Goal: Transaction & Acquisition: Book appointment/travel/reservation

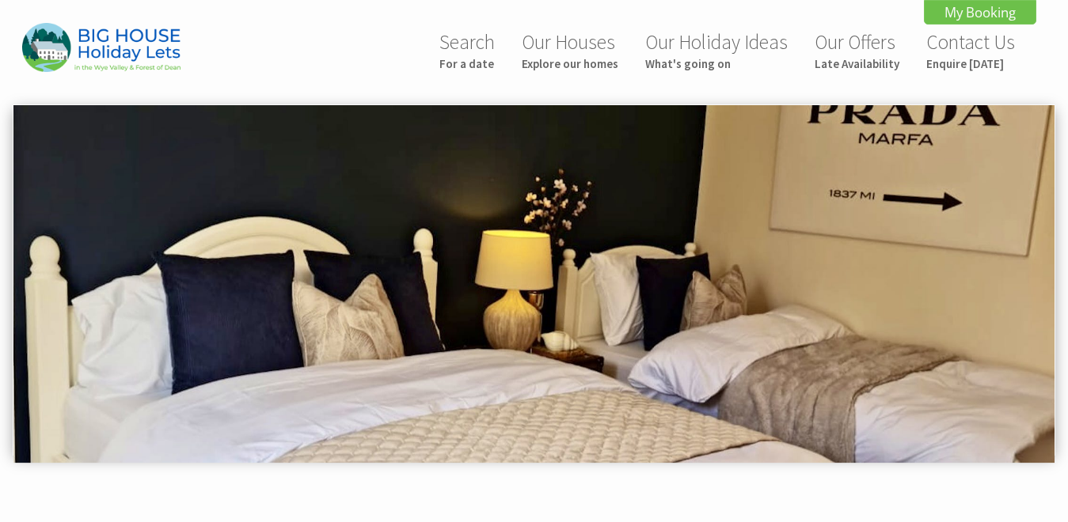
scroll to position [502, 0]
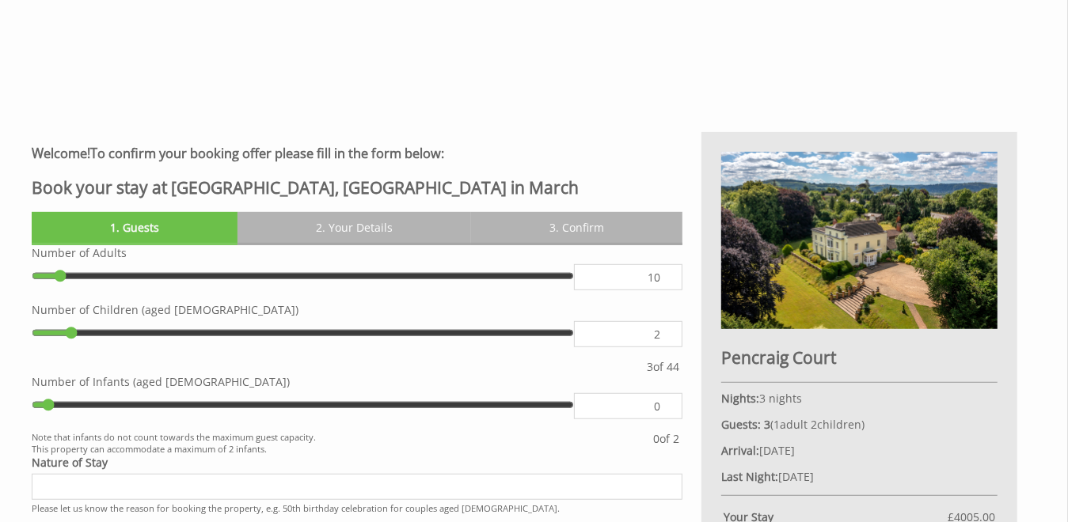
type input "10"
click at [667, 274] on input "10" at bounding box center [628, 277] width 108 height 26
type input "10"
type input "11"
click at [666, 272] on input "11" at bounding box center [628, 277] width 108 height 26
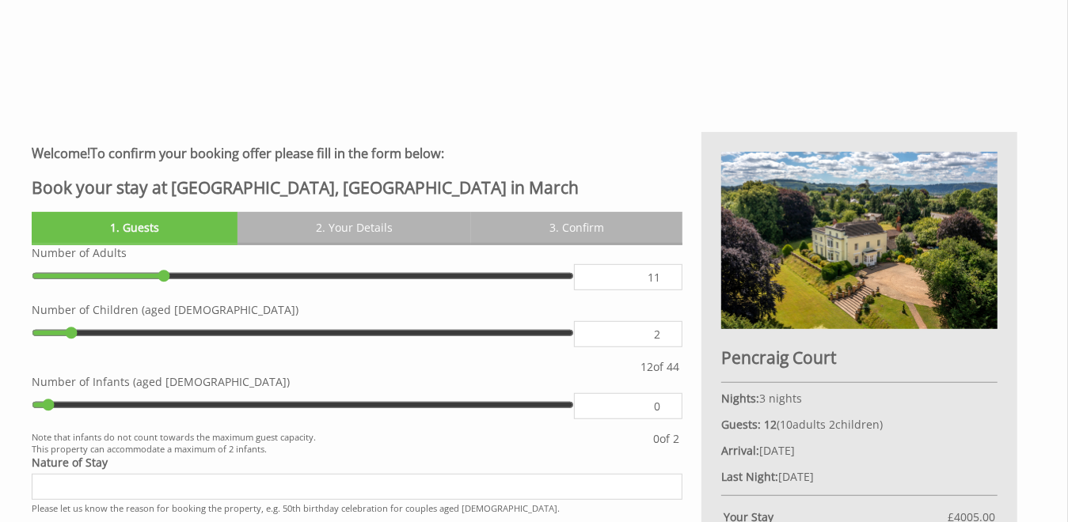
type input "11"
type input "12"
click at [666, 272] on input "12" at bounding box center [628, 277] width 108 height 26
type input "12"
type input "13"
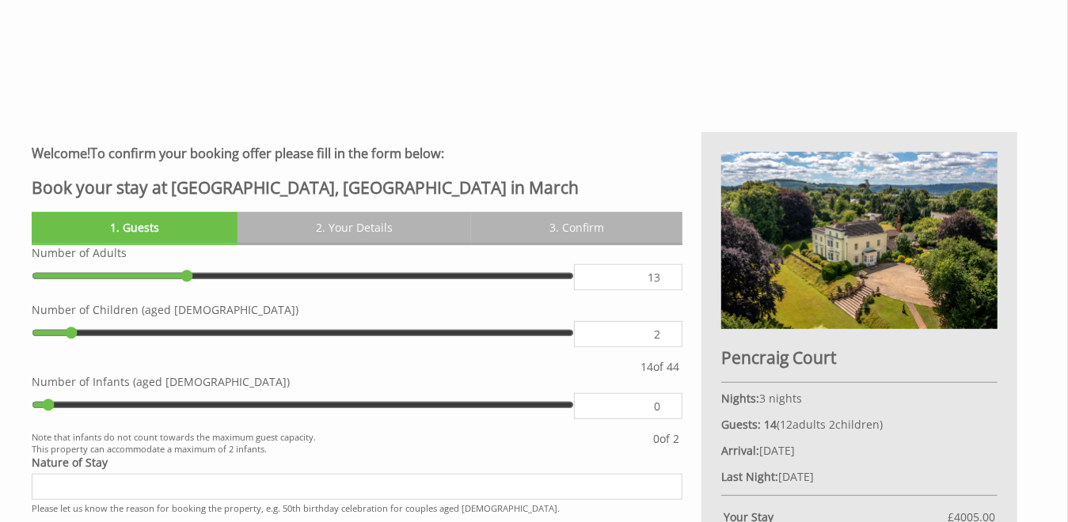
click at [666, 272] on input "13" at bounding box center [628, 277] width 108 height 26
type input "13"
type input "14"
click at [666, 272] on input "14" at bounding box center [628, 277] width 108 height 26
type input "14"
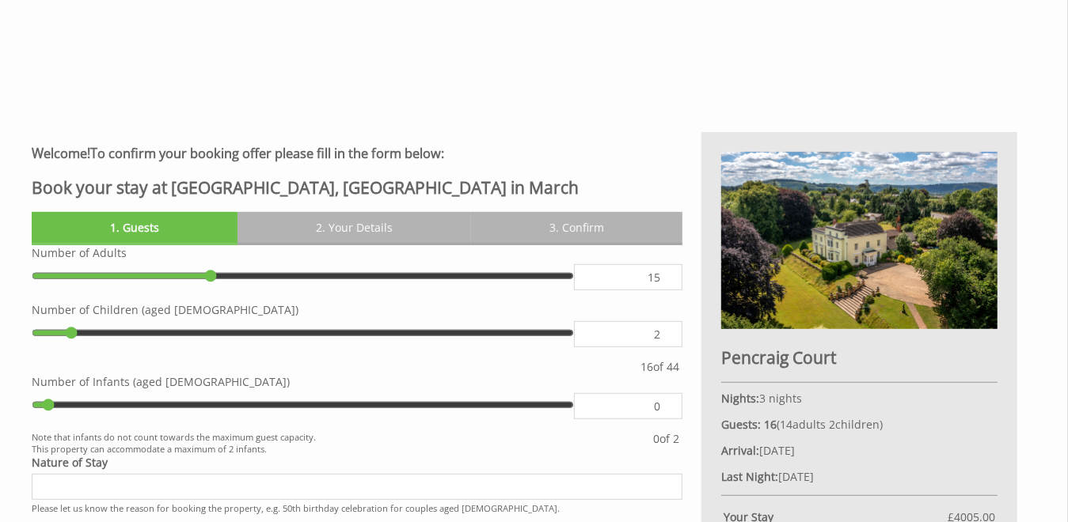
type input "15"
click at [666, 272] on input "15" at bounding box center [628, 277] width 108 height 26
type input "15"
type input "16"
click at [666, 272] on input "16" at bounding box center [628, 277] width 108 height 26
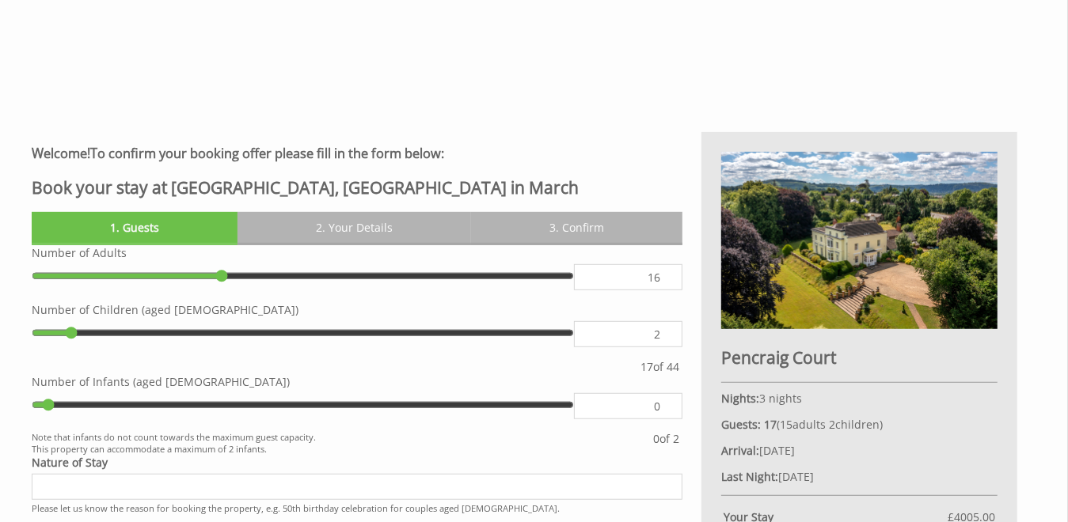
type input "16"
type input "17"
click at [666, 272] on input "17" at bounding box center [628, 277] width 108 height 26
type input "17"
type input "18"
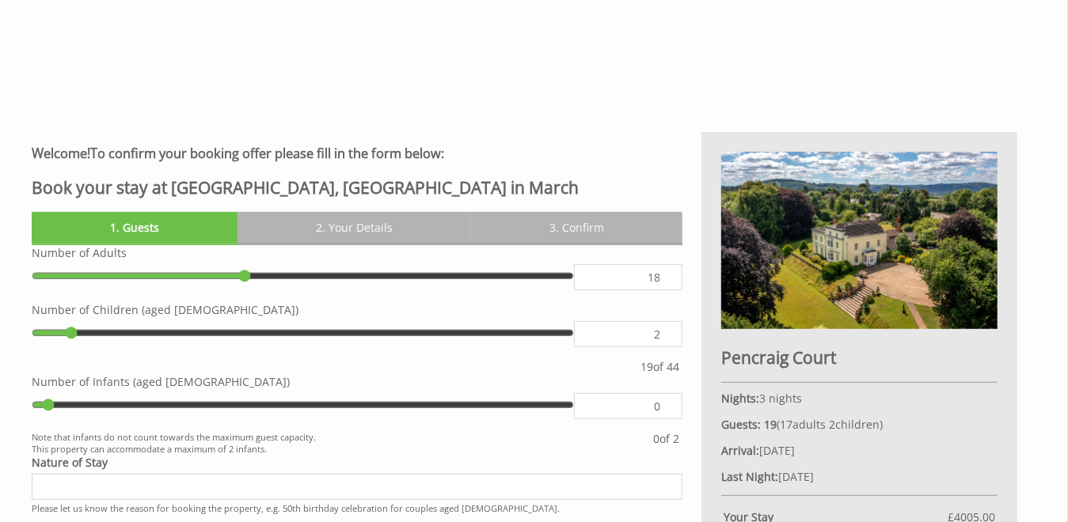
click at [666, 272] on input "18" at bounding box center [628, 277] width 108 height 26
type input "18"
type input "3"
click at [667, 330] on input "3" at bounding box center [628, 334] width 108 height 26
type input "3"
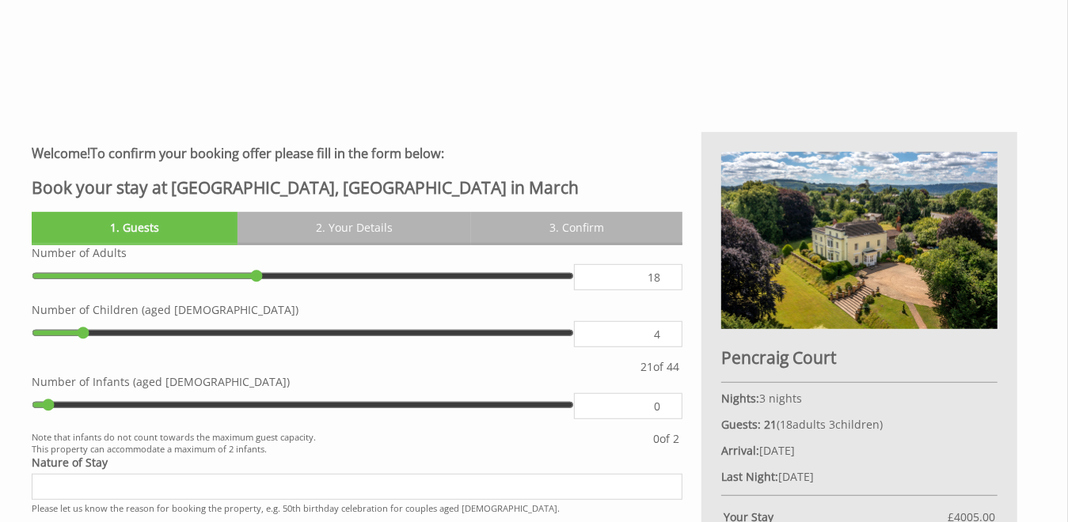
type input "4"
click at [667, 332] on input "4" at bounding box center [628, 334] width 108 height 26
type input "4"
type input "5"
click at [667, 332] on input "5" at bounding box center [628, 334] width 108 height 26
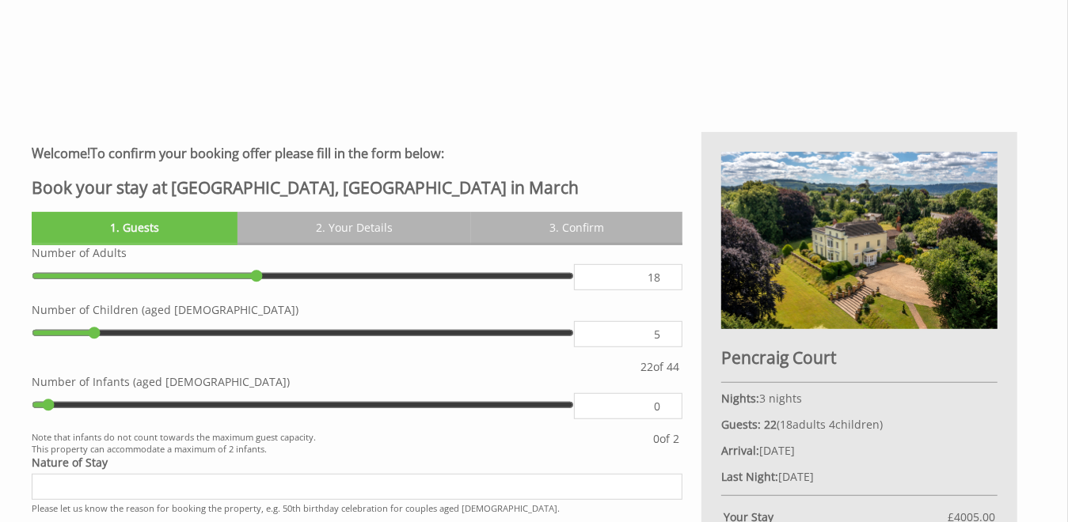
type input "5"
type input "6"
click at [667, 332] on input "6" at bounding box center [628, 334] width 108 height 26
type input "6"
type input "7"
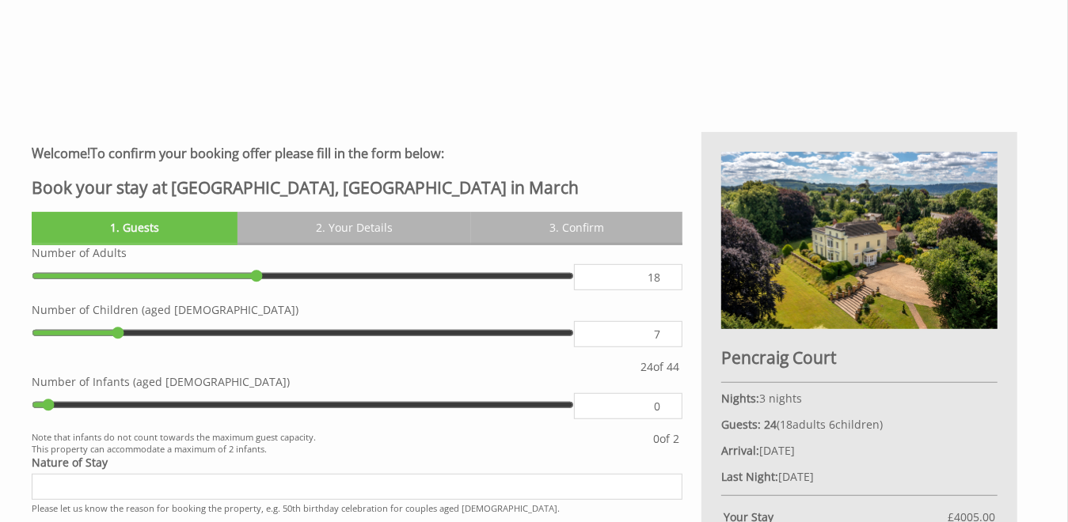
click at [667, 332] on input "7" at bounding box center [628, 334] width 108 height 26
type input "7"
type input "8"
click at [667, 332] on input "8" at bounding box center [628, 334] width 108 height 26
type input "8"
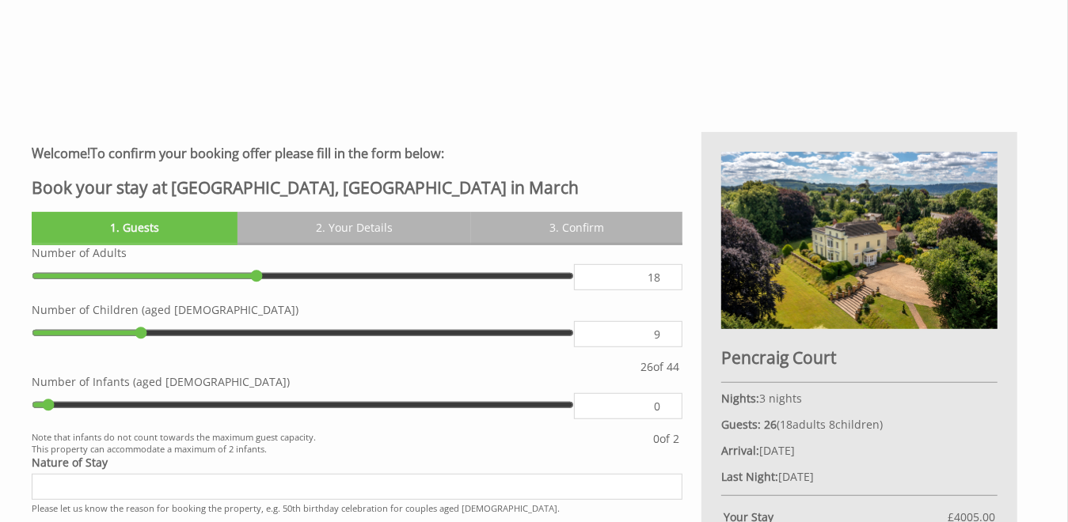
type input "9"
click at [667, 332] on input "9" at bounding box center [628, 334] width 108 height 26
type input "9"
type input "10"
click at [667, 332] on input "10" at bounding box center [628, 334] width 108 height 26
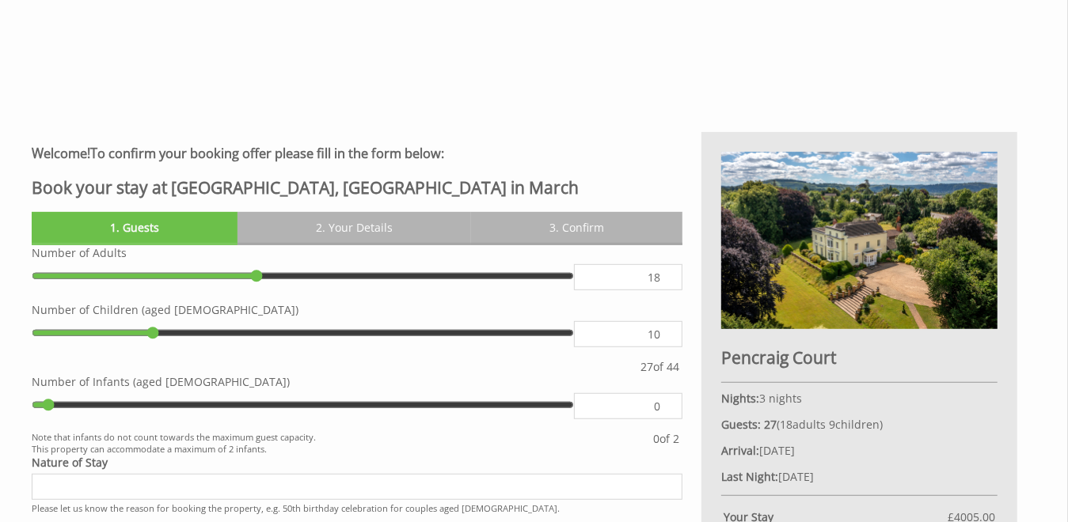
type input "10"
type input "11"
click at [667, 332] on input "11" at bounding box center [628, 334] width 108 height 26
type input "11"
type input "12"
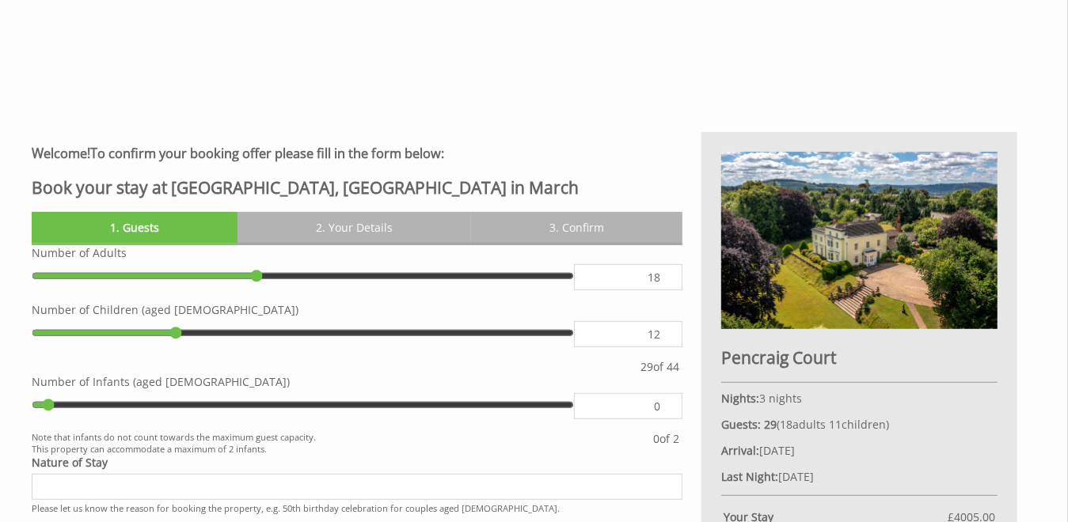
click at [667, 332] on input "12" at bounding box center [628, 334] width 108 height 26
type input "12"
click at [658, 408] on input "0" at bounding box center [628, 406] width 108 height 26
type input "1"
click at [664, 405] on input "1" at bounding box center [628, 406] width 108 height 26
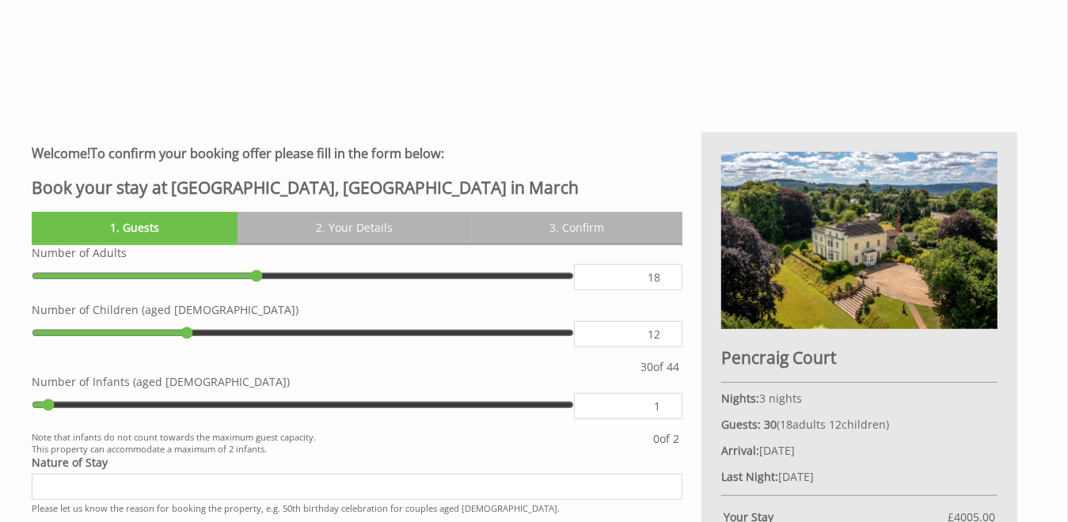
type input "1"
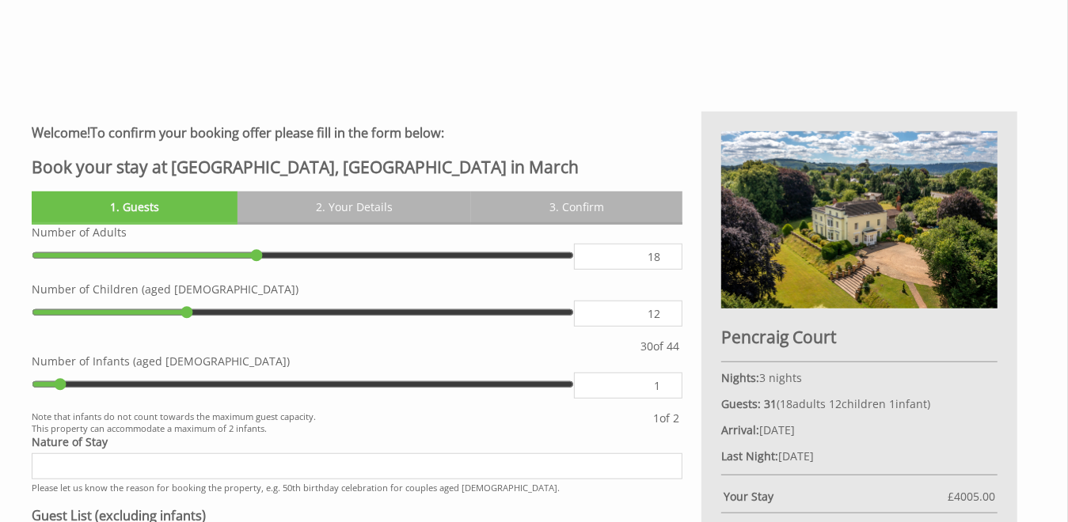
scroll to position [581, 0]
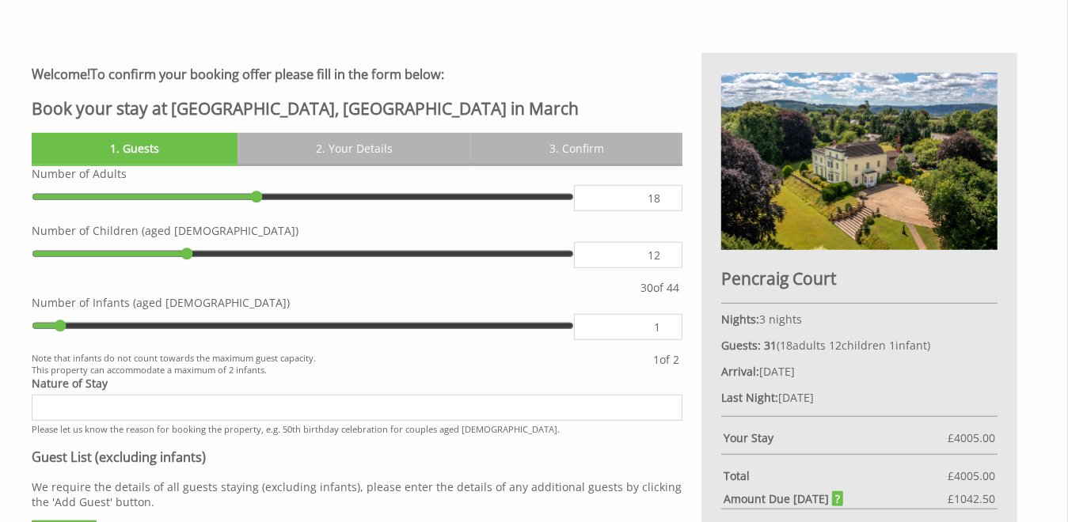
click at [170, 402] on input "Nature of Stay" at bounding box center [357, 408] width 651 height 26
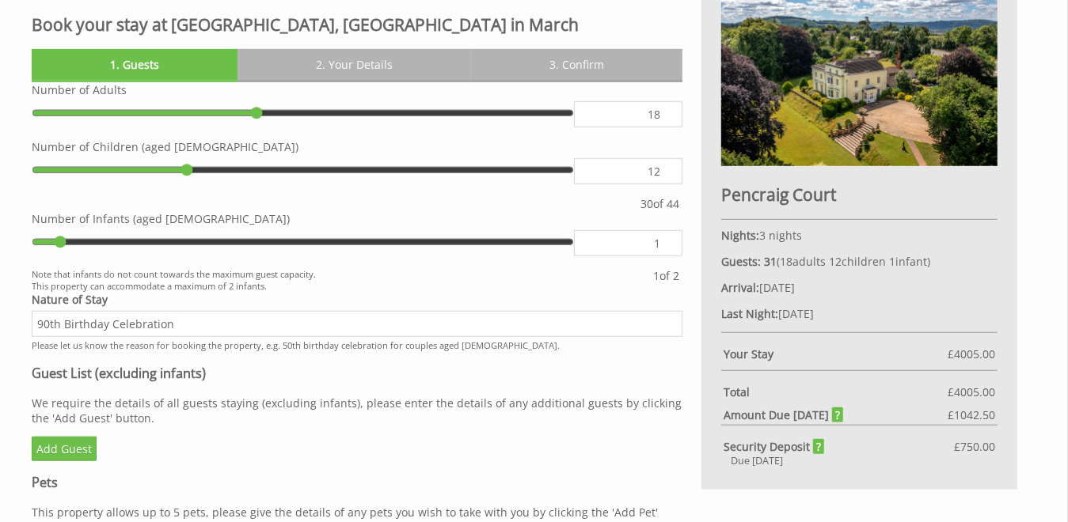
scroll to position [739, 0]
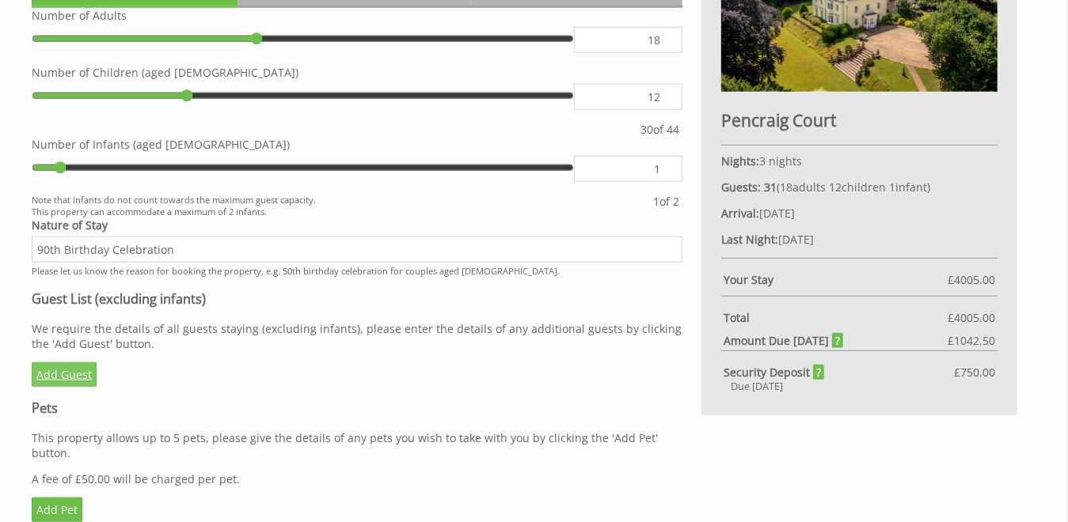
type input "90th Birthday Celebration"
click at [61, 378] on link "Add Guest" at bounding box center [64, 375] width 65 height 25
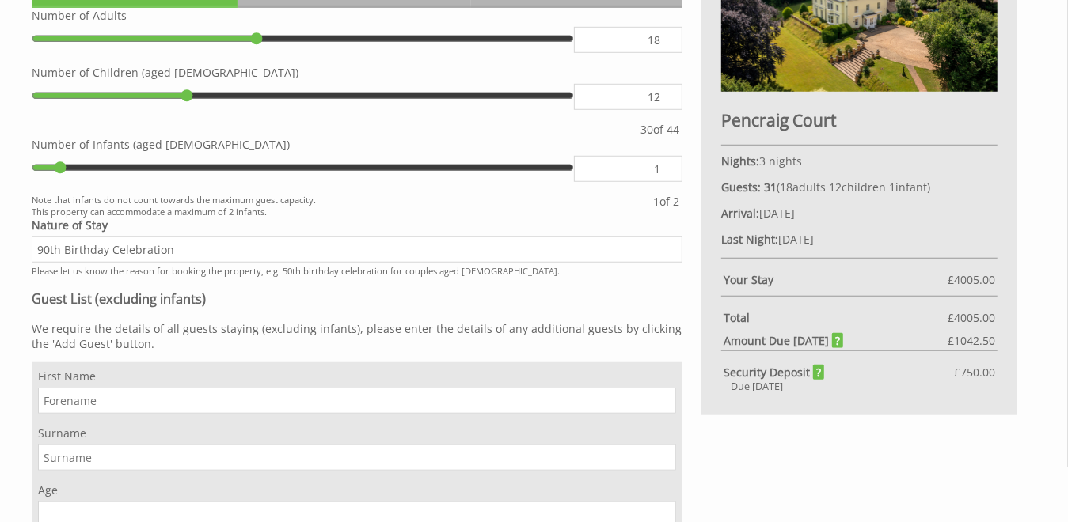
click at [91, 406] on input "First Name" at bounding box center [357, 401] width 638 height 26
type input "Les"
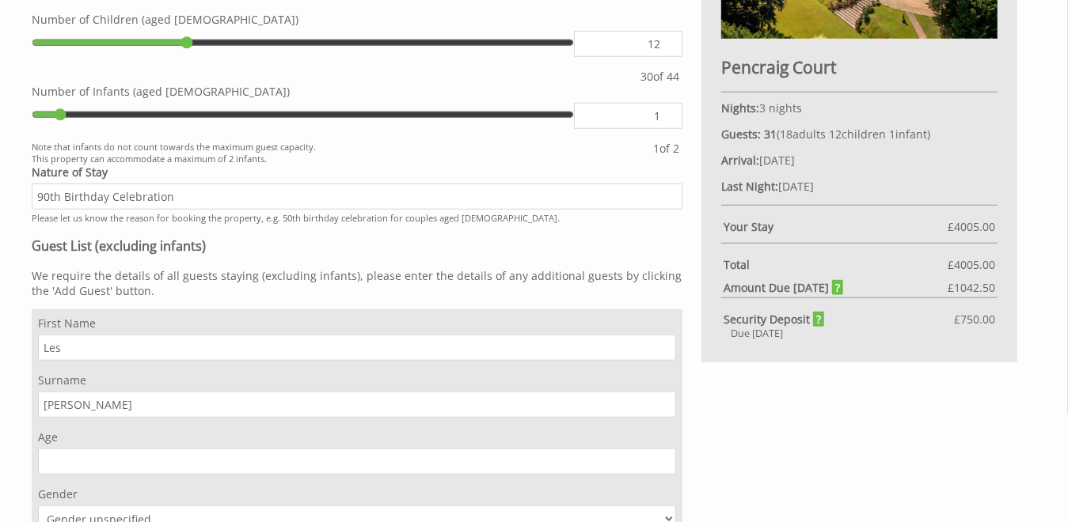
scroll to position [819, 0]
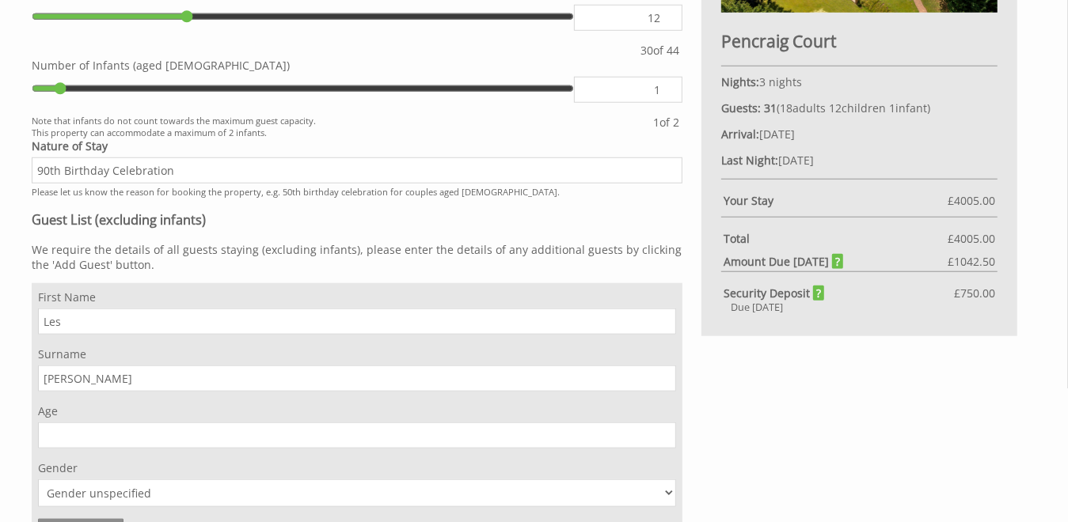
type input "Goffe"
click at [122, 440] on input "Age" at bounding box center [357, 436] width 638 height 26
click at [666, 438] on input "1" at bounding box center [357, 436] width 638 height 26
click at [663, 442] on input "0" at bounding box center [357, 436] width 638 height 26
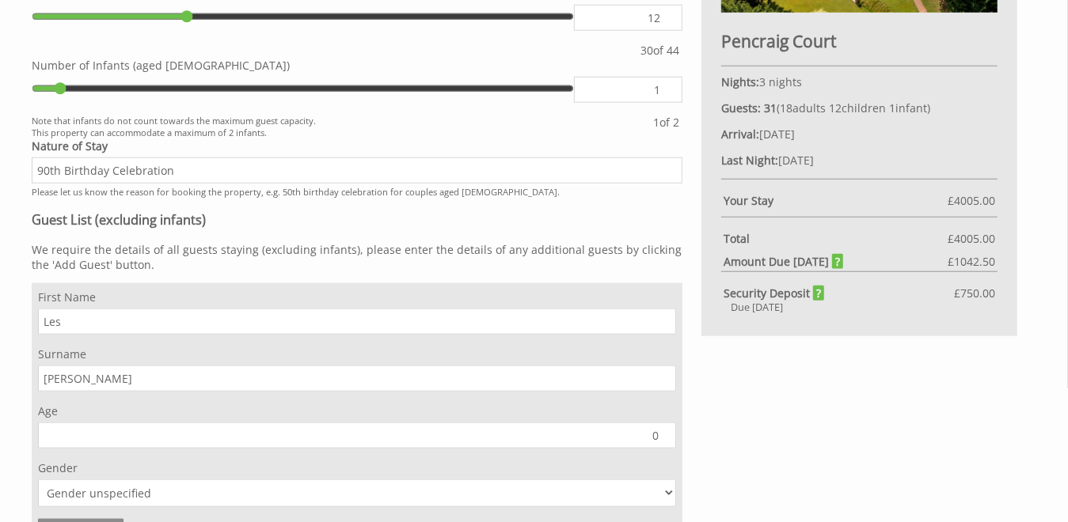
click at [663, 442] on input "0" at bounding box center [357, 436] width 638 height 26
click at [664, 436] on input "1" at bounding box center [357, 436] width 638 height 26
type input "1"
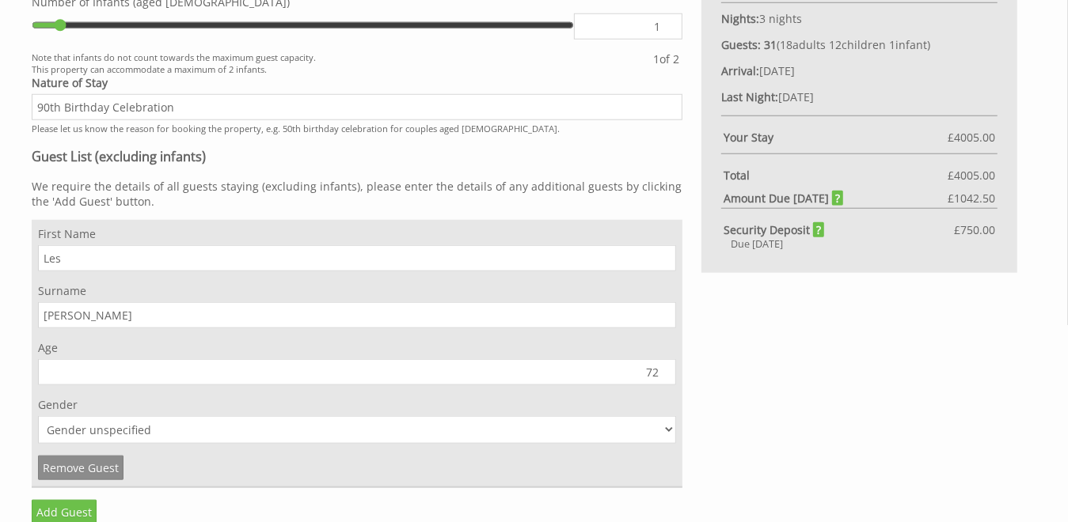
scroll to position [898, 0]
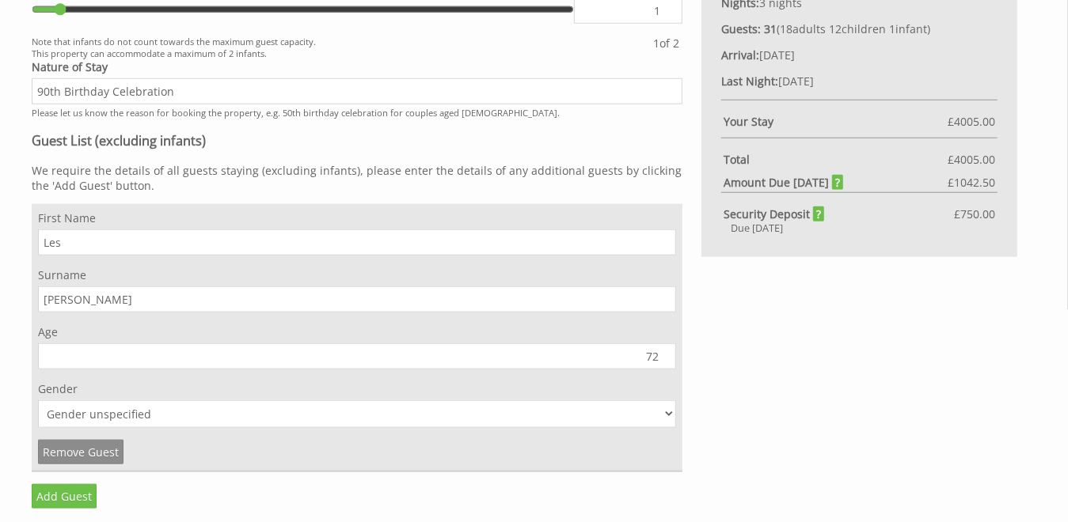
type input "72"
click at [157, 417] on select "Gender unspecified Gender male Gender female" at bounding box center [357, 415] width 638 height 28
select select "gender_male"
click at [38, 404] on select "Gender unspecified Gender male Gender female" at bounding box center [357, 415] width 638 height 28
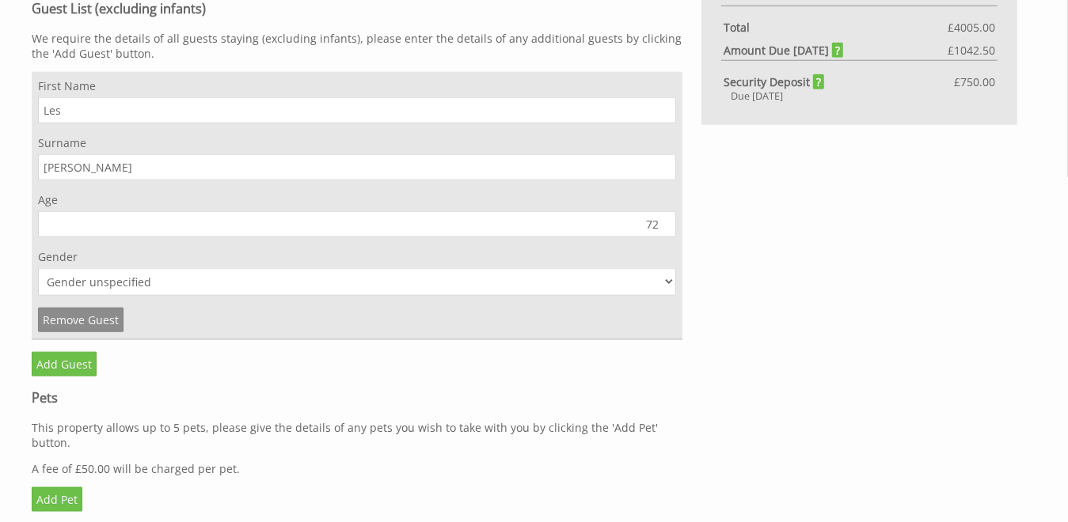
scroll to position [1056, 0]
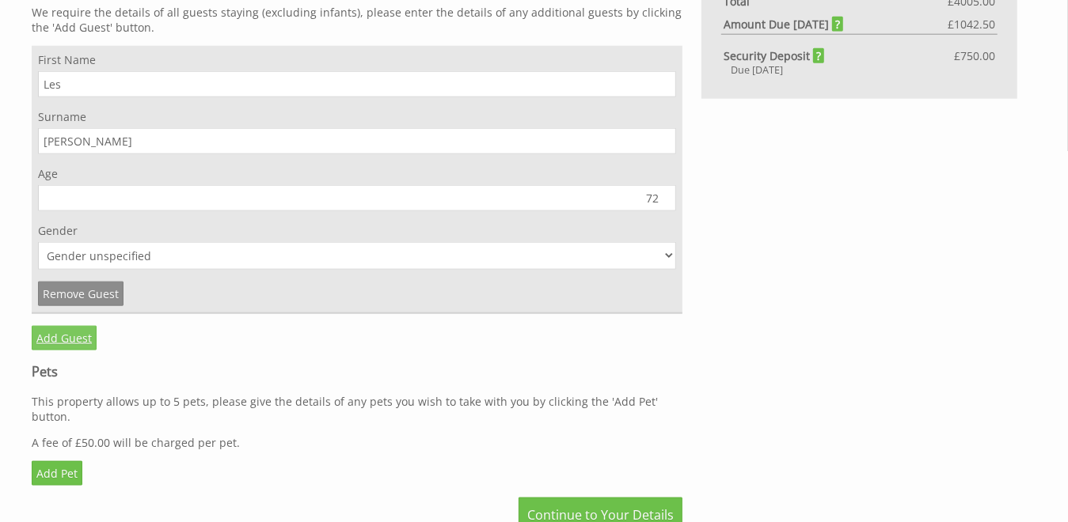
click at [63, 340] on link "Add Guest" at bounding box center [64, 338] width 65 height 25
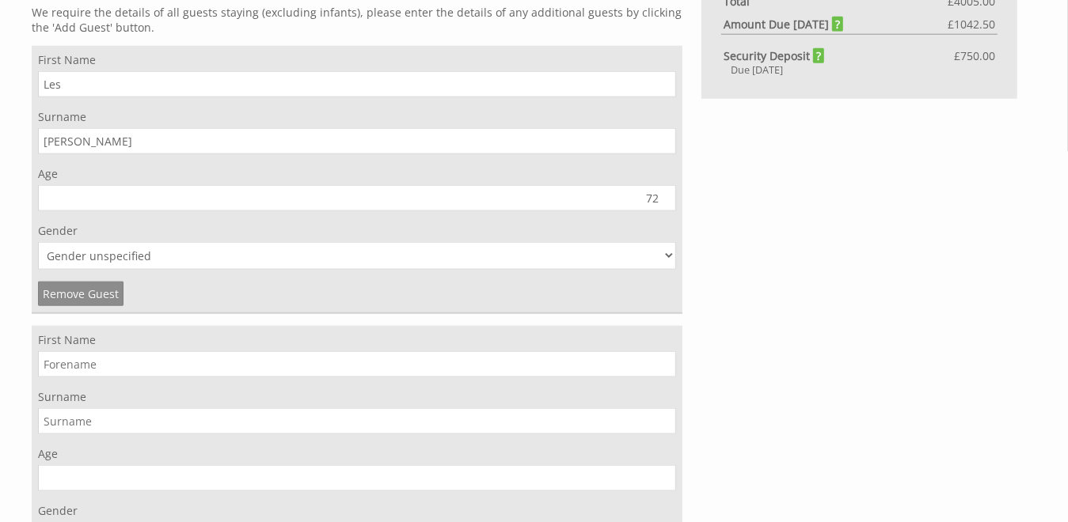
click at [76, 365] on input "First Name" at bounding box center [357, 364] width 638 height 26
type input "Laura"
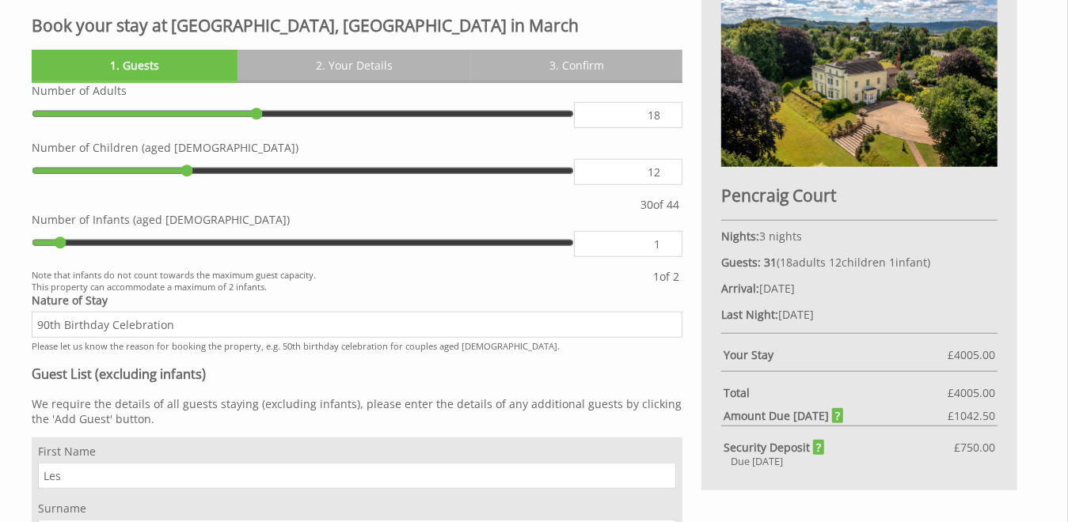
scroll to position [819, 0]
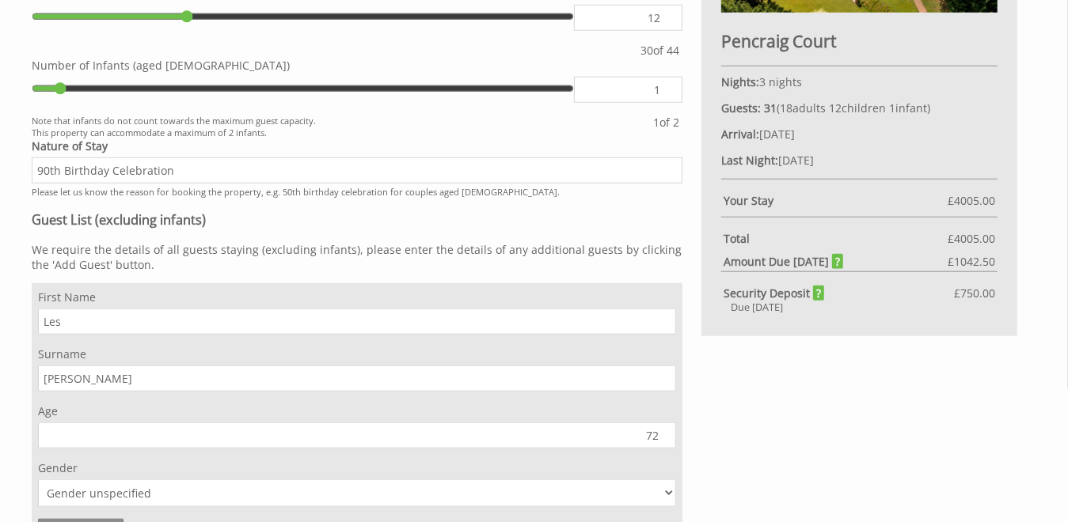
type input "Go"
click at [68, 325] on input "Les" at bounding box center [357, 322] width 638 height 26
type input "L"
type input "Angie"
click at [664, 441] on input "71" at bounding box center [357, 436] width 638 height 26
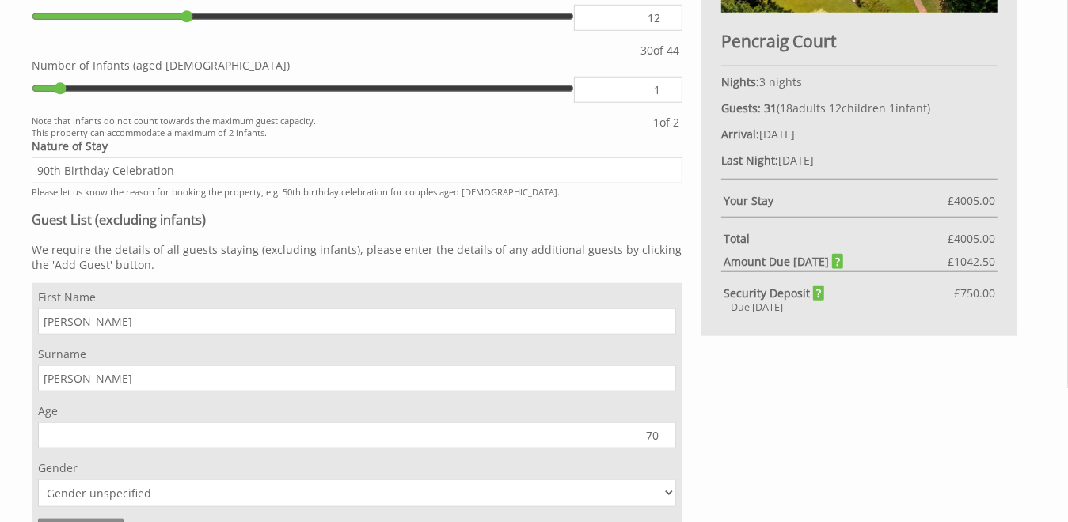
click at [664, 442] on input "70" at bounding box center [357, 436] width 638 height 26
click at [664, 442] on input "69" at bounding box center [357, 436] width 638 height 26
click at [664, 442] on input "68" at bounding box center [357, 436] width 638 height 26
click at [664, 442] on input "67" at bounding box center [357, 436] width 638 height 26
click at [664, 442] on input "66" at bounding box center [357, 436] width 638 height 26
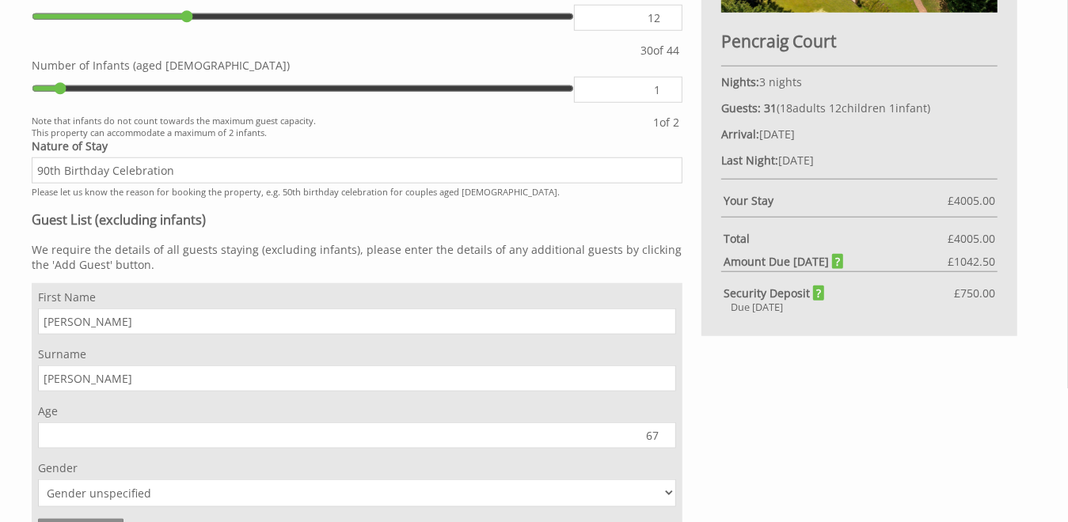
type input "67"
click at [667, 435] on input "67" at bounding box center [357, 436] width 638 height 26
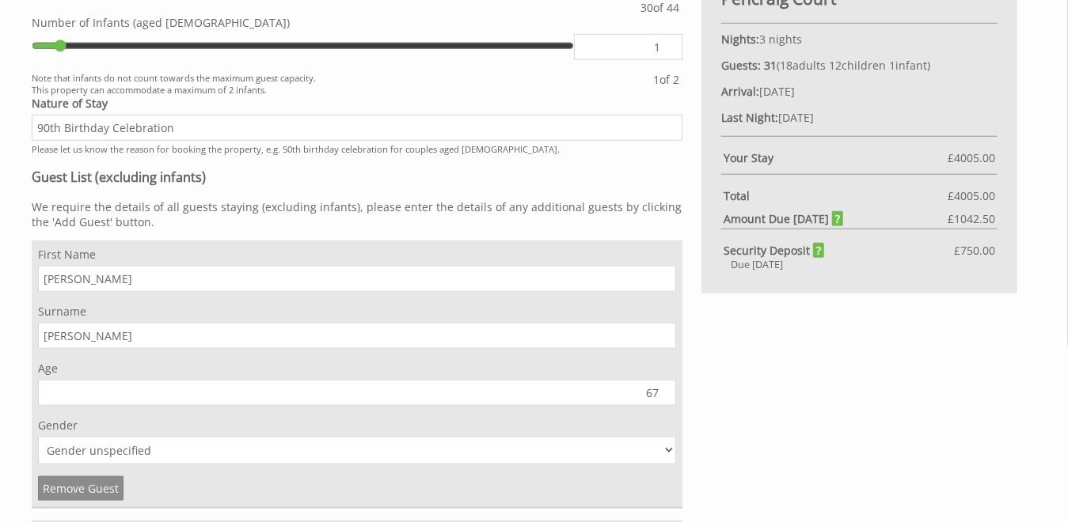
scroll to position [898, 0]
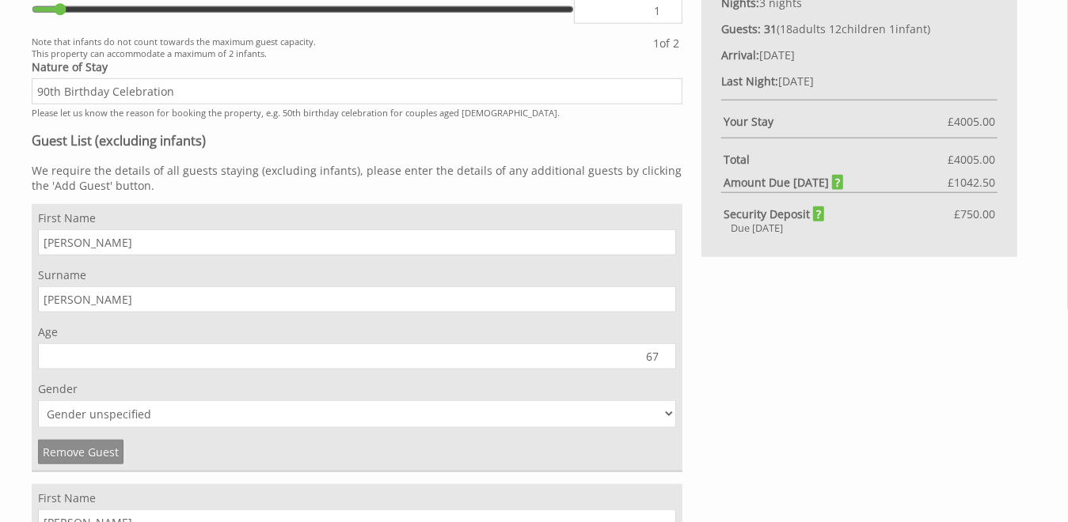
click at [671, 417] on select "Gender unspecified Gender male Gender female" at bounding box center [357, 415] width 638 height 28
select select "gender_female"
click at [38, 404] on select "Gender unspecified Gender male Gender female" at bounding box center [357, 415] width 638 height 28
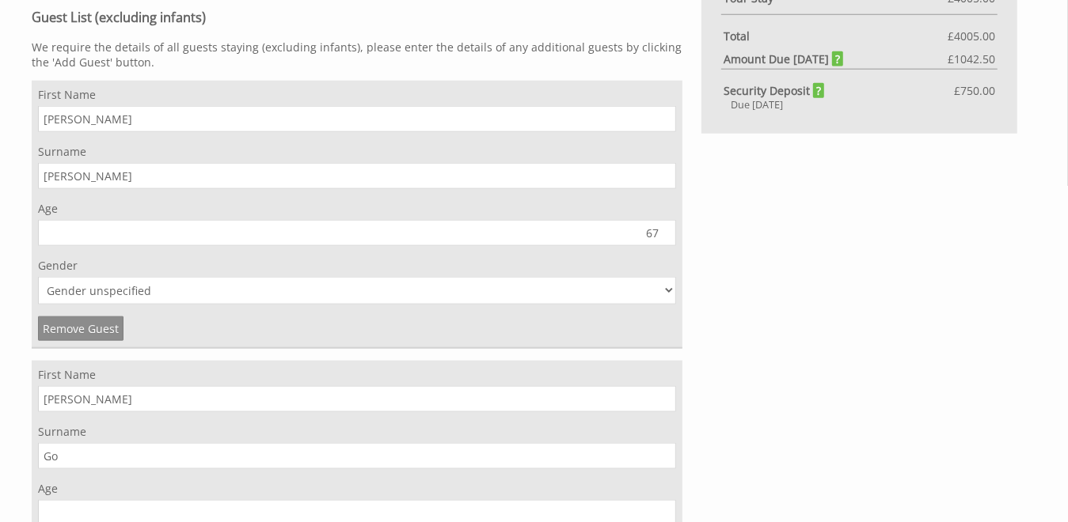
scroll to position [1056, 0]
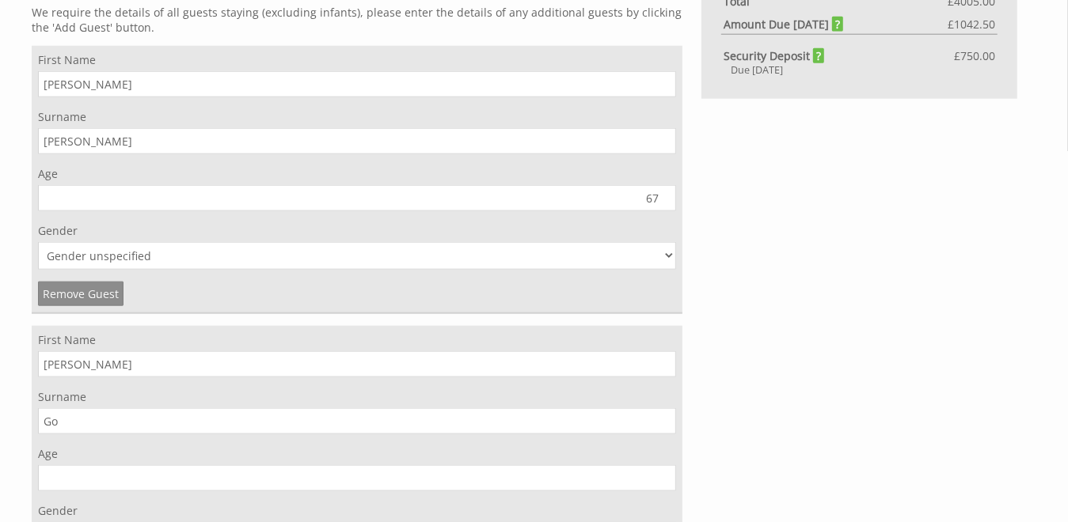
click at [92, 360] on input "Laura" at bounding box center [357, 364] width 638 height 26
type input "Les"
click at [70, 426] on input "Go" at bounding box center [357, 421] width 638 height 26
click at [64, 481] on input "Age" at bounding box center [357, 478] width 638 height 26
click at [74, 424] on input "Go" at bounding box center [357, 421] width 638 height 26
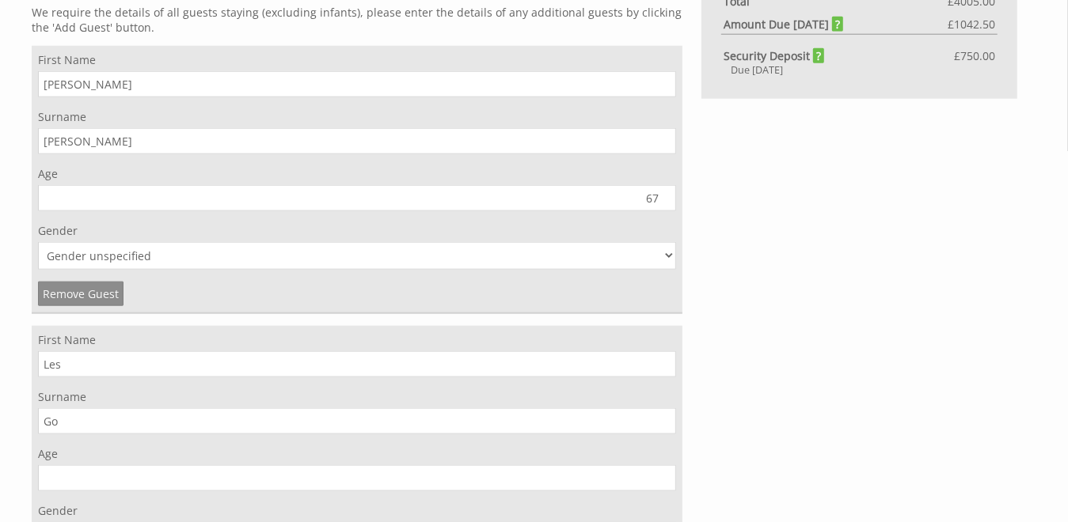
type input "Goffe"
click at [78, 476] on input "Age" at bounding box center [357, 478] width 638 height 26
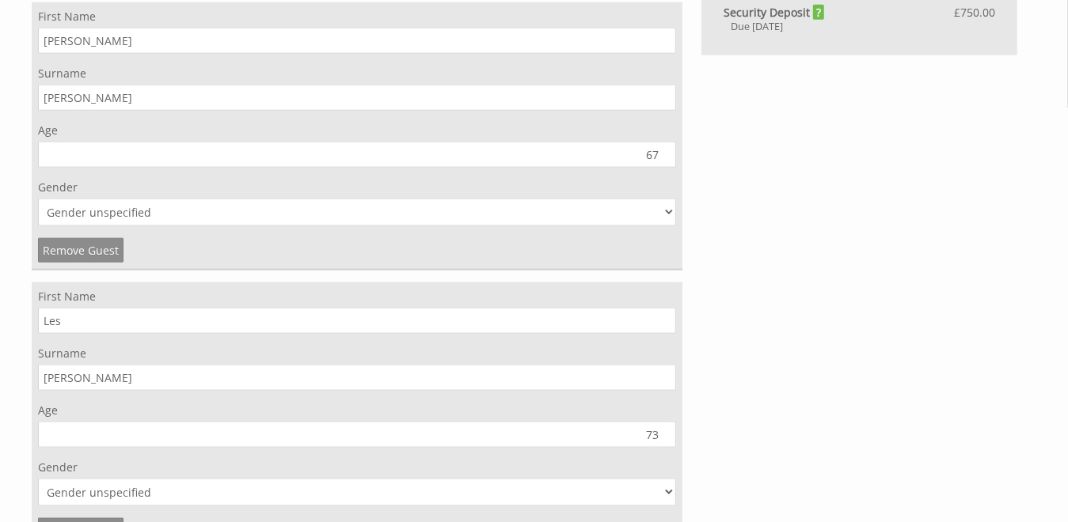
scroll to position [1135, 0]
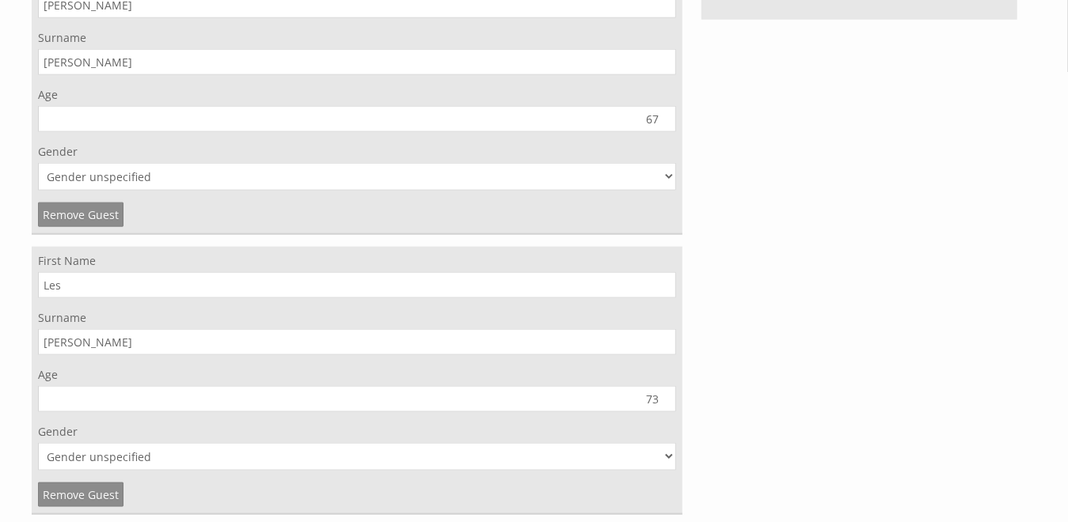
type input "73"
click at [108, 465] on select "Gender unspecified Gender male Gender female" at bounding box center [357, 457] width 638 height 28
select select "gender_male"
click at [38, 446] on select "Gender unspecified Gender male Gender female" at bounding box center [357, 457] width 638 height 28
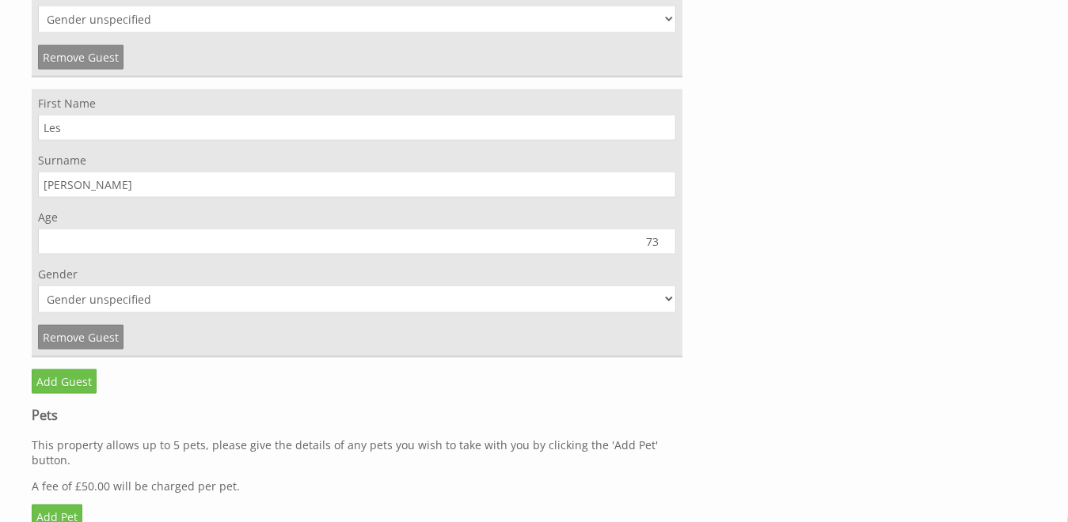
scroll to position [1293, 0]
click at [68, 385] on link "Add Guest" at bounding box center [64, 381] width 65 height 25
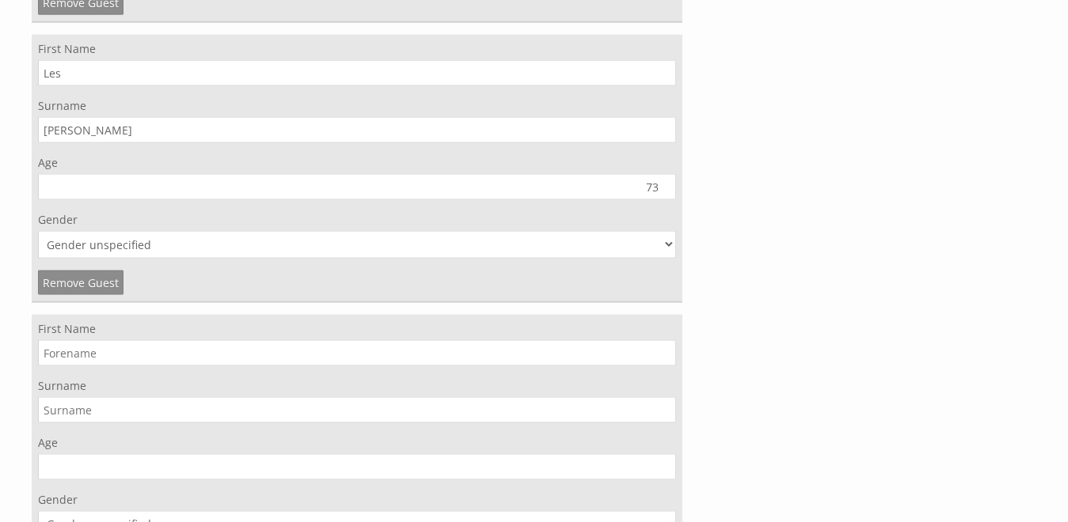
scroll to position [1373, 0]
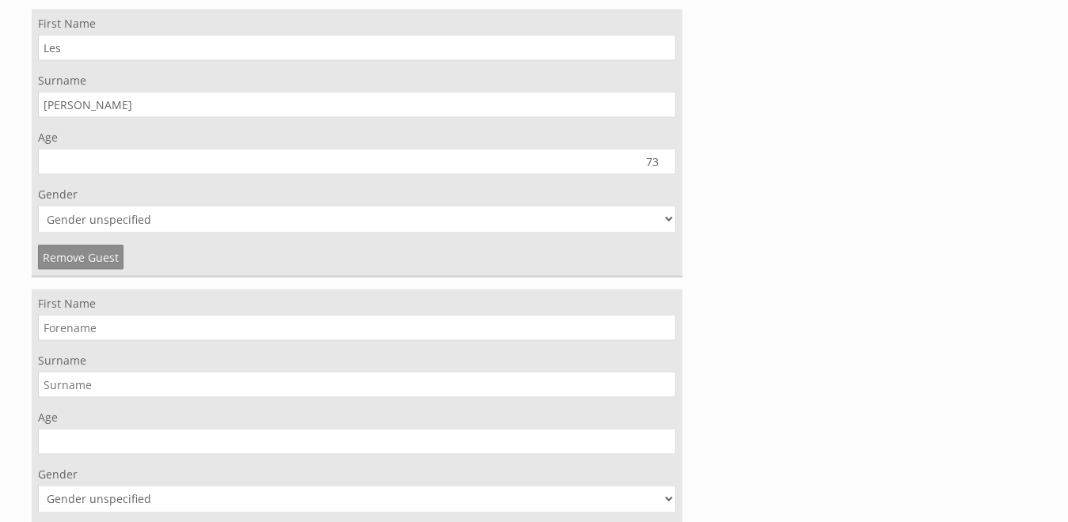
click at [116, 332] on input "First Name" at bounding box center [357, 328] width 638 height 26
type input "D"
type input "Nesta"
click at [99, 382] on input "Surname" at bounding box center [357, 385] width 638 height 26
type input "Davey"
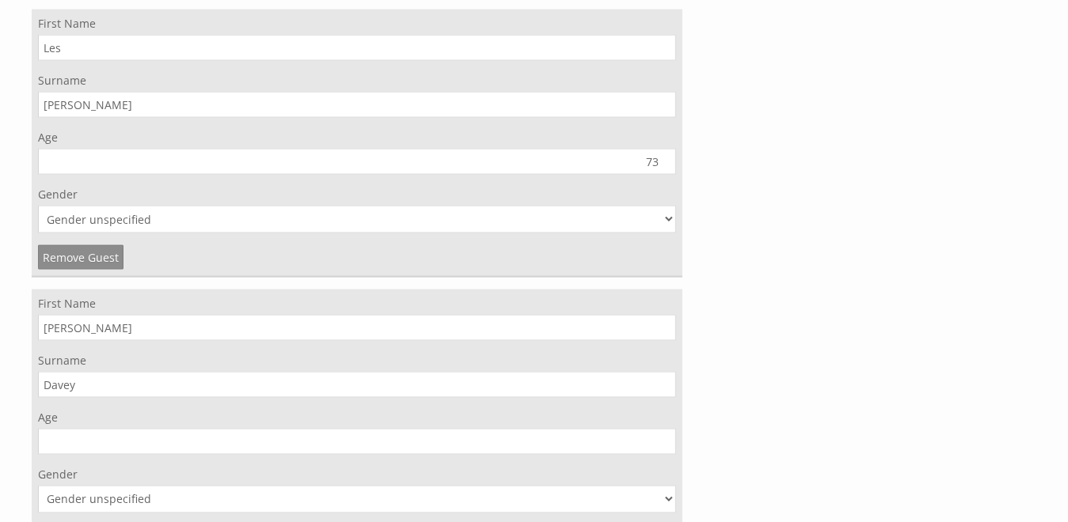
click at [89, 446] on input "Age" at bounding box center [357, 442] width 638 height 26
type input "90"
click at [666, 500] on select "Gender unspecified Gender male Gender female" at bounding box center [357, 500] width 638 height 28
select select "gender_female"
click at [38, 487] on select "Gender unspecified Gender male Gender female" at bounding box center [357, 500] width 638 height 28
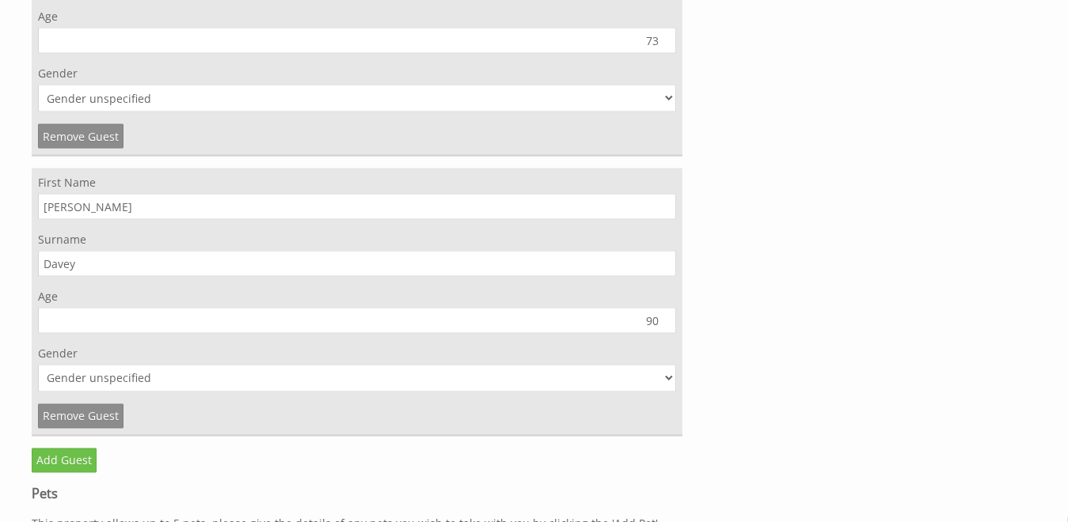
scroll to position [1531, 0]
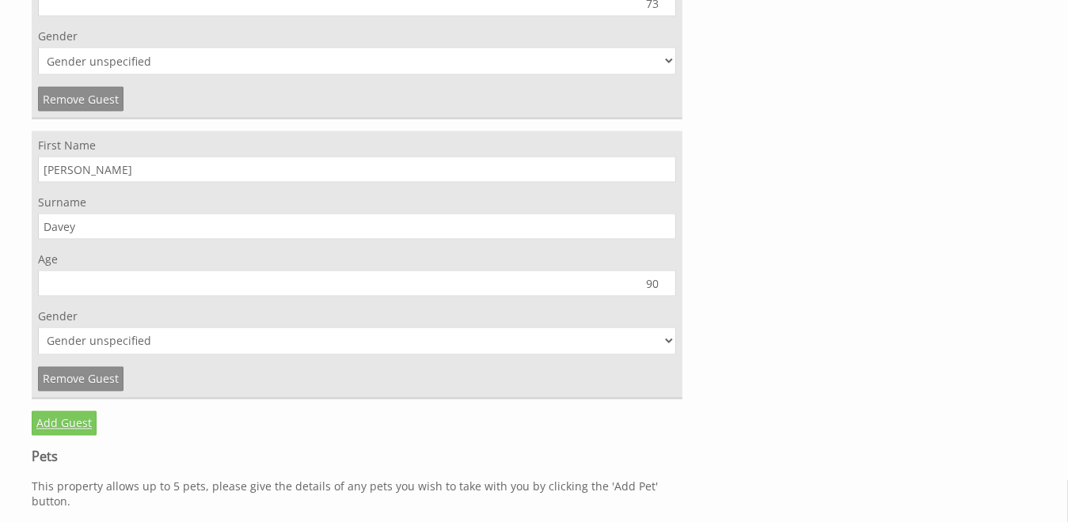
click at [85, 422] on link "Add Guest" at bounding box center [64, 424] width 65 height 25
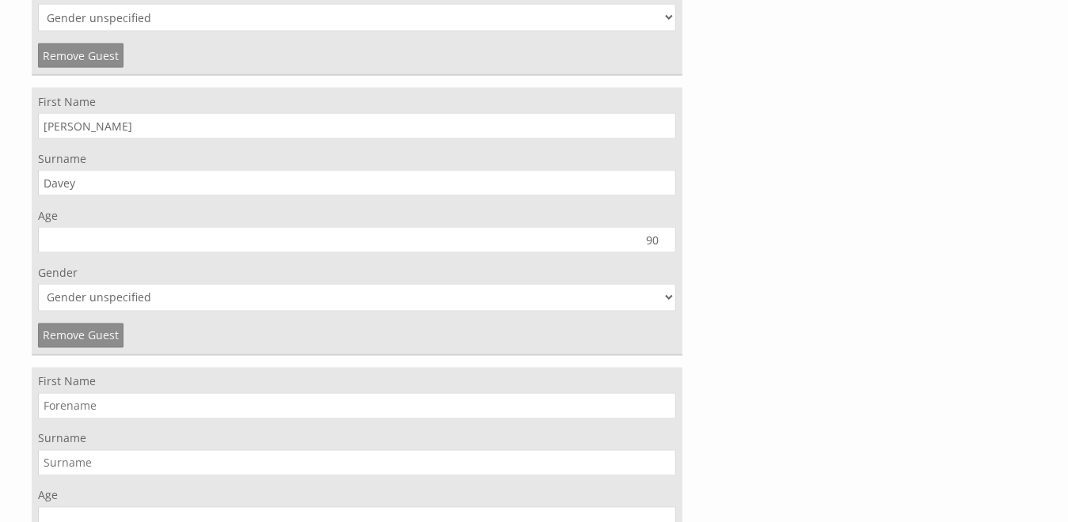
scroll to position [1610, 0]
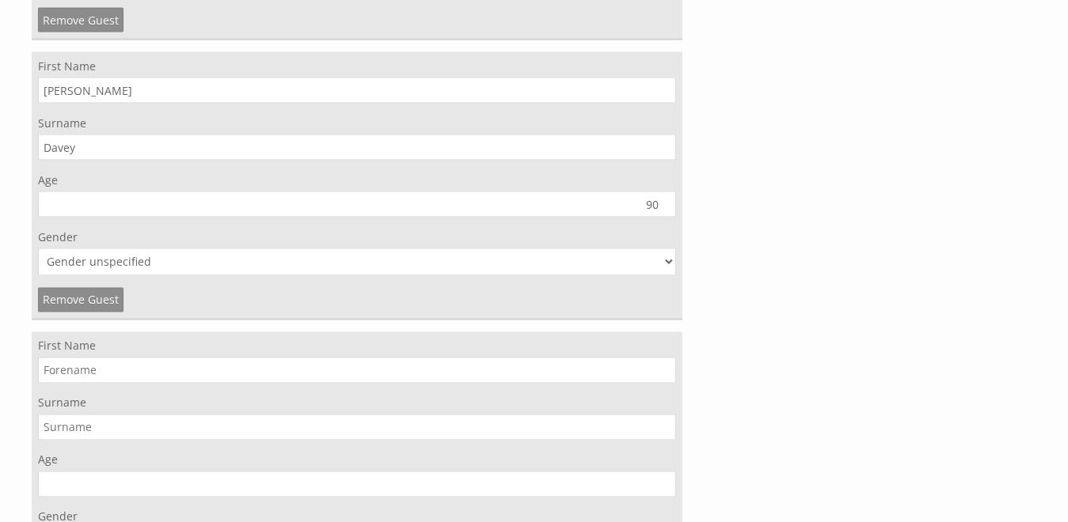
click at [72, 366] on input "First Name" at bounding box center [357, 371] width 638 height 26
type input "Laura"
type input "Goffe"
type input "40"
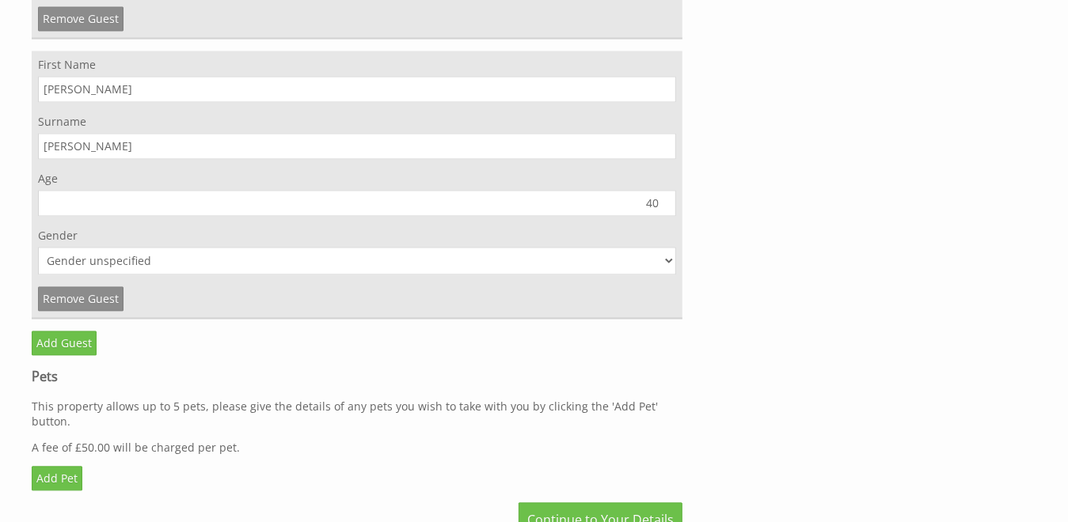
click at [667, 261] on select "Gender unspecified Gender male Gender female" at bounding box center [357, 261] width 638 height 28
select select "gender_female"
click at [38, 247] on select "Gender unspecified Gender male Gender female" at bounding box center [357, 261] width 638 height 28
click at [68, 340] on link "Add Guest" at bounding box center [64, 343] width 65 height 25
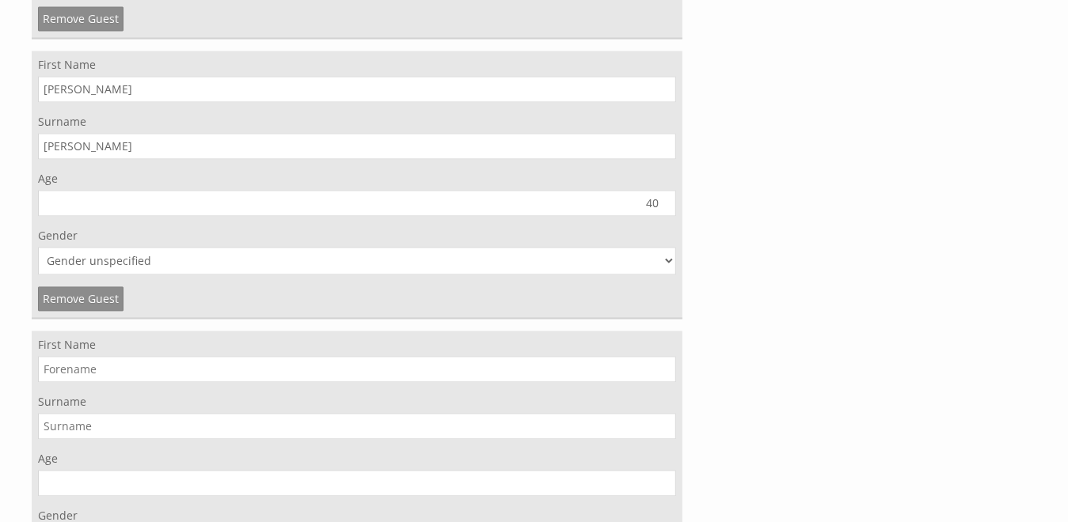
click at [122, 365] on input "First Name" at bounding box center [357, 369] width 638 height 26
type input "Celia-rose"
type input "Gunner"
type input "13"
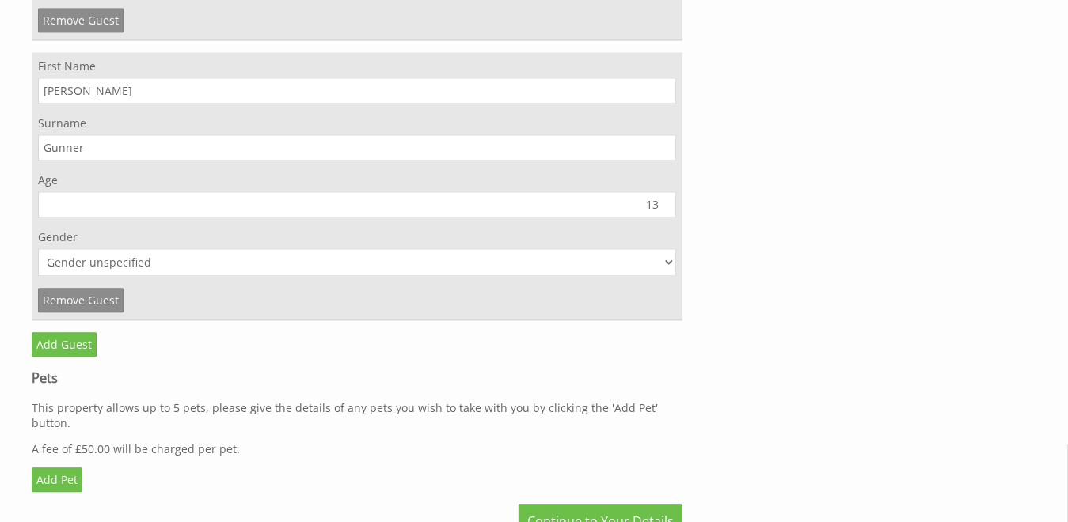
click at [671, 264] on select "Gender unspecified Gender male Gender female" at bounding box center [357, 263] width 638 height 28
select select "gender_female"
click at [38, 249] on select "Gender unspecified Gender male Gender female" at bounding box center [357, 263] width 638 height 28
click at [101, 297] on link "Remove Guest" at bounding box center [80, 300] width 85 height 25
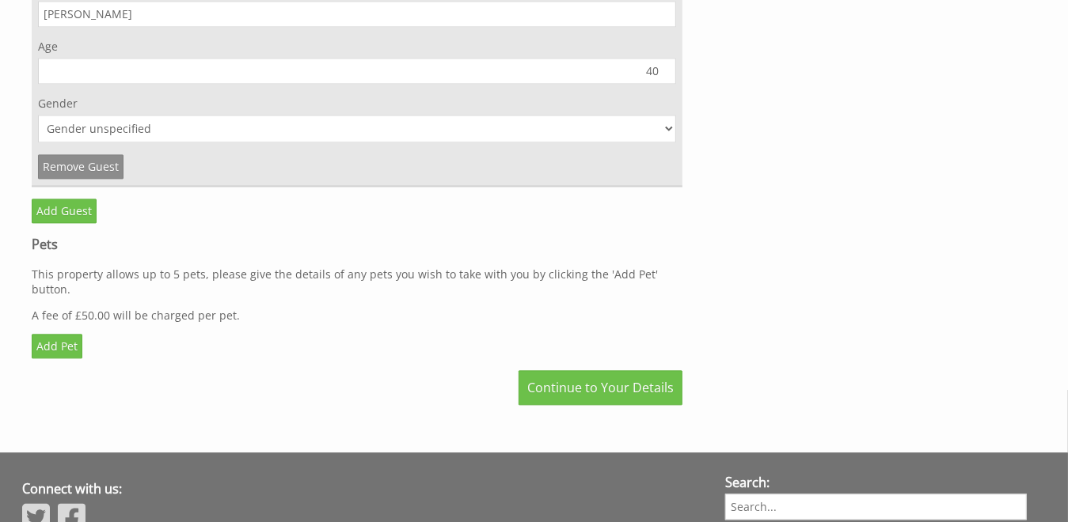
scroll to position [1854, 0]
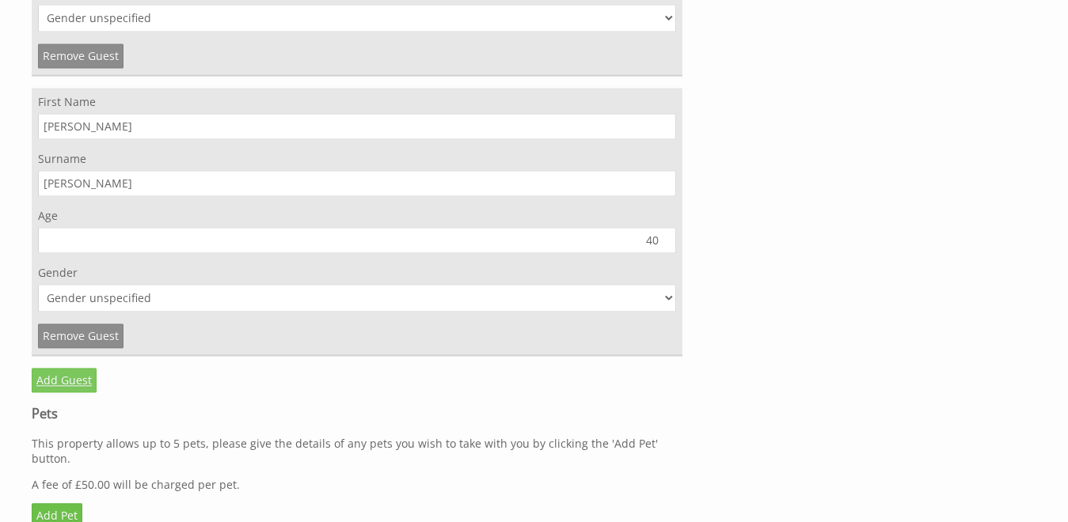
click at [49, 381] on link "Add Guest" at bounding box center [64, 381] width 65 height 25
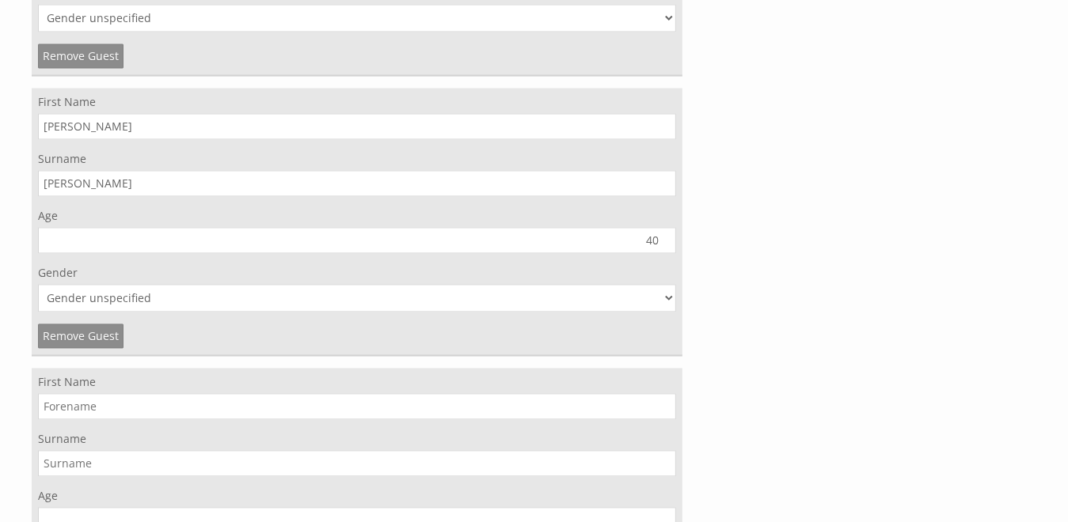
click at [60, 405] on input "First Name" at bounding box center [357, 407] width 638 height 26
type input "Celia-rose"
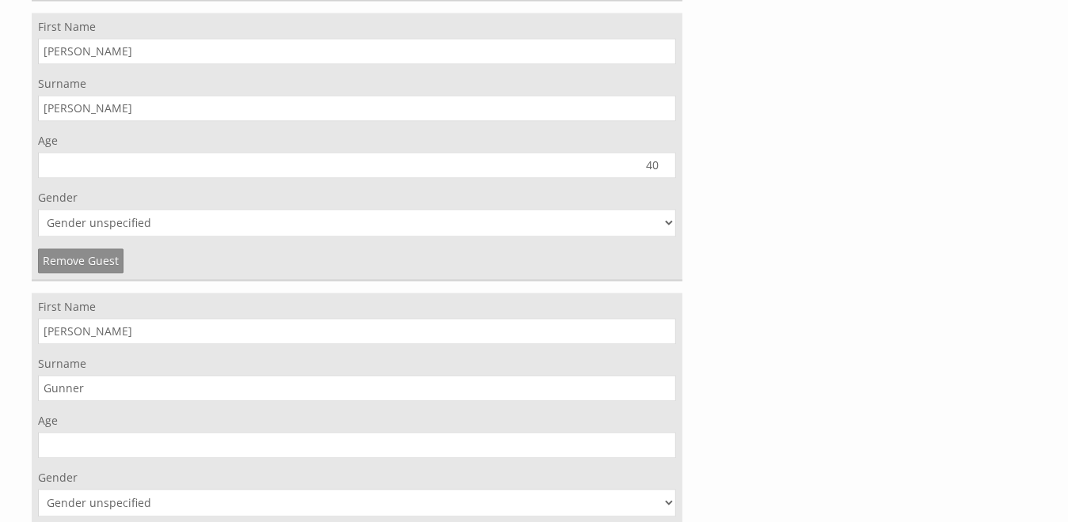
scroll to position [1933, 0]
type input "Gunner"
click at [626, 440] on input "Age" at bounding box center [357, 442] width 638 height 26
type input "13"
click at [513, 496] on select "Gender unspecified Gender male Gender female" at bounding box center [357, 500] width 638 height 28
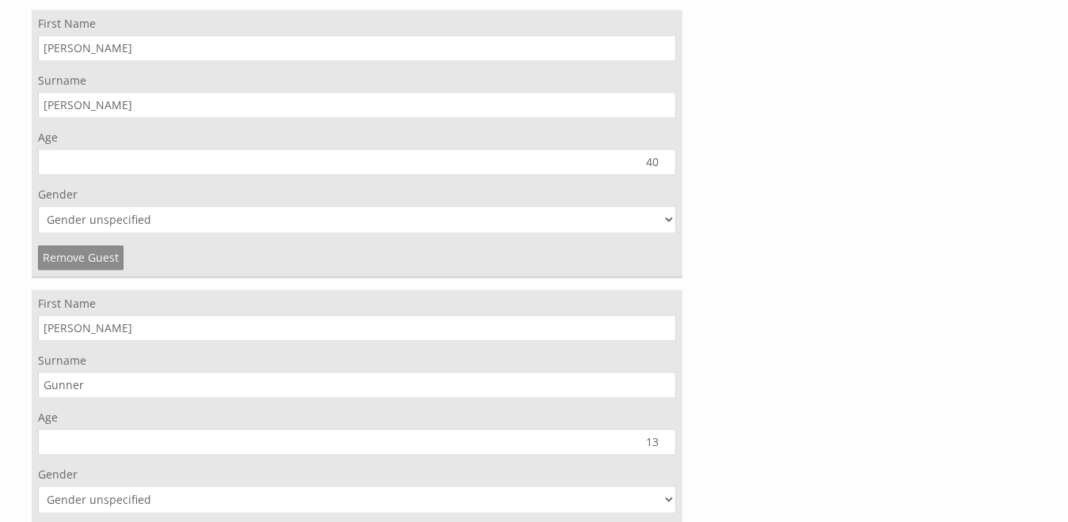
select select "gender_female"
click at [38, 486] on select "Gender unspecified Gender male Gender female" at bounding box center [357, 500] width 638 height 28
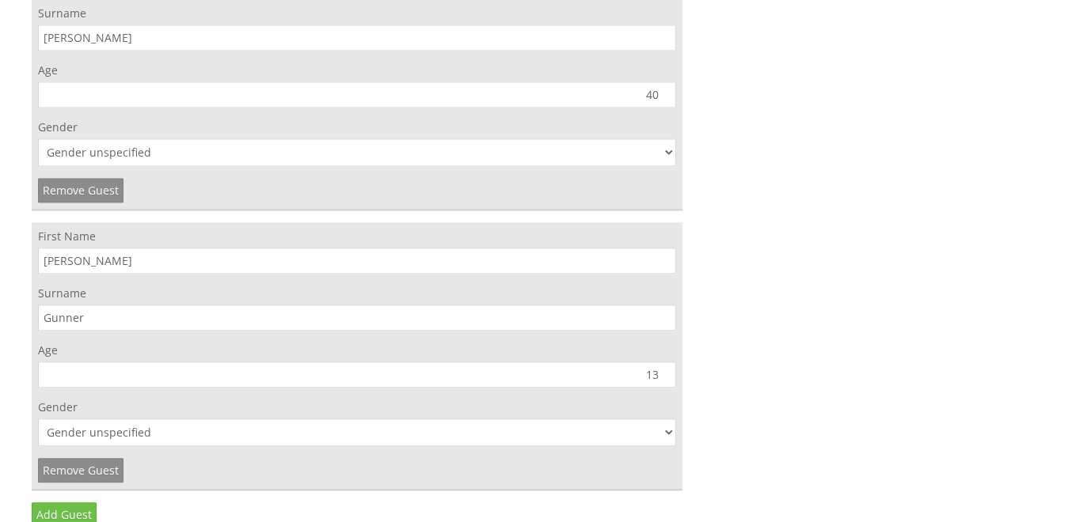
scroll to position [2091, 0]
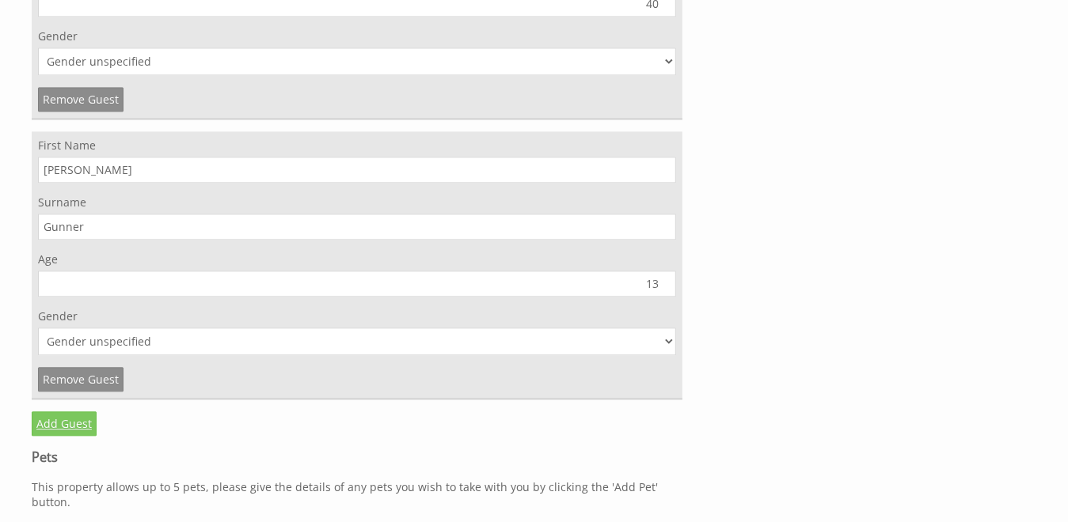
click at [77, 417] on link "Add Guest" at bounding box center [64, 424] width 65 height 25
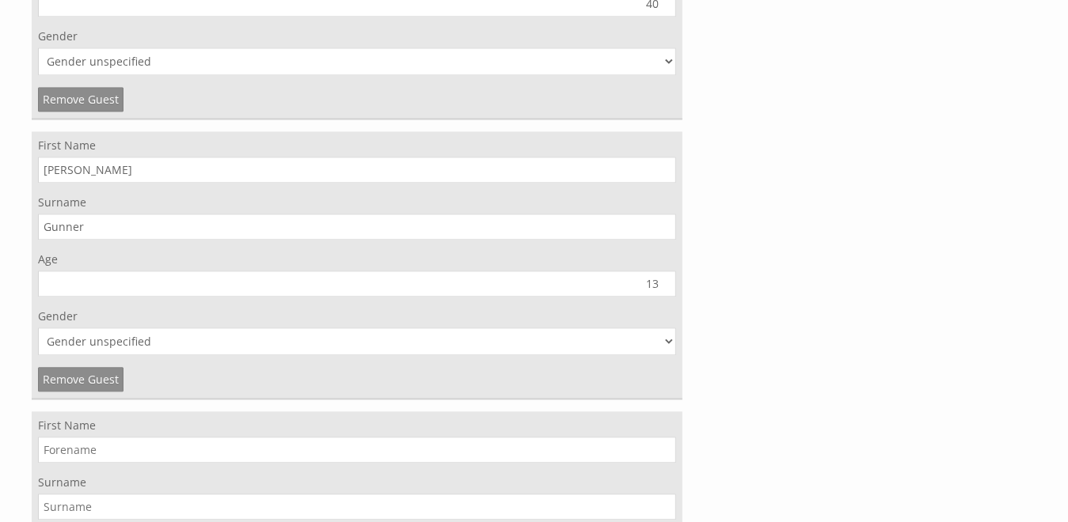
click at [123, 448] on input "First Name" at bounding box center [357, 450] width 638 height 26
type input "Rebecca"
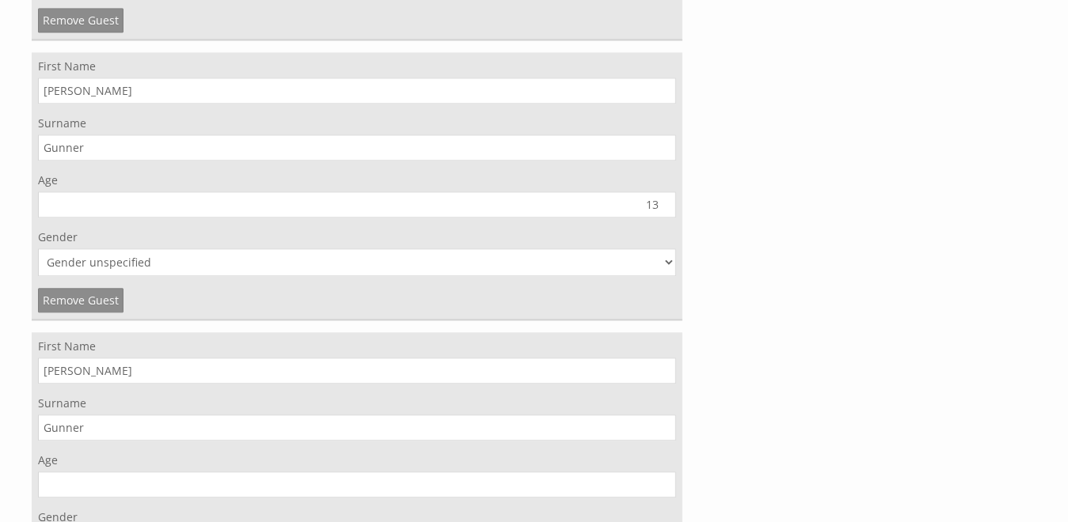
type input "Gunner"
click at [125, 482] on input "Age" at bounding box center [357, 485] width 638 height 26
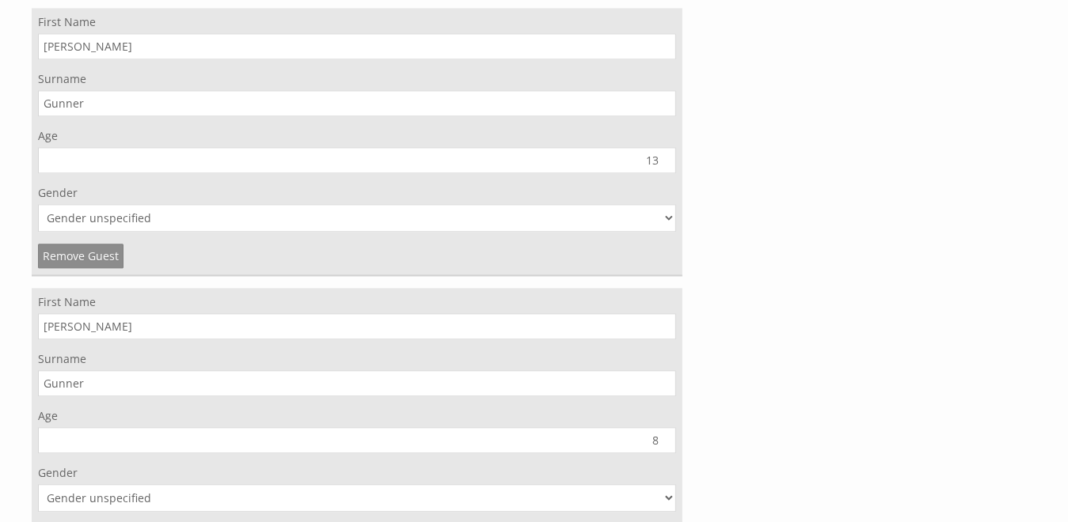
scroll to position [2250, 0]
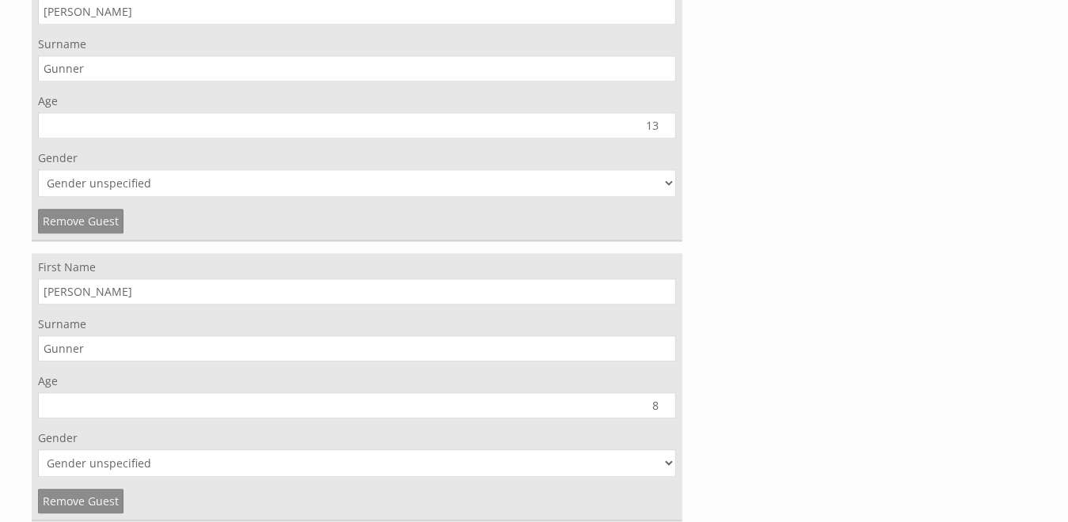
type input "8"
click at [150, 465] on select "Gender unspecified Gender male Gender female" at bounding box center [357, 464] width 638 height 28
select select "gender_female"
click at [38, 450] on select "Gender unspecified Gender male Gender female" at bounding box center [357, 464] width 638 height 28
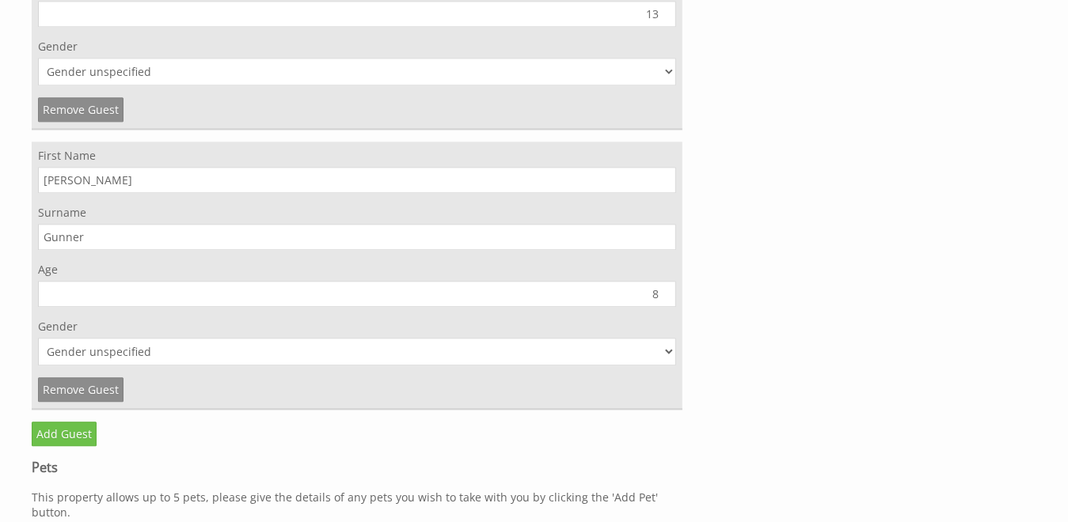
scroll to position [2408, 0]
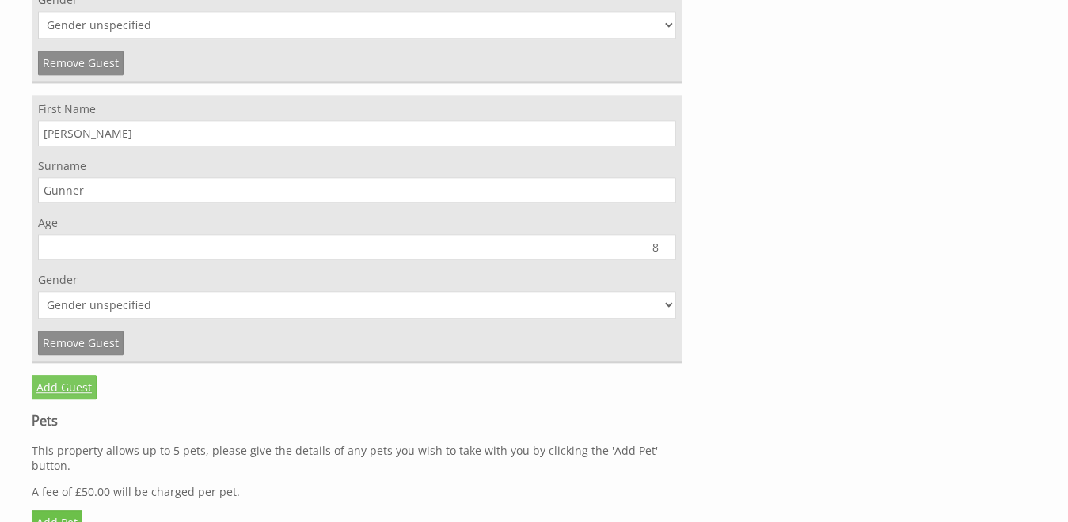
click at [64, 380] on link "Add Guest" at bounding box center [64, 387] width 65 height 25
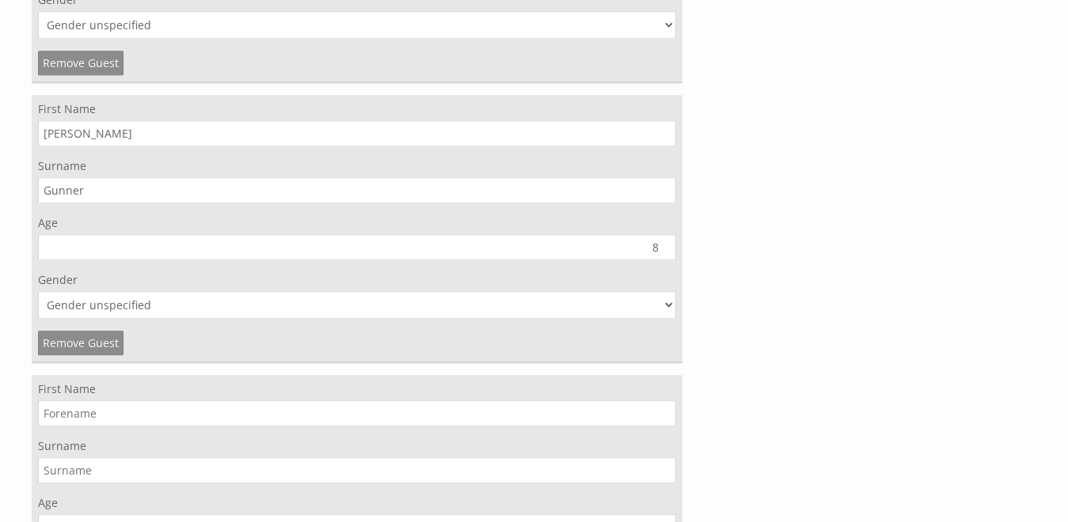
click at [76, 408] on input "First Name" at bounding box center [357, 414] width 638 height 26
type input "David"
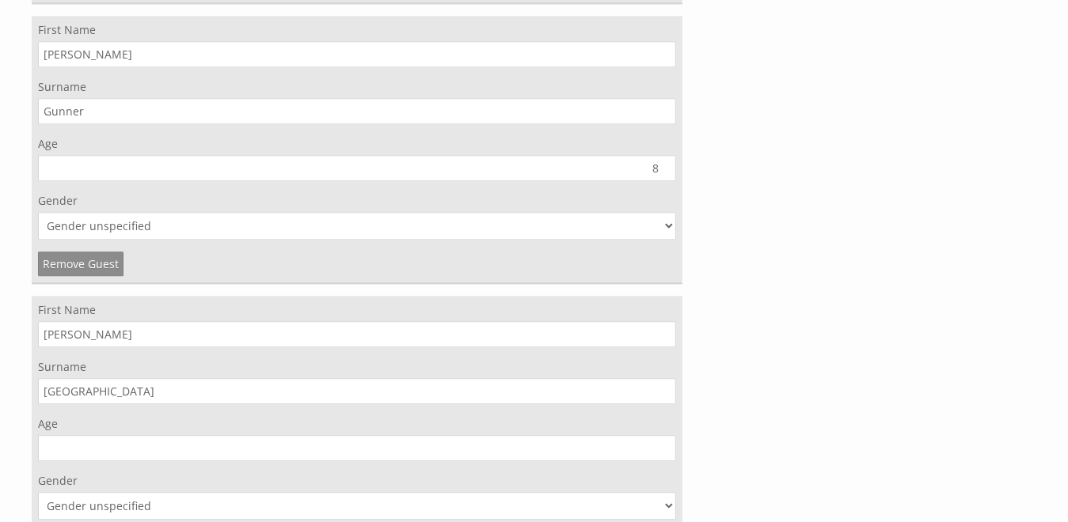
type input "Somerset"
click at [115, 446] on input "Age" at bounding box center [357, 448] width 638 height 26
type input "37"
click at [672, 505] on select "Gender unspecified Gender male Gender female" at bounding box center [357, 506] width 638 height 28
select select "gender_male"
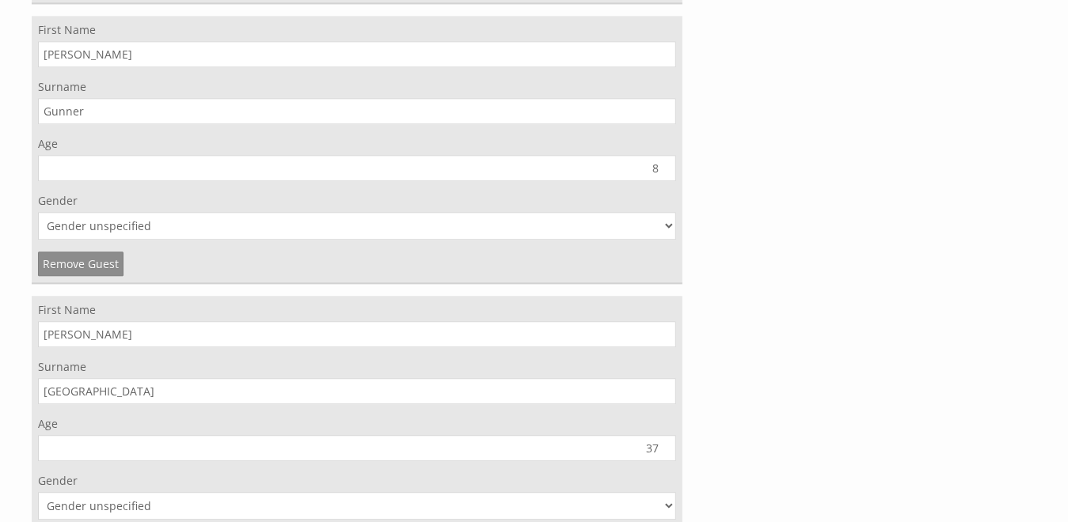
click at [38, 492] on select "Gender unspecified Gender male Gender female" at bounding box center [357, 506] width 638 height 28
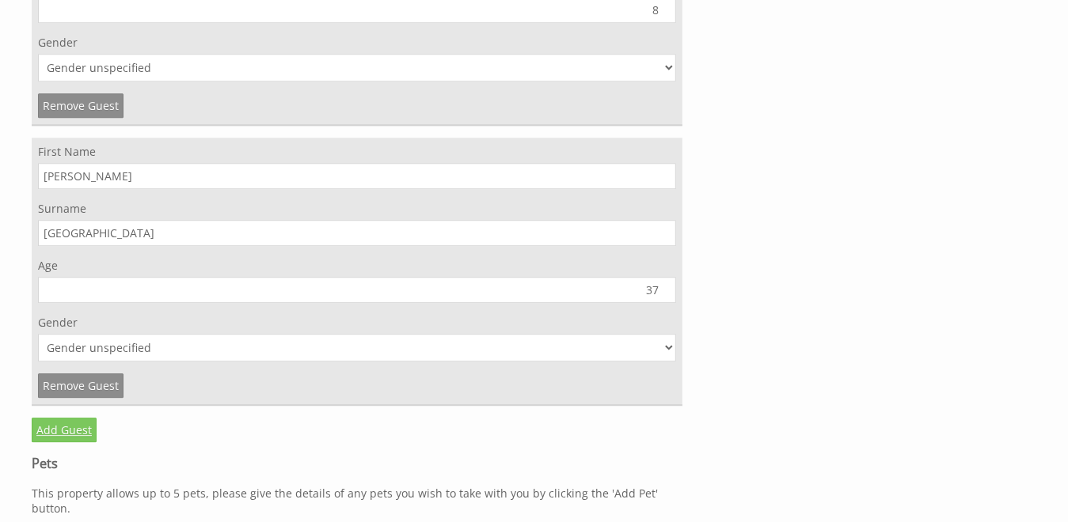
click at [63, 425] on link "Add Guest" at bounding box center [64, 430] width 65 height 25
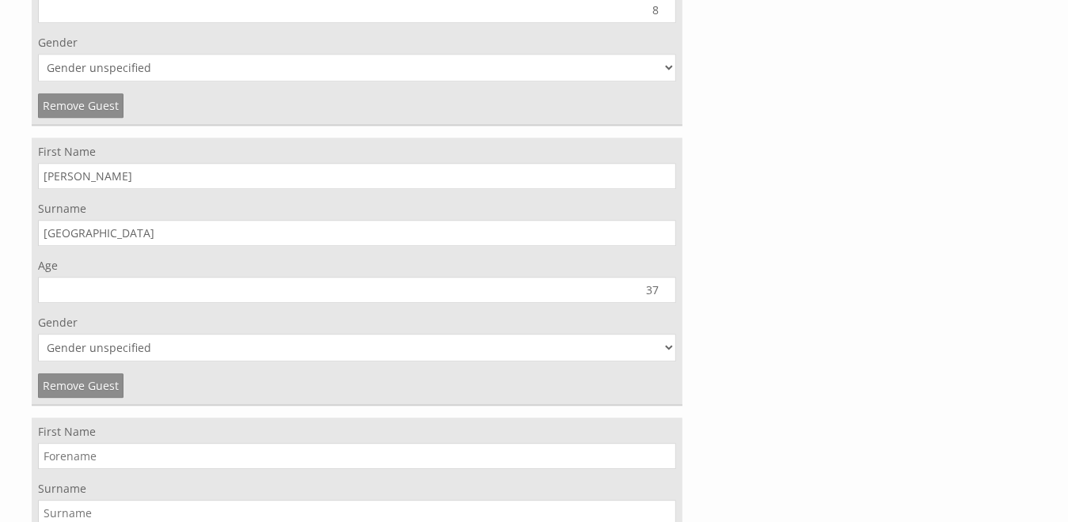
click at [64, 450] on input "First Name" at bounding box center [357, 456] width 638 height 26
click at [143, 453] on input "Alice Somerset" at bounding box center [357, 456] width 638 height 26
type input "Alice"
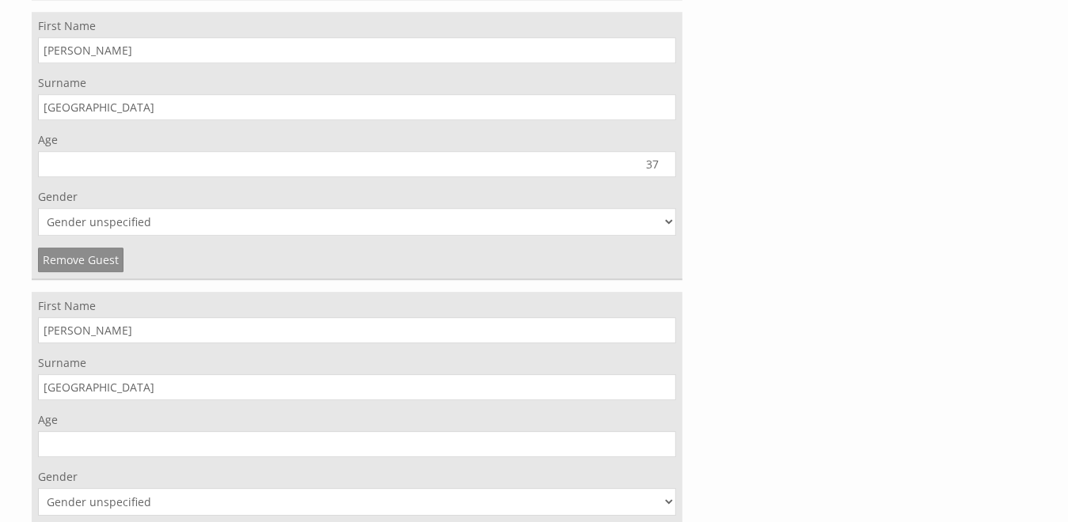
scroll to position [2804, 0]
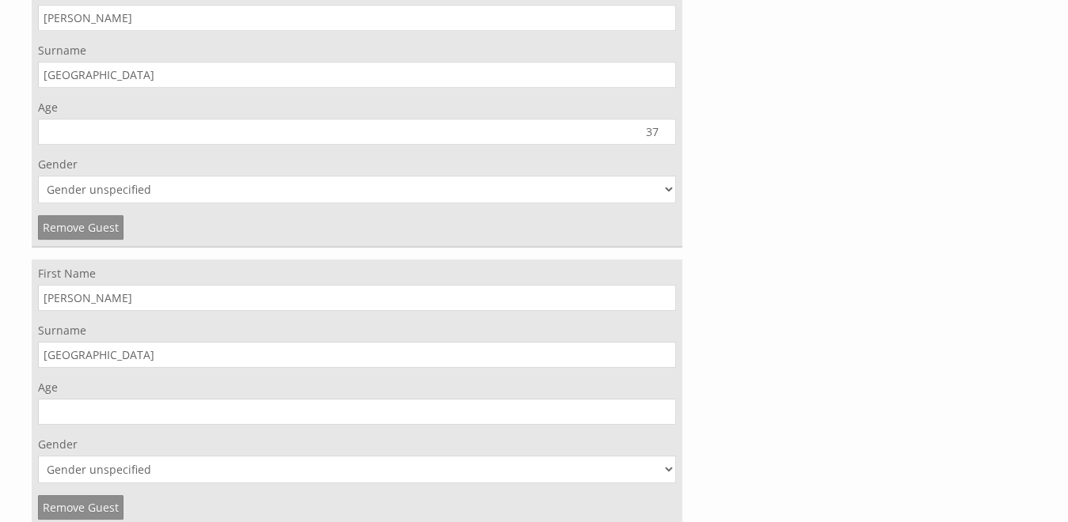
type input "Somerset"
click at [663, 410] on input "0" at bounding box center [357, 412] width 638 height 26
type input "0"
type input "36"
click at [666, 462] on select "Gender unspecified Gender male Gender female" at bounding box center [357, 470] width 638 height 28
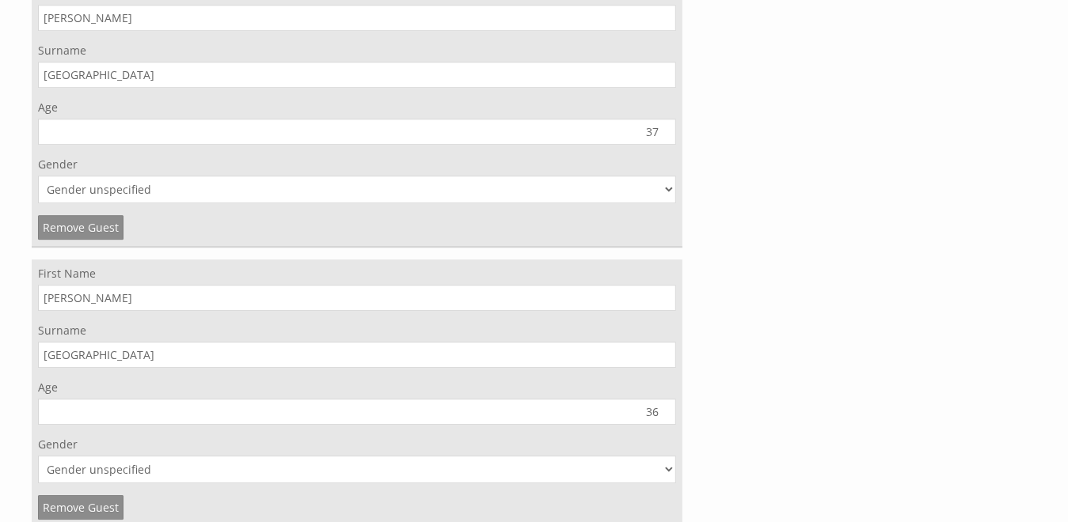
select select "gender_female"
click at [38, 456] on select "Gender unspecified Gender male Gender female" at bounding box center [357, 470] width 638 height 28
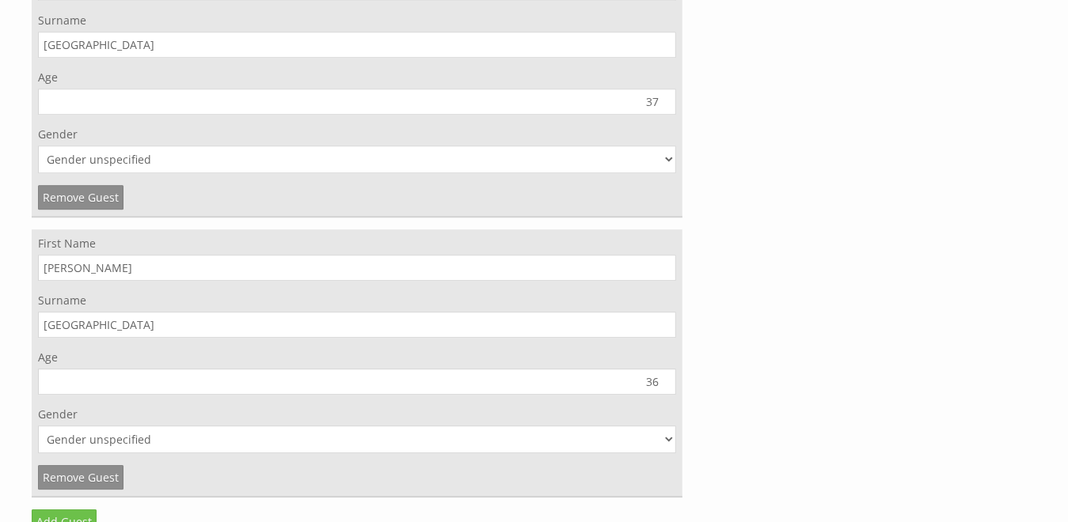
scroll to position [2883, 0]
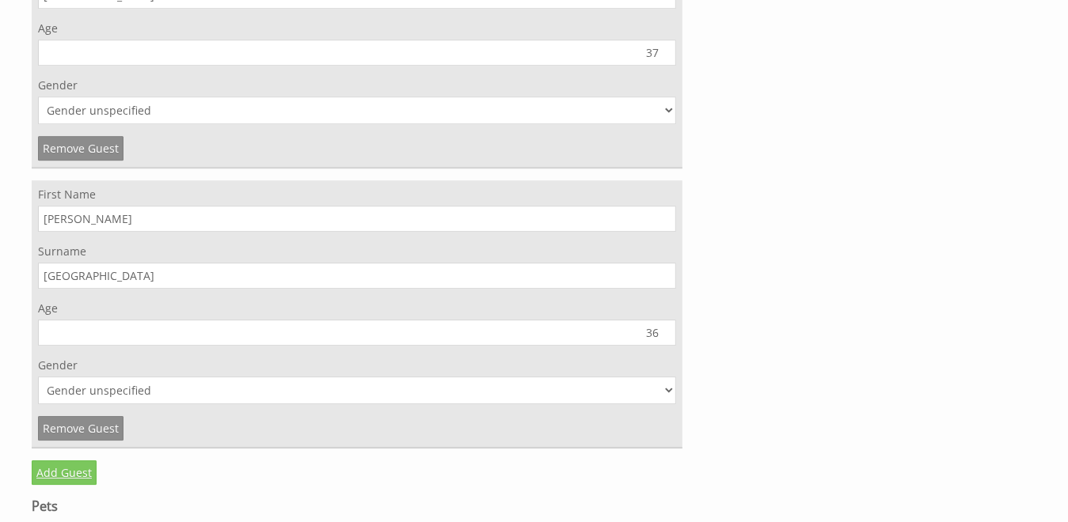
click at [64, 473] on link "Add Guest" at bounding box center [64, 473] width 65 height 25
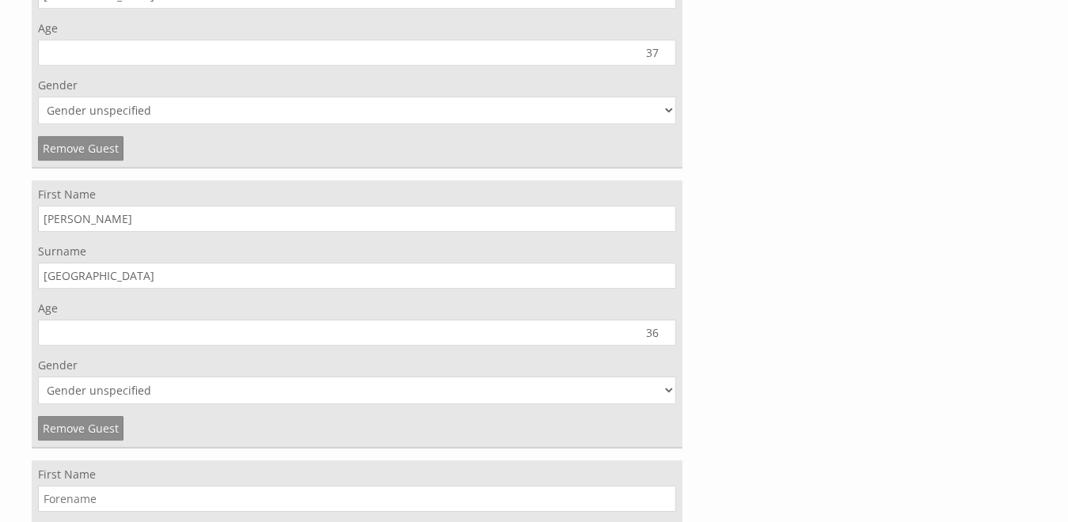
click at [86, 492] on input "First Name" at bounding box center [357, 499] width 638 height 26
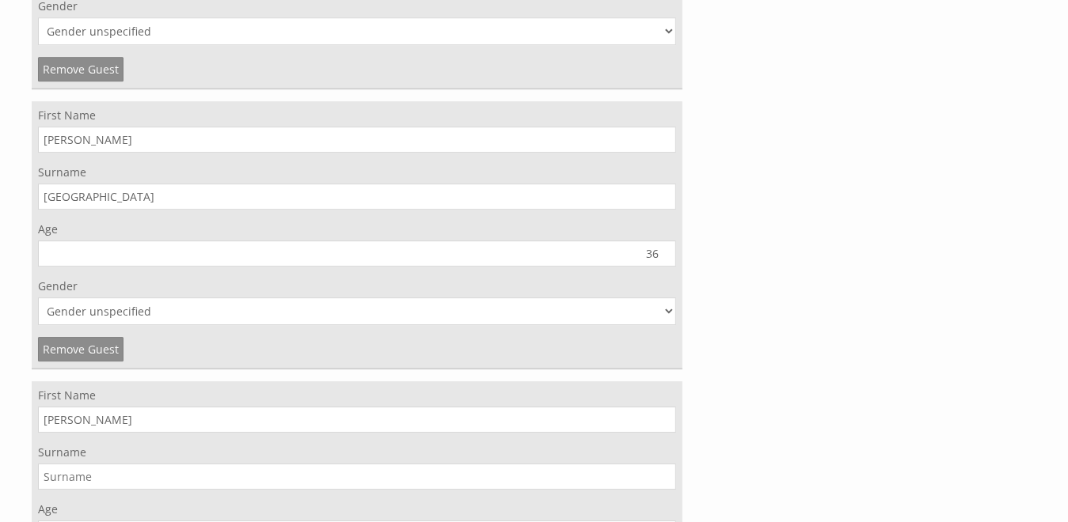
type input "Agnes"
click at [93, 471] on input "Surname" at bounding box center [357, 477] width 638 height 26
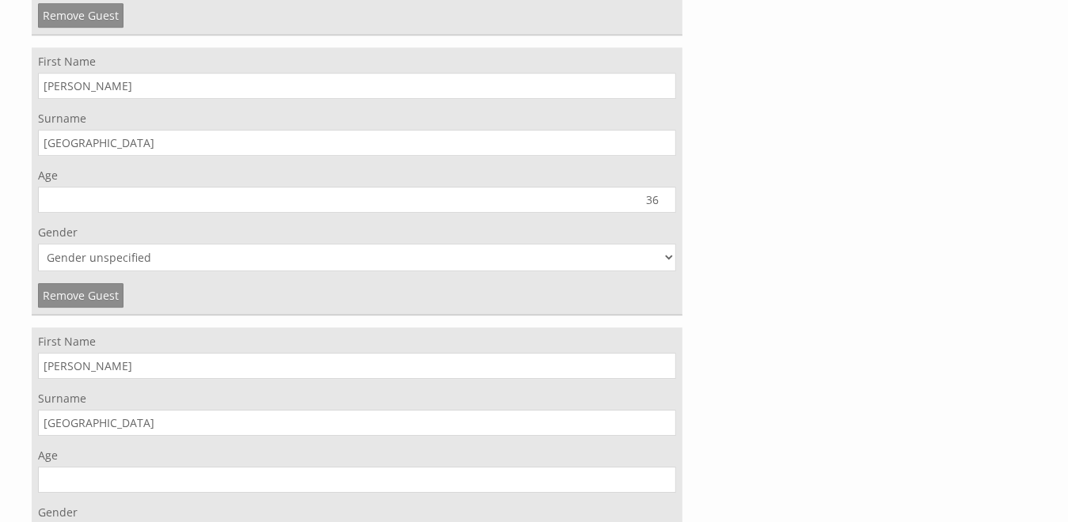
scroll to position [3041, 0]
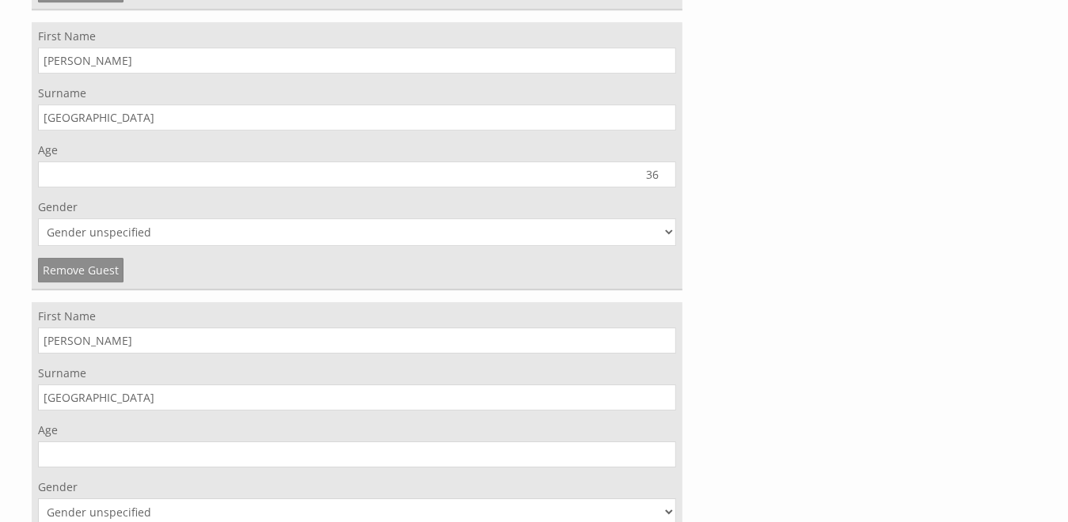
type input "Somerset"
click at [100, 443] on input "Age" at bounding box center [357, 455] width 638 height 26
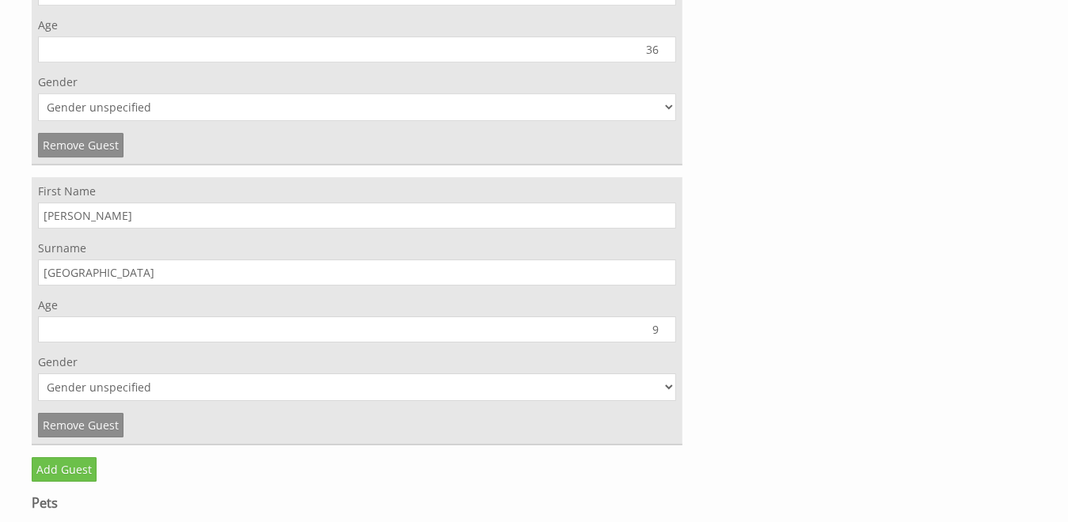
scroll to position [3200, 0]
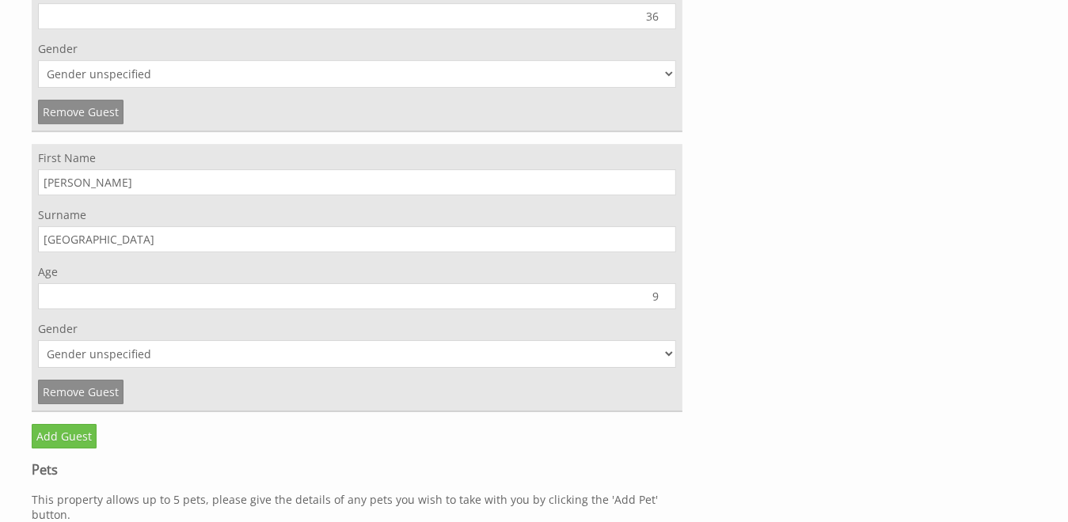
type input "9"
click at [663, 348] on select "Gender unspecified Gender male Gender female" at bounding box center [357, 354] width 638 height 28
select select "gender_female"
click at [38, 340] on select "Gender unspecified Gender male Gender female" at bounding box center [357, 354] width 638 height 28
click at [58, 433] on link "Add Guest" at bounding box center [64, 436] width 65 height 25
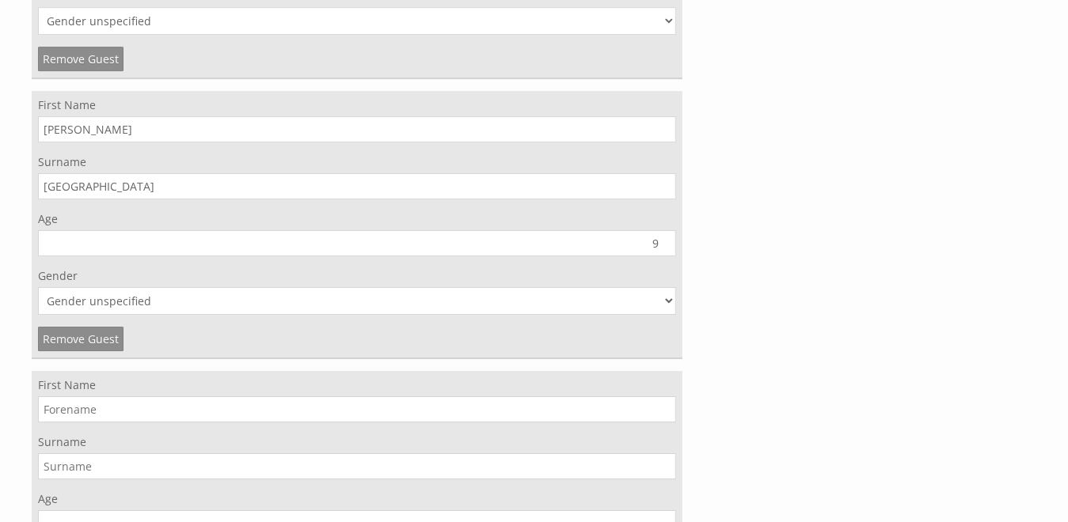
scroll to position [3279, 0]
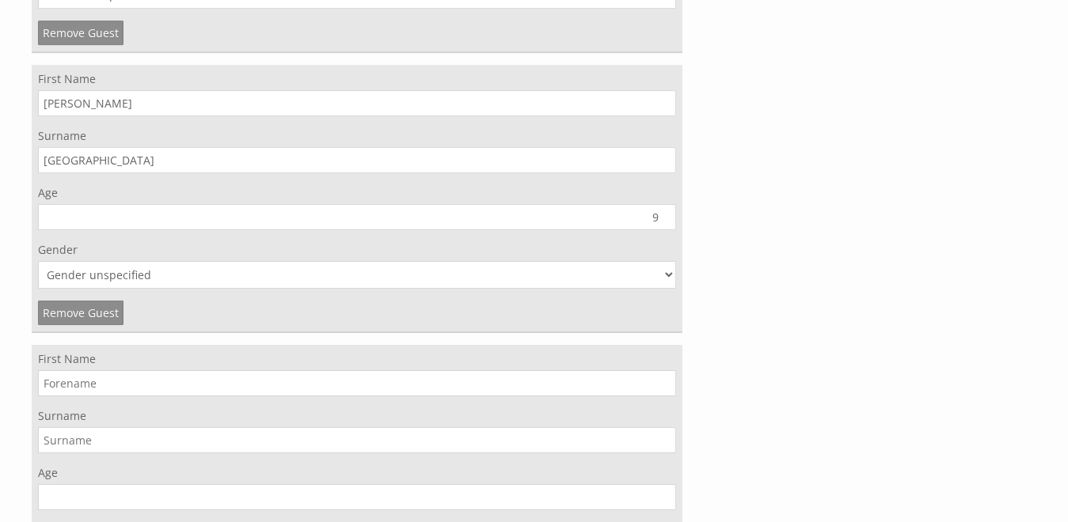
click at [109, 382] on input "First Name" at bounding box center [357, 383] width 638 height 26
type input "Winifred"
type input "Somerset"
click at [245, 493] on input "Age" at bounding box center [357, 497] width 638 height 26
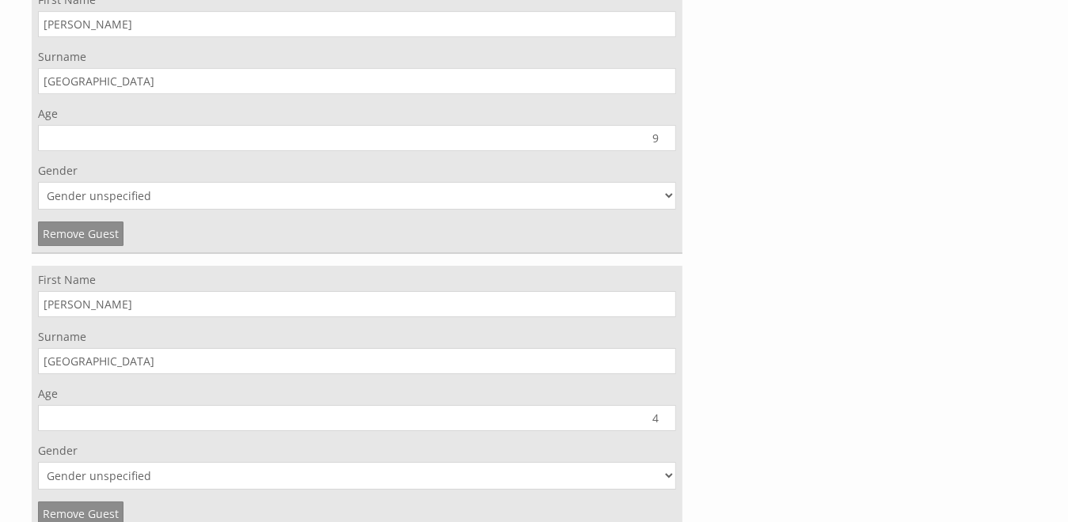
type input "4"
click at [179, 473] on select "Gender unspecified Gender male Gender female" at bounding box center [357, 476] width 638 height 28
select select "gender_female"
click at [38, 462] on select "Gender unspecified Gender male Gender female" at bounding box center [357, 476] width 638 height 28
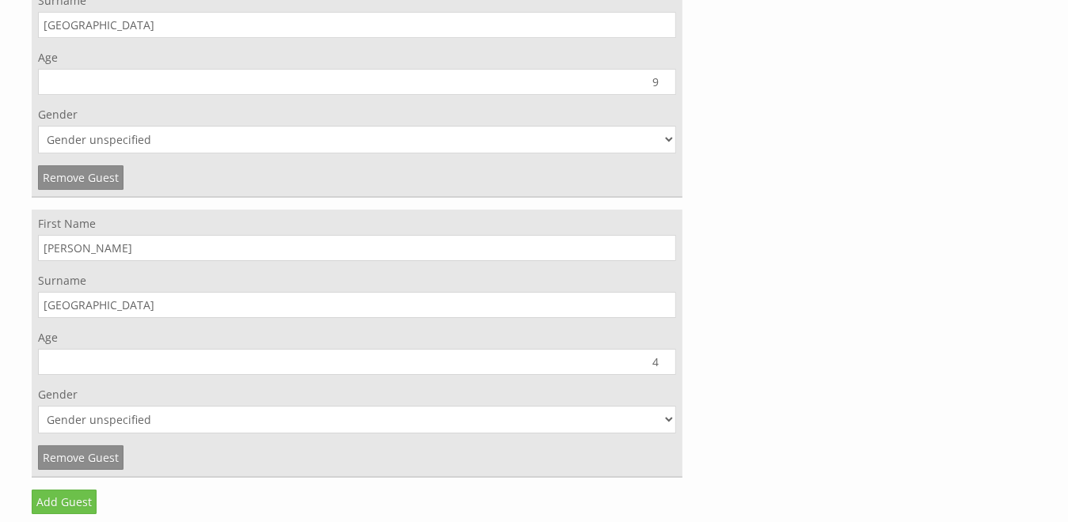
scroll to position [3437, 0]
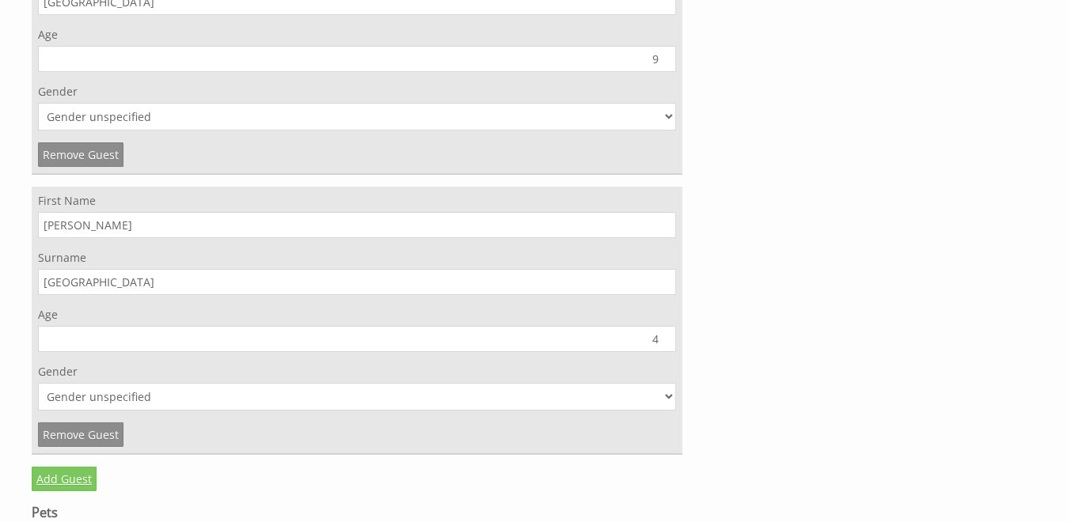
click at [76, 469] on link "Add Guest" at bounding box center [64, 479] width 65 height 25
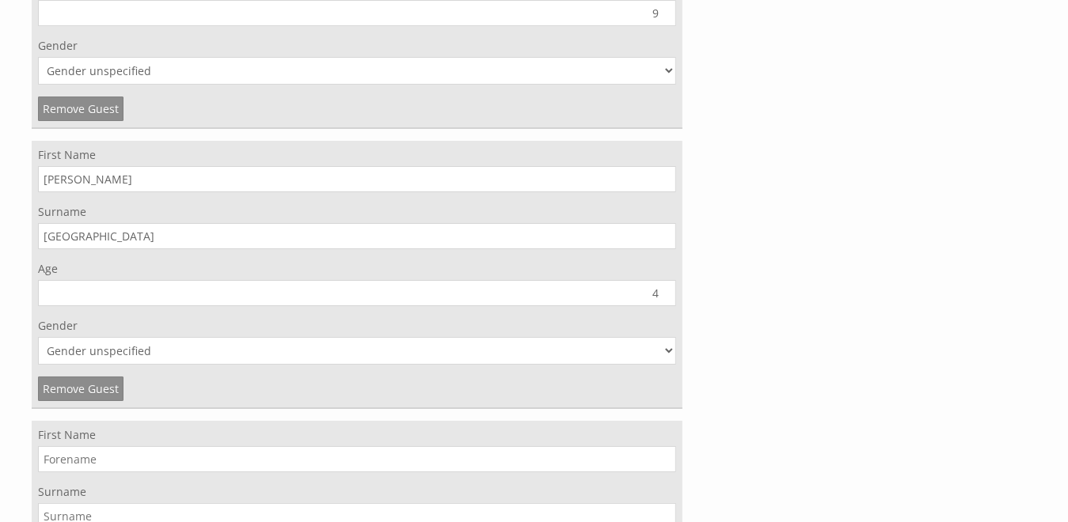
scroll to position [3516, 0]
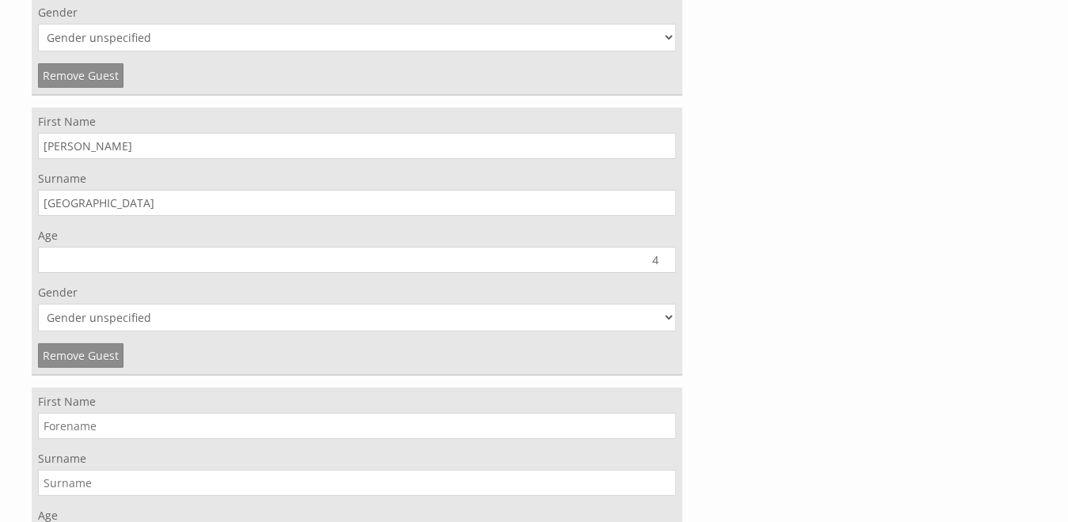
click at [313, 413] on input "First Name" at bounding box center [357, 426] width 638 height 26
type input "Heather"
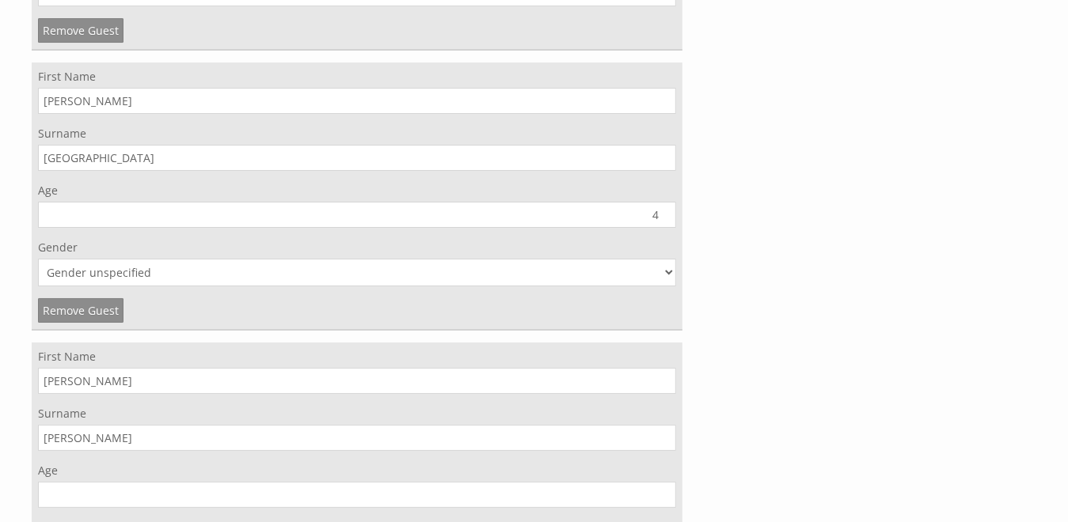
scroll to position [3595, 0]
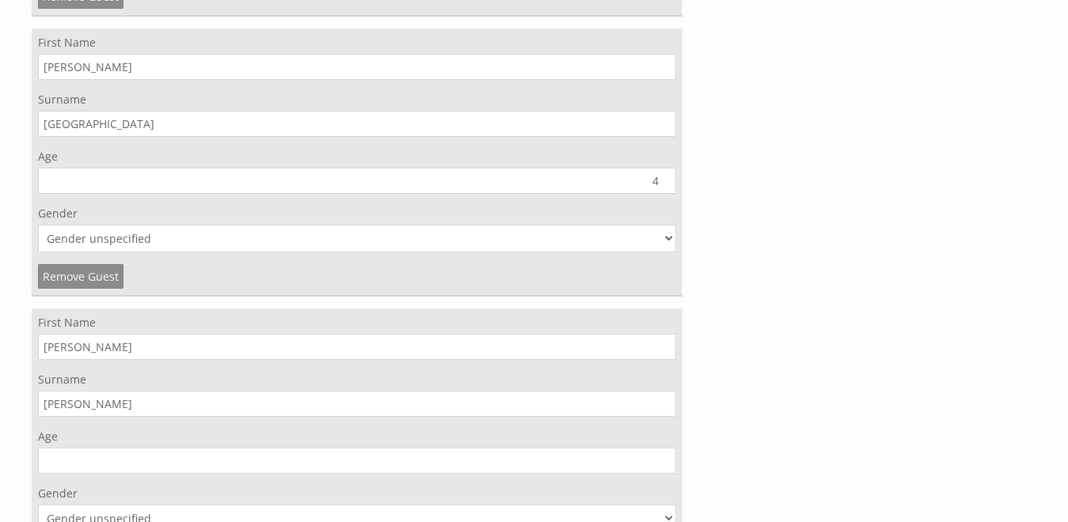
type input "Williams"
click at [664, 454] on input "0" at bounding box center [357, 461] width 638 height 26
type input "0"
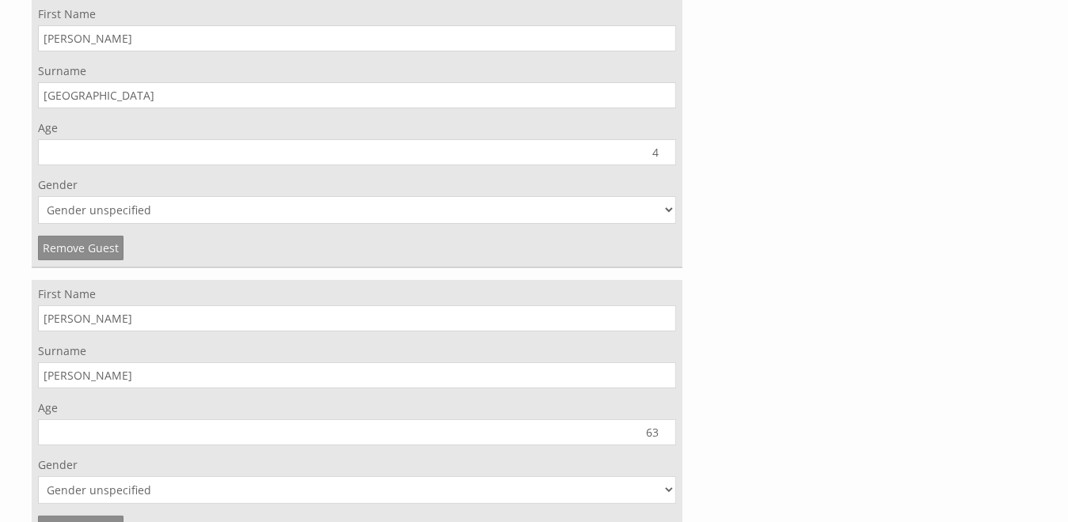
scroll to position [3754, 0]
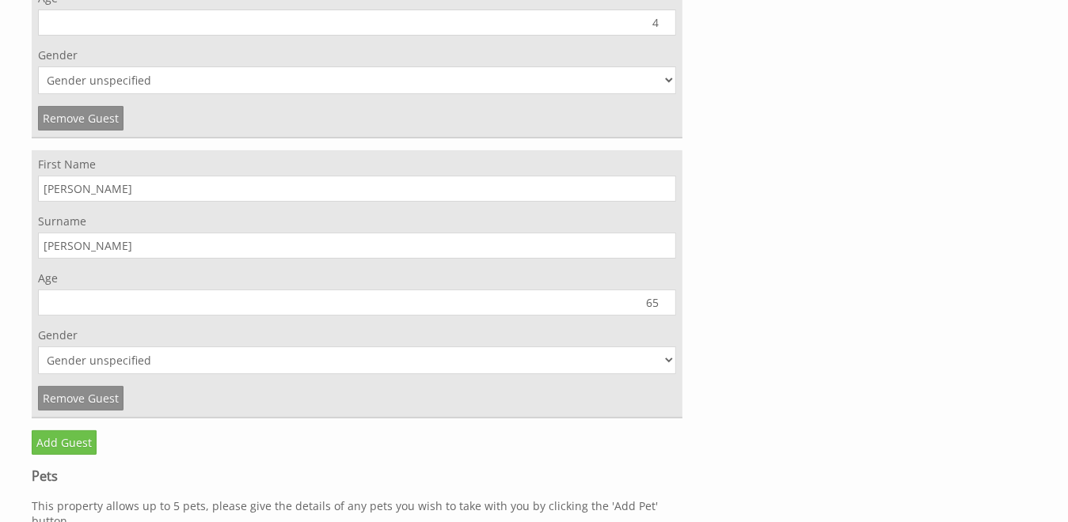
type input "65"
click at [668, 355] on select "Gender unspecified Gender male Gender female" at bounding box center [357, 361] width 638 height 28
select select "gender_female"
click at [38, 347] on select "Gender unspecified Gender male Gender female" at bounding box center [357, 361] width 638 height 28
click at [70, 437] on link "Add Guest" at bounding box center [64, 443] width 65 height 25
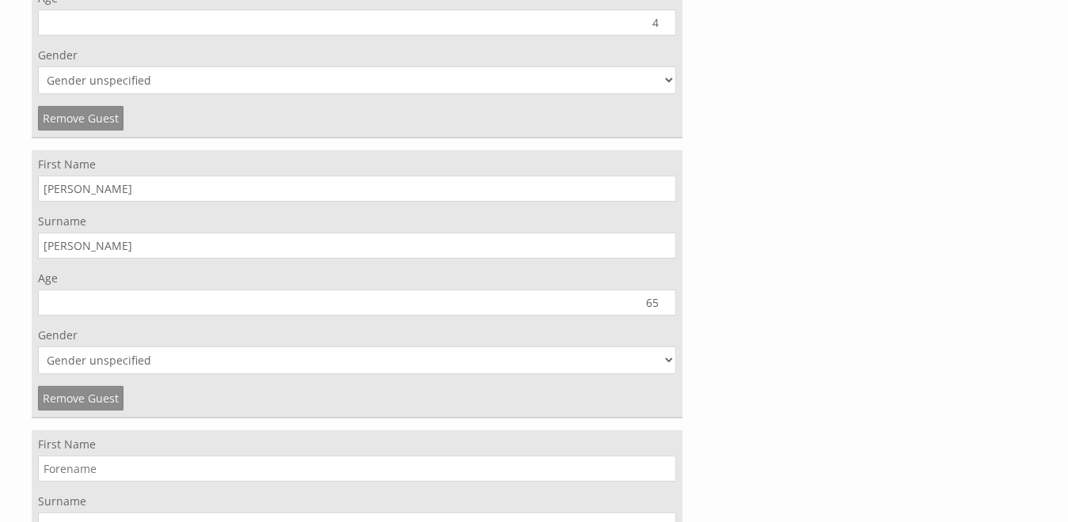
click at [73, 458] on input "First Name" at bounding box center [357, 469] width 638 height 26
type input "Steven"
click at [111, 513] on input "Surname" at bounding box center [357, 526] width 638 height 26
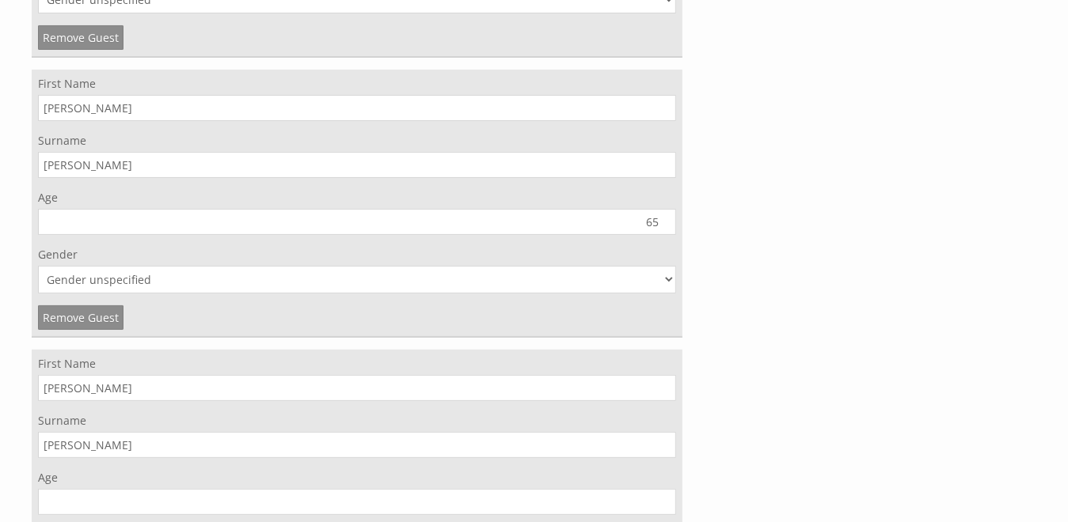
scroll to position [3835, 0]
type input "Williams"
click at [428, 493] on input "Age" at bounding box center [357, 501] width 638 height 26
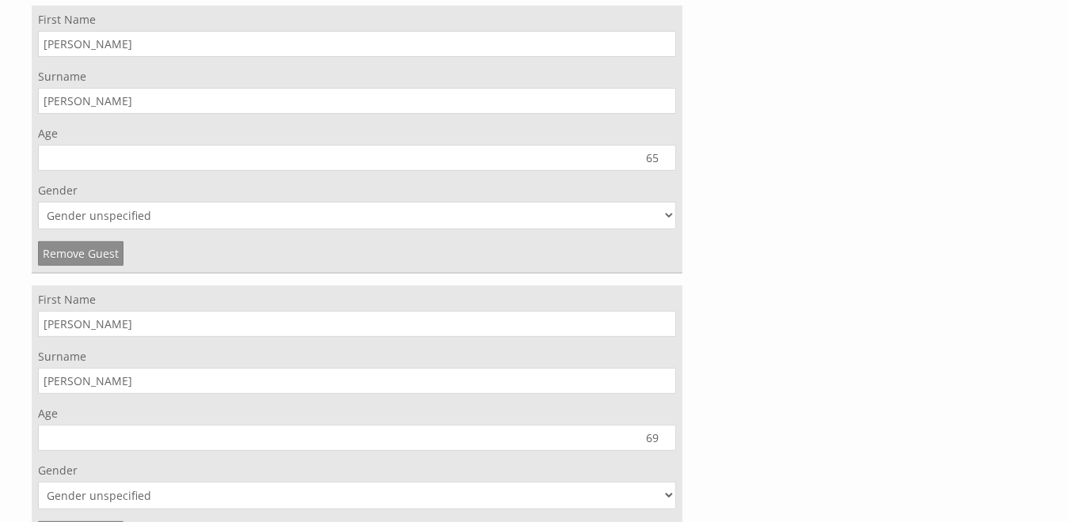
scroll to position [3914, 0]
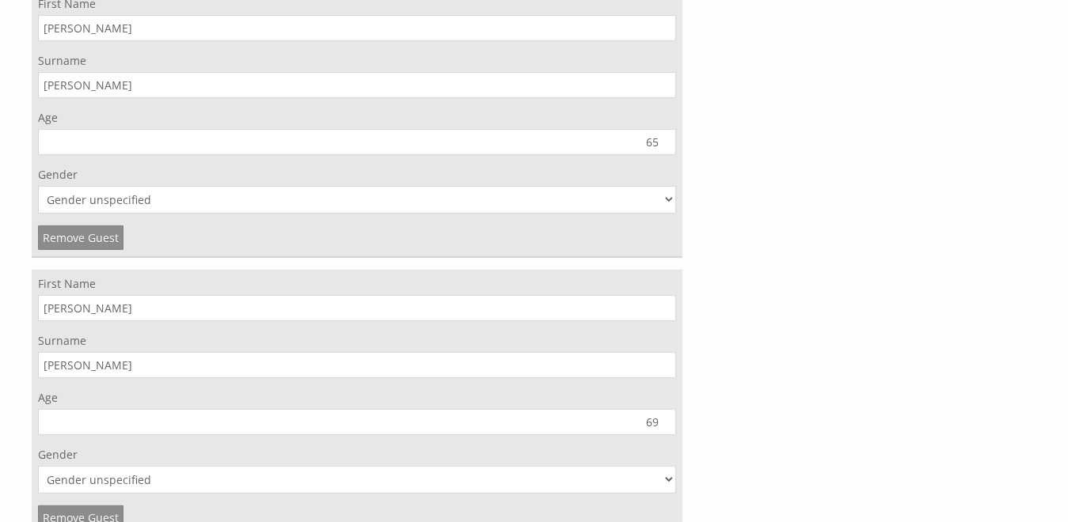
type input "69"
click at [326, 473] on select "Gender unspecified Gender male Gender female" at bounding box center [357, 480] width 638 height 28
select select "gender_male"
click at [38, 466] on select "Gender unspecified Gender male Gender female" at bounding box center [357, 480] width 638 height 28
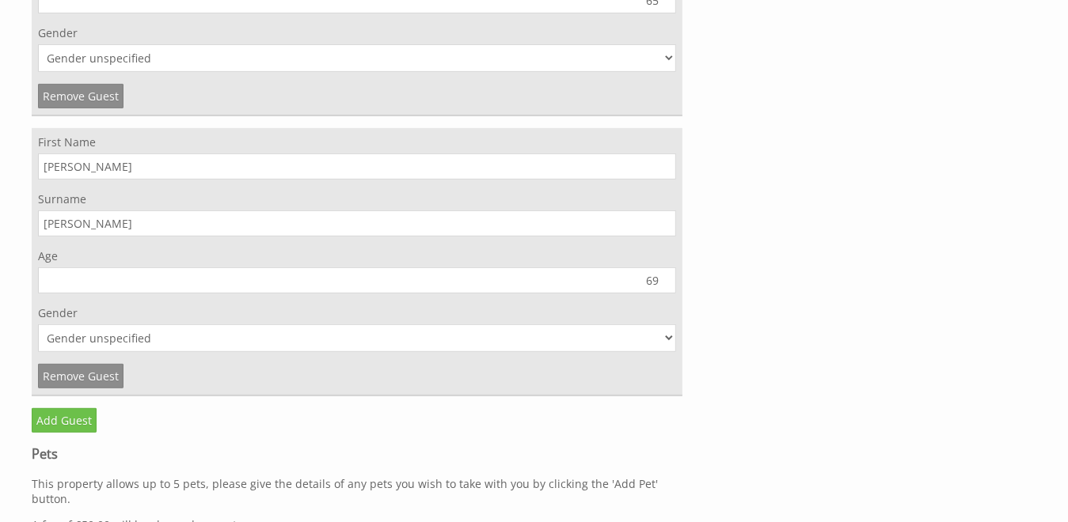
scroll to position [4073, 0]
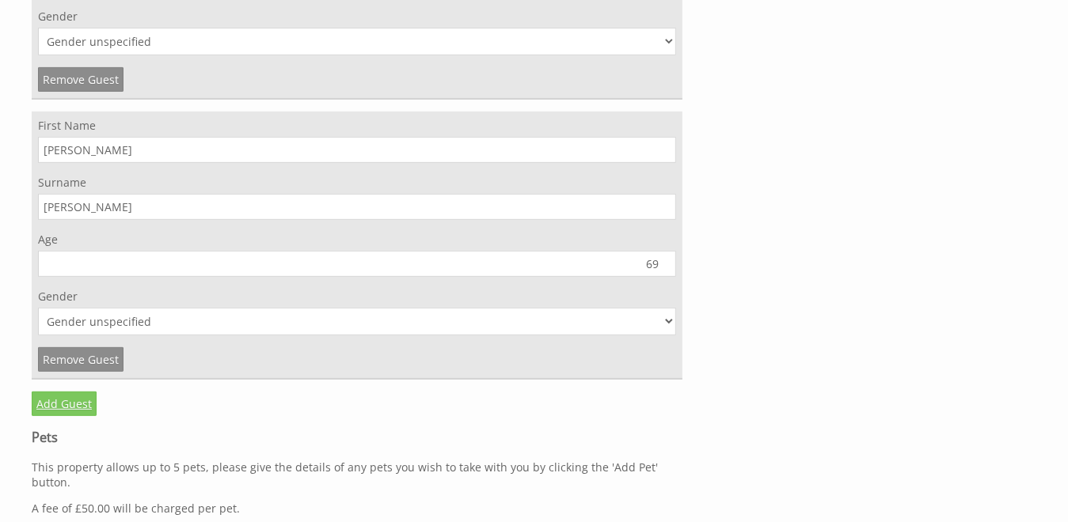
click at [72, 394] on link "Add Guest" at bounding box center [64, 404] width 65 height 25
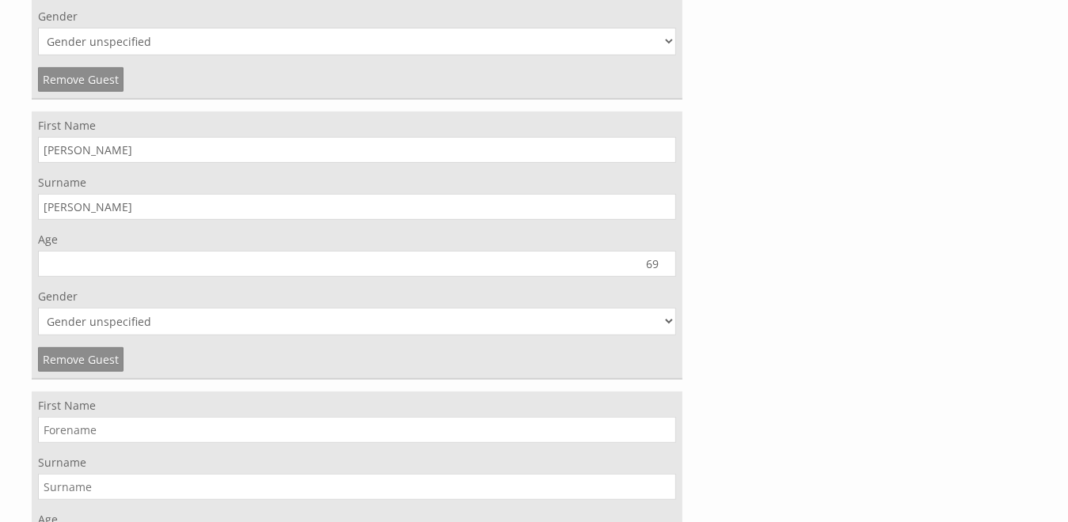
click at [68, 420] on input "First Name" at bounding box center [357, 430] width 638 height 26
type input "Samantha"
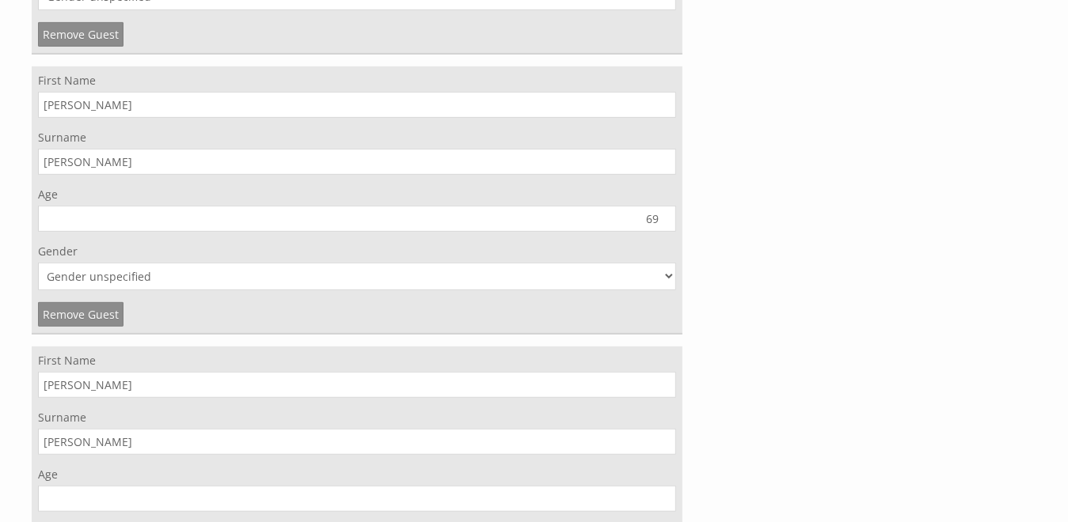
scroll to position [4152, 0]
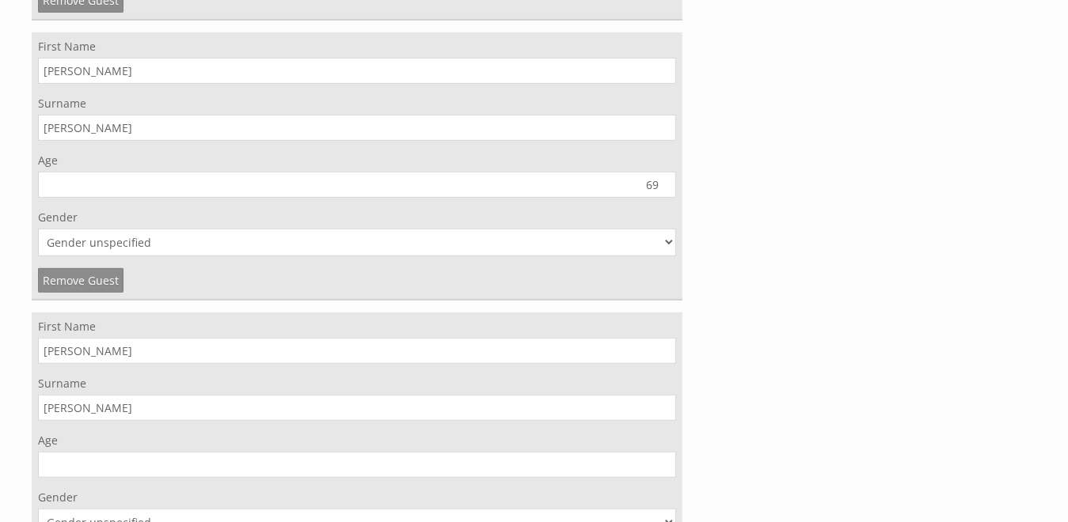
type input "Markey"
click at [625, 458] on input "Age" at bounding box center [357, 465] width 638 height 26
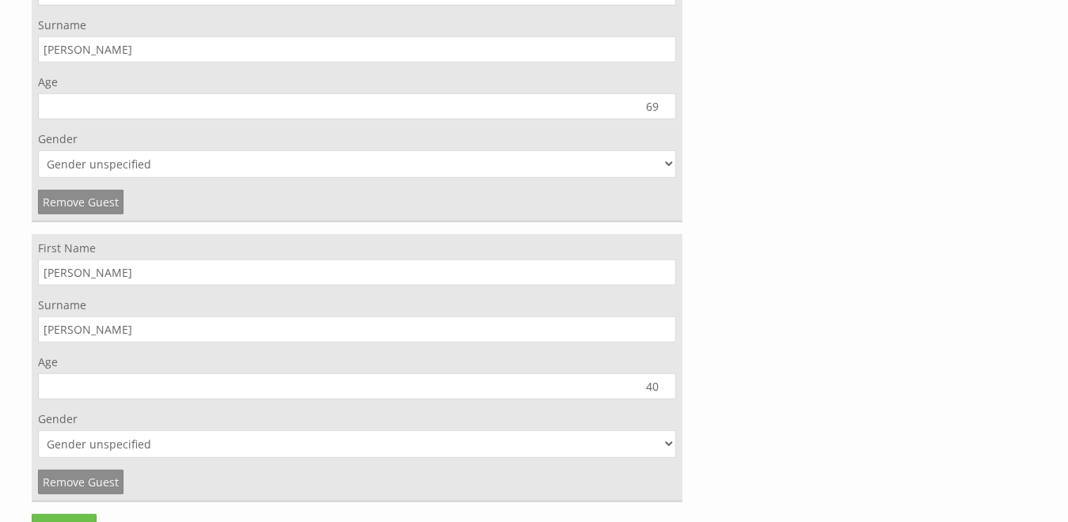
scroll to position [4231, 0]
type input "40"
click at [668, 434] on select "Gender unspecified Gender male Gender female" at bounding box center [357, 444] width 638 height 28
select select "gender_female"
click at [38, 430] on select "Gender unspecified Gender male Gender female" at bounding box center [357, 444] width 638 height 28
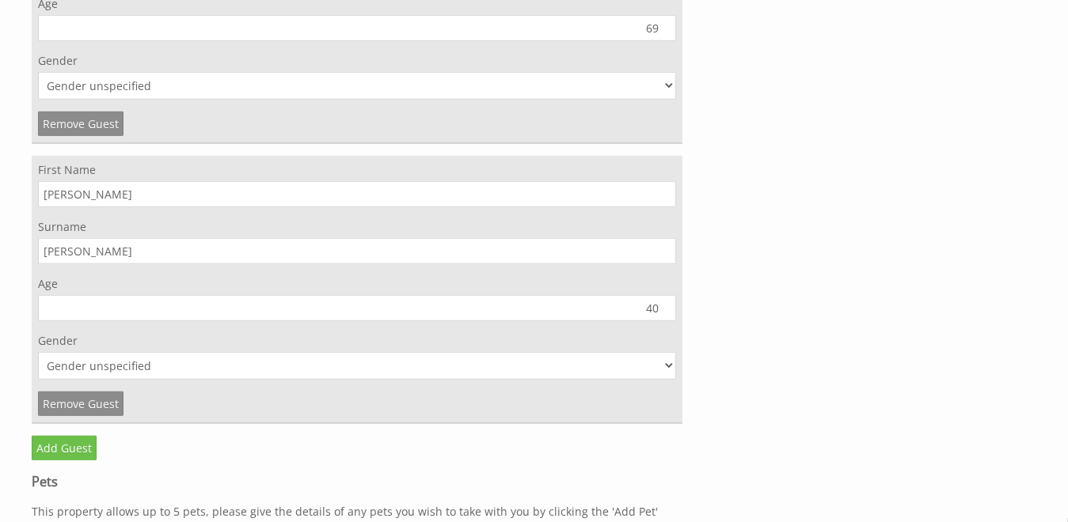
scroll to position [4310, 0]
type input "41"
click at [659, 294] on input "41" at bounding box center [357, 307] width 638 height 26
click at [66, 436] on link "Add Guest" at bounding box center [64, 447] width 65 height 25
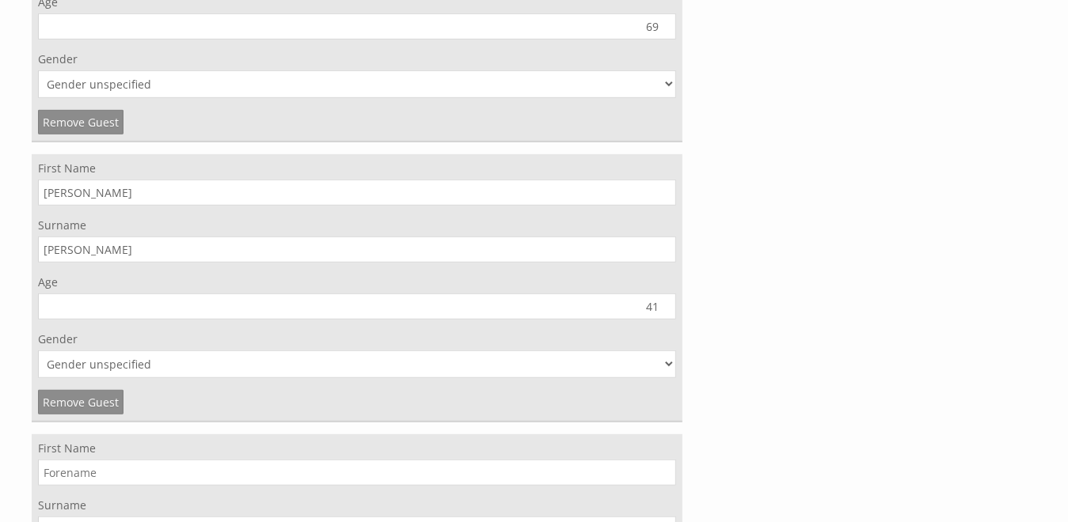
click at [76, 460] on input "First Name" at bounding box center [357, 473] width 638 height 26
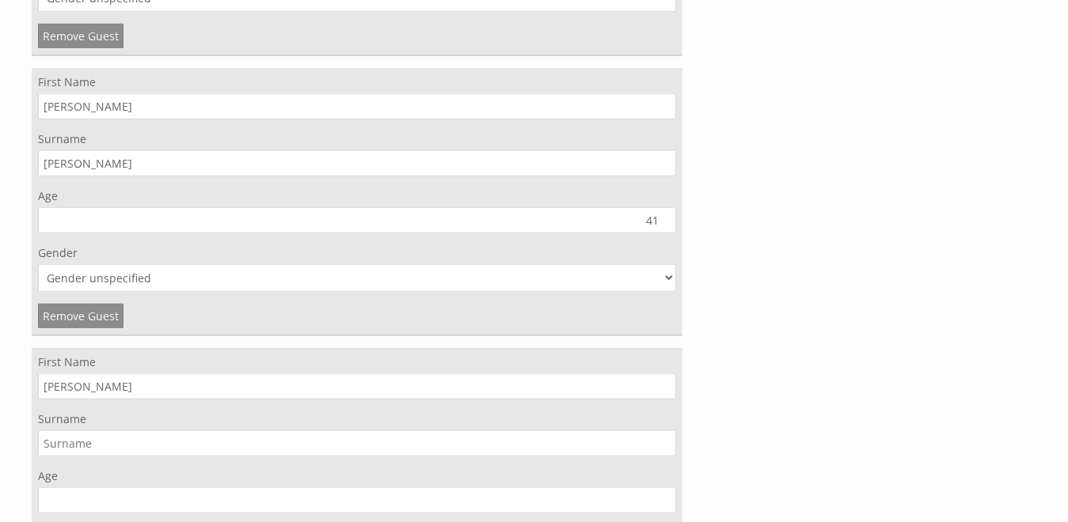
scroll to position [4469, 0]
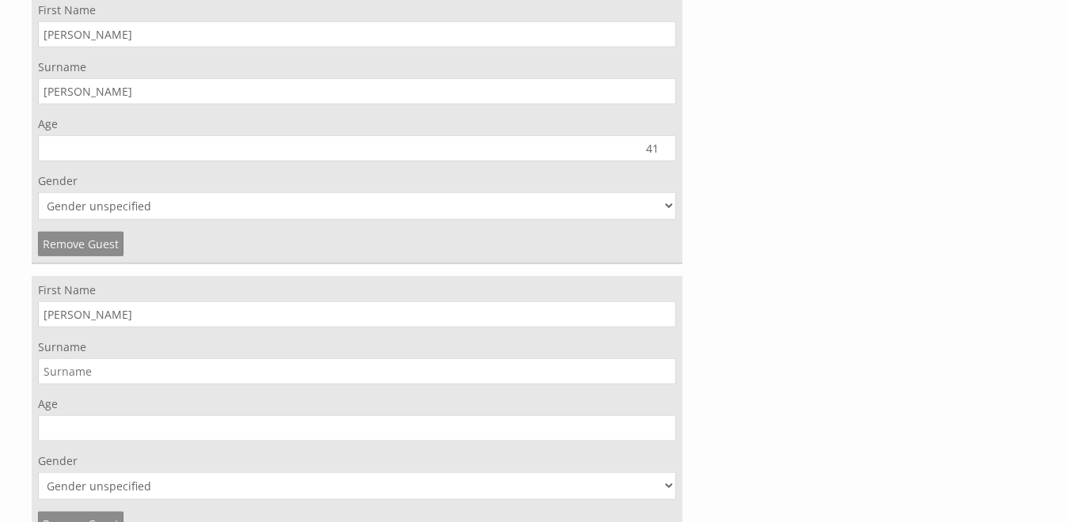
type input "Luke"
click at [109, 359] on input "Surname" at bounding box center [357, 372] width 638 height 26
type input "Markey"
click at [236, 475] on select "Gender unspecified Gender male Gender female" at bounding box center [357, 487] width 638 height 28
select select "gender_male"
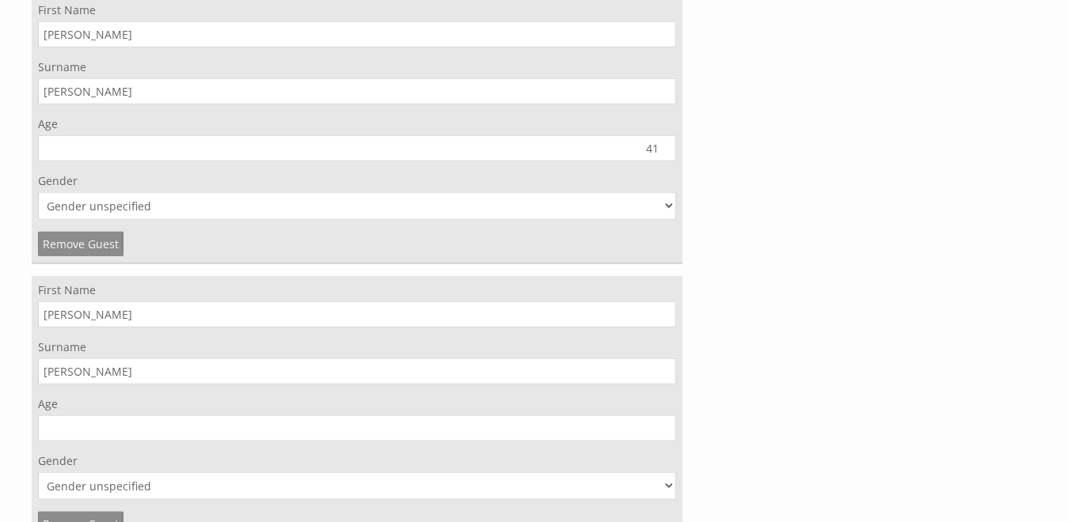
click at [38, 473] on select "Gender unspecified Gender male Gender female" at bounding box center [357, 487] width 638 height 28
click at [116, 418] on input "Age" at bounding box center [357, 429] width 638 height 26
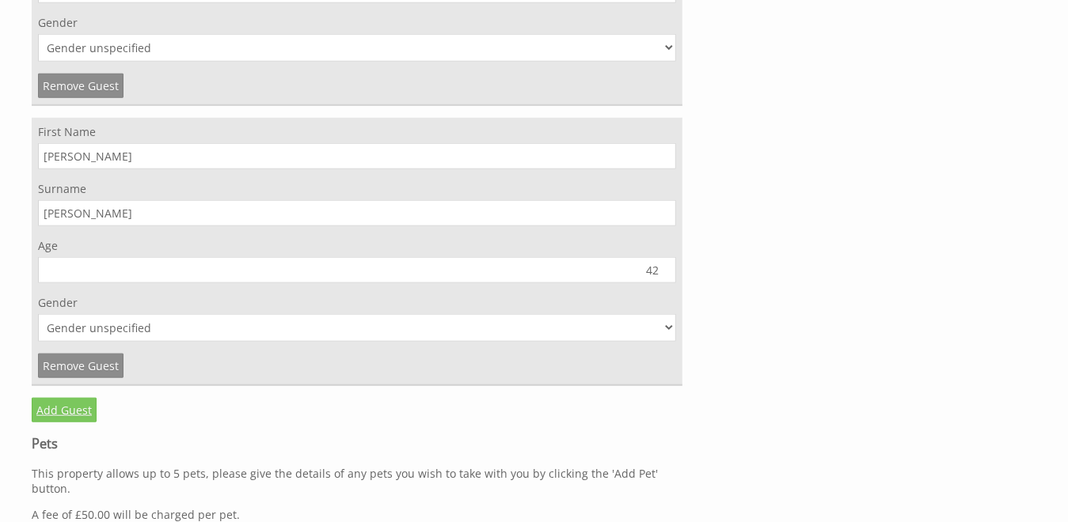
type input "42"
click at [78, 398] on link "Add Guest" at bounding box center [64, 410] width 65 height 25
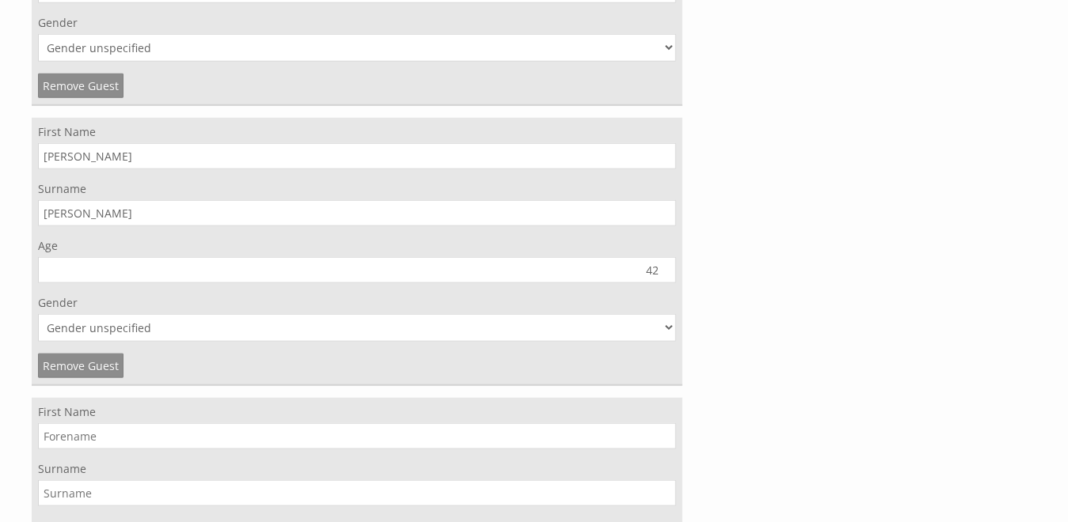
click at [80, 425] on input "First Name" at bounding box center [357, 437] width 638 height 26
type input "Olivia"
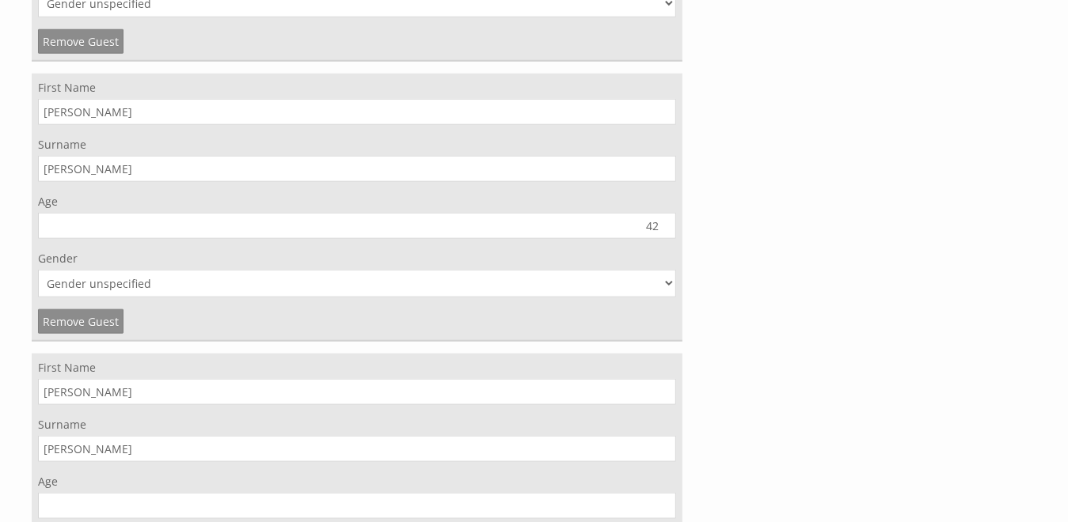
scroll to position [4706, 0]
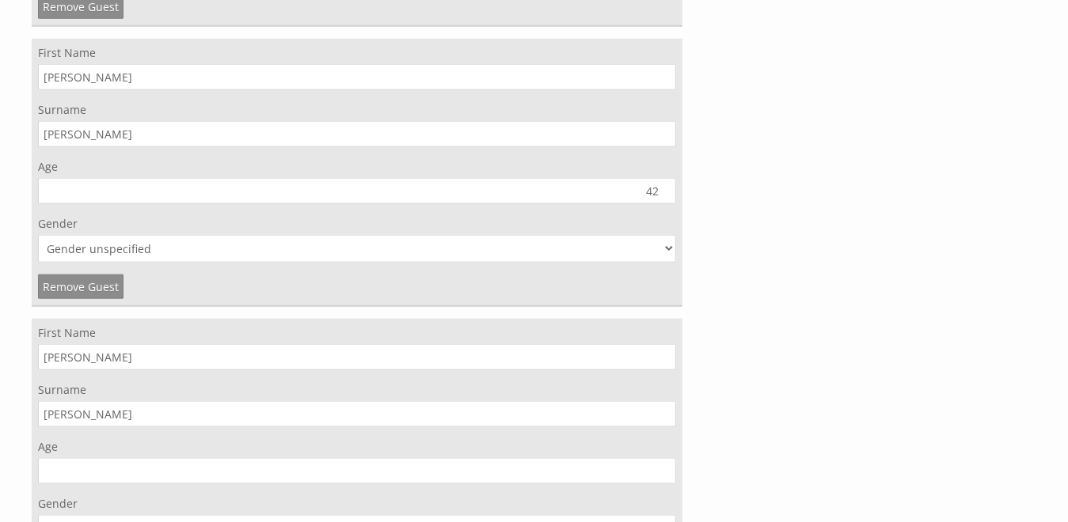
type input "Markey"
click at [611, 461] on input "Age" at bounding box center [357, 471] width 638 height 26
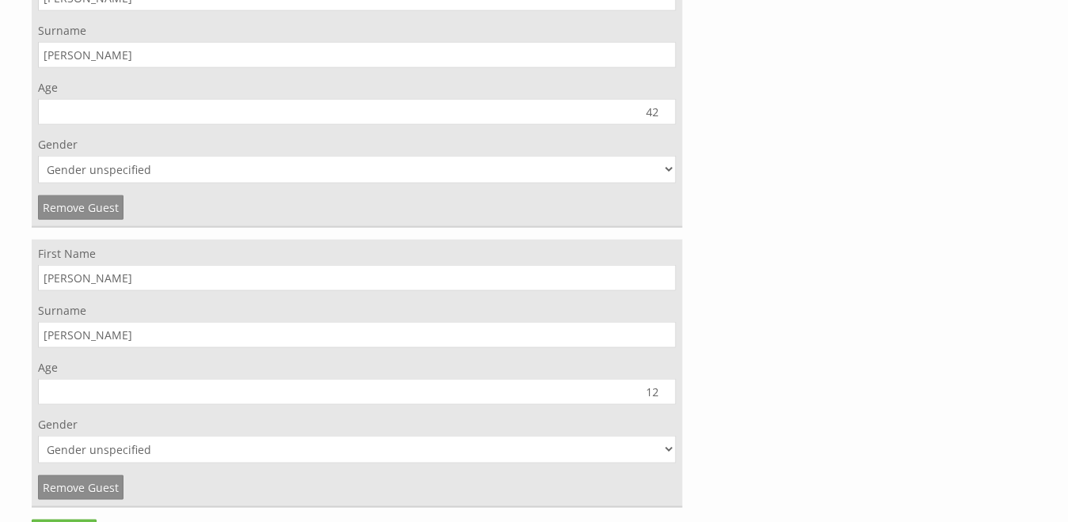
type input "12"
click at [624, 436] on select "Gender unspecified Gender male Gender female" at bounding box center [357, 450] width 638 height 28
select select "gender_female"
click at [38, 436] on select "Gender unspecified Gender male Gender female" at bounding box center [357, 450] width 638 height 28
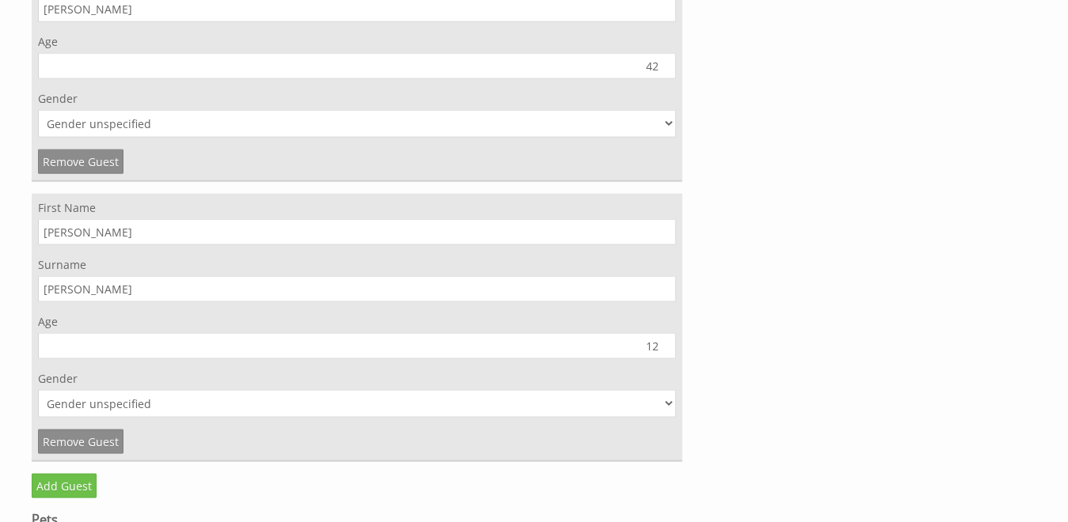
scroll to position [4864, 0]
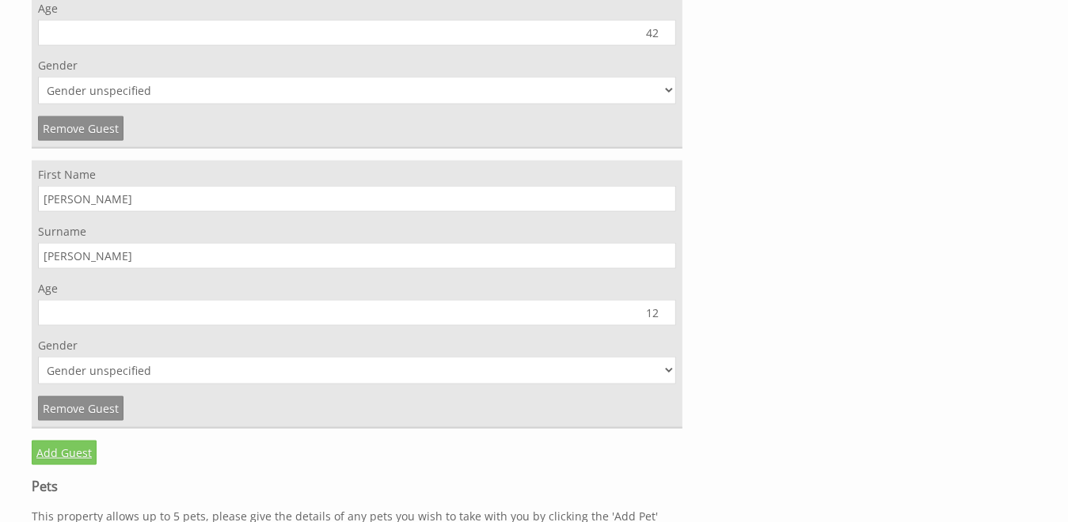
click at [52, 441] on link "Add Guest" at bounding box center [64, 453] width 65 height 25
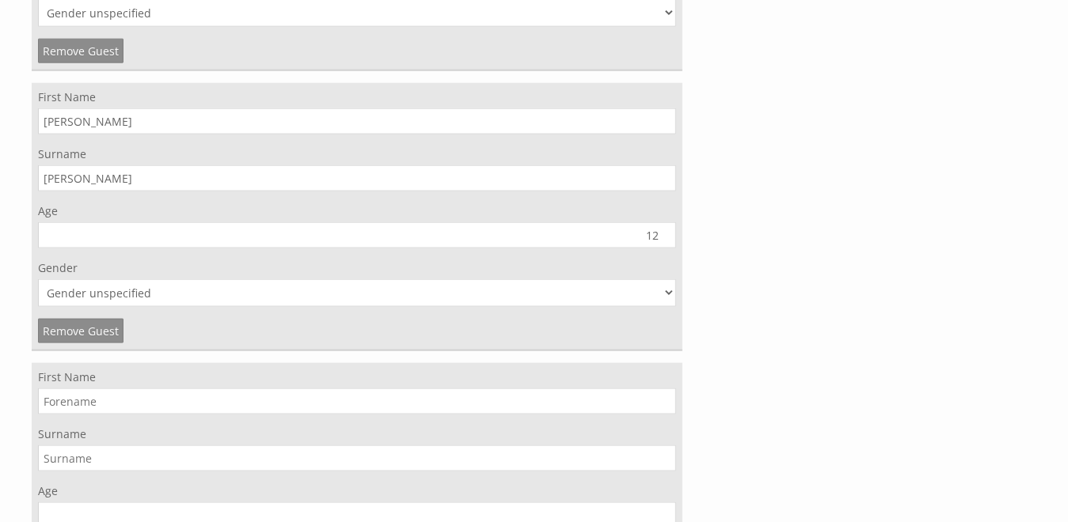
scroll to position [5023, 0]
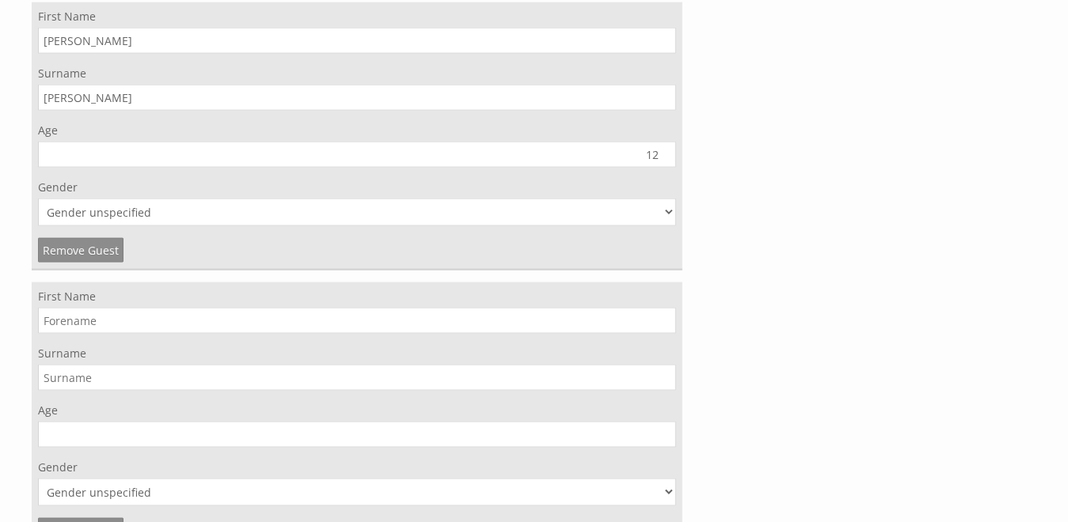
click at [127, 308] on input "First Name" at bounding box center [357, 321] width 638 height 26
type input "Alfie"
type input "Markey"
click at [648, 422] on input "Age" at bounding box center [357, 435] width 638 height 26
type input "9"
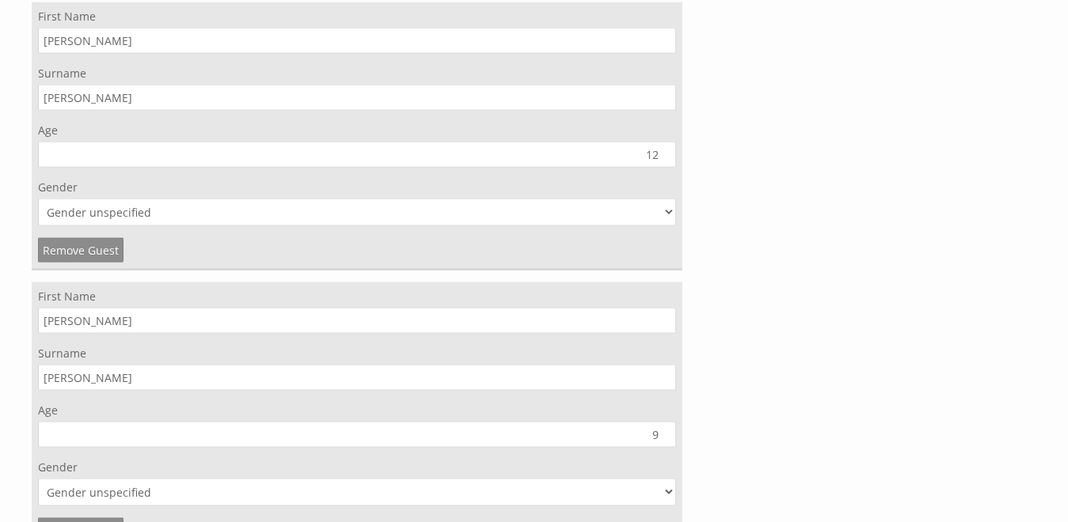
click at [672, 484] on select "Gender unspecified Gender male Gender female" at bounding box center [357, 493] width 638 height 28
select select "gender_male"
click at [38, 479] on select "Gender unspecified Gender male Gender female" at bounding box center [357, 493] width 638 height 28
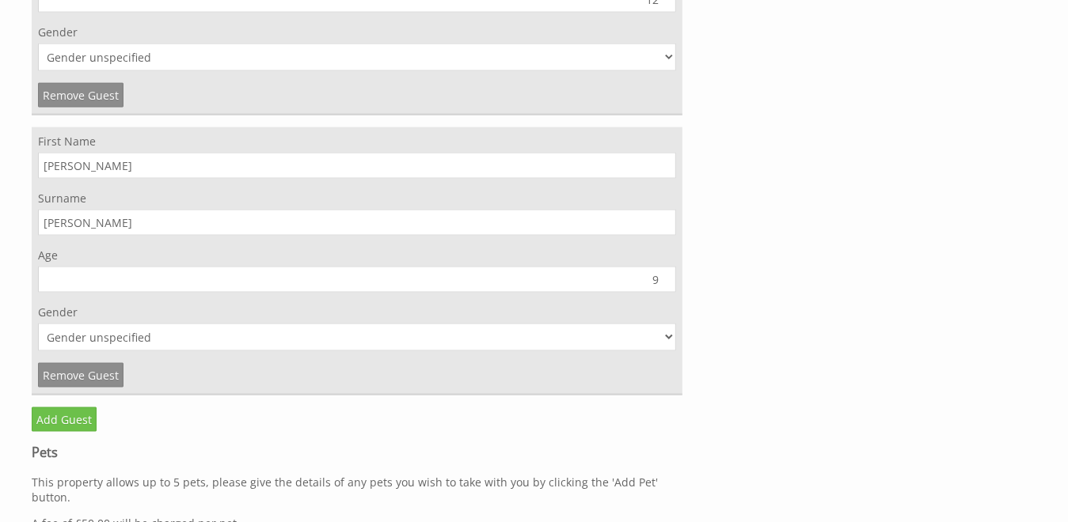
scroll to position [5181, 0]
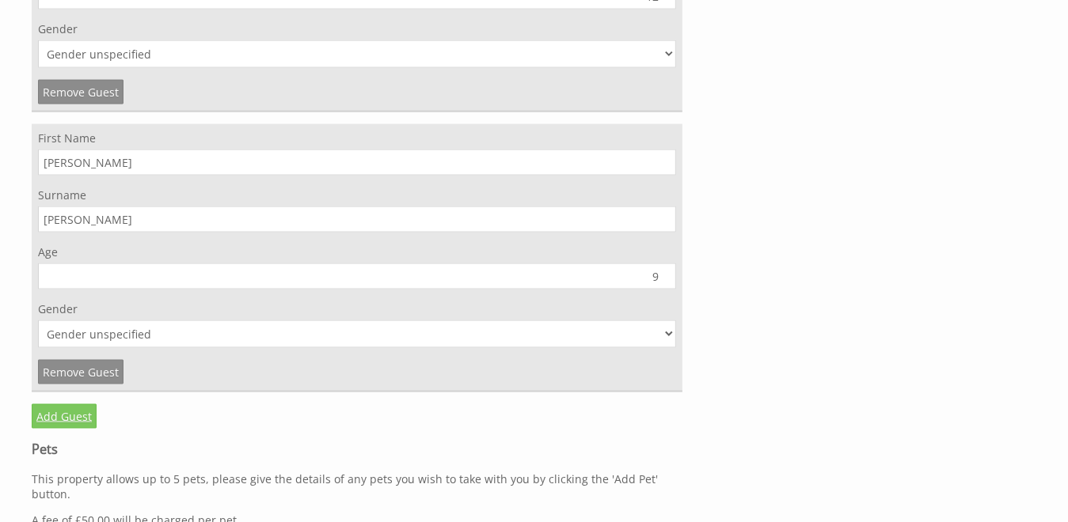
click at [64, 405] on link "Add Guest" at bounding box center [64, 417] width 65 height 25
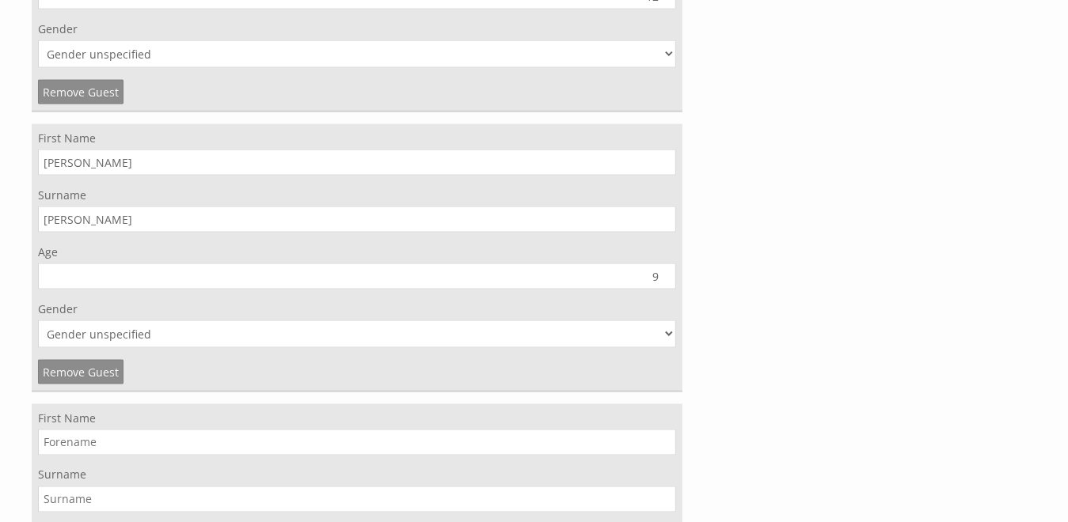
click at [95, 430] on input "First Name" at bounding box center [357, 443] width 638 height 26
type input "Amy"
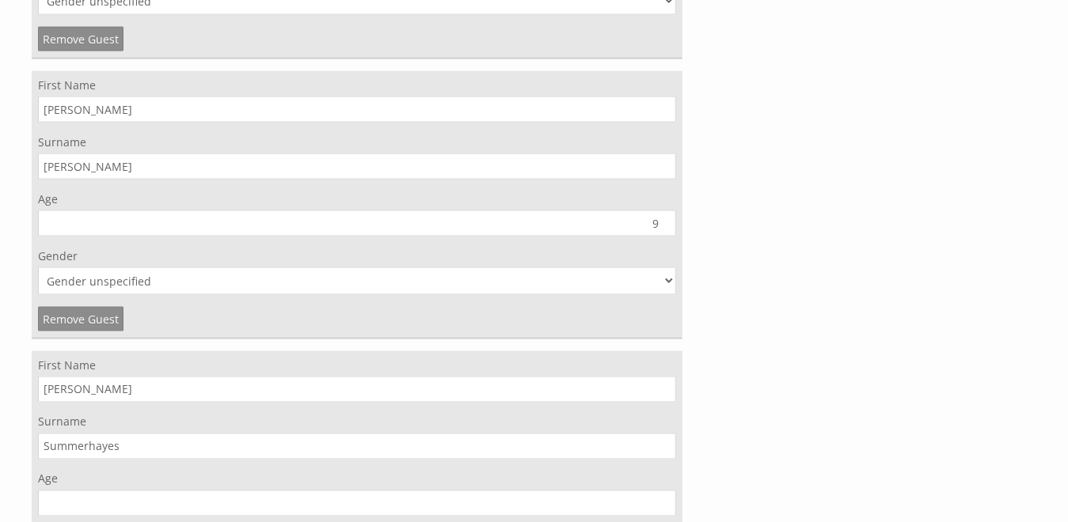
scroll to position [5260, 0]
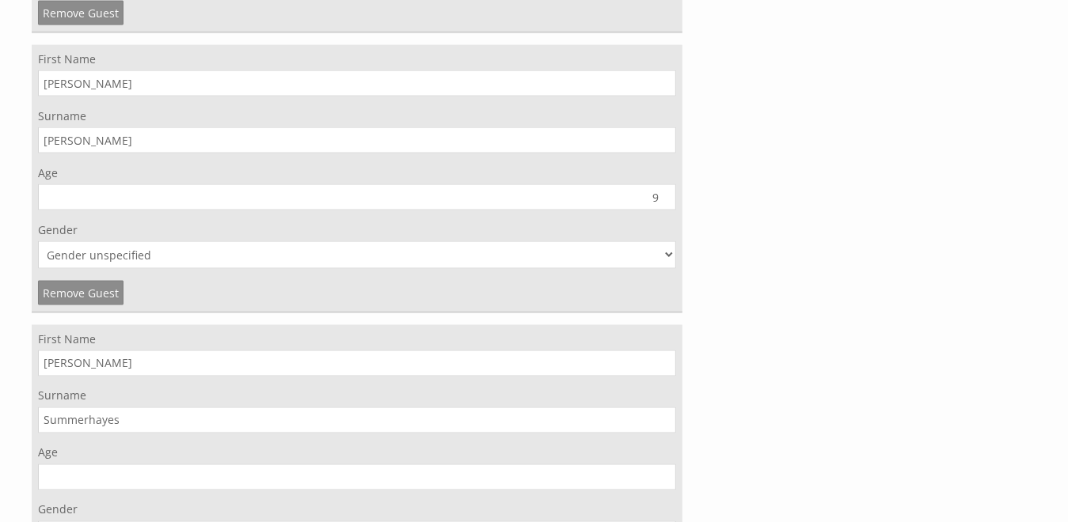
type input "Summerhayes"
click at [626, 466] on input "Age" at bounding box center [357, 478] width 638 height 26
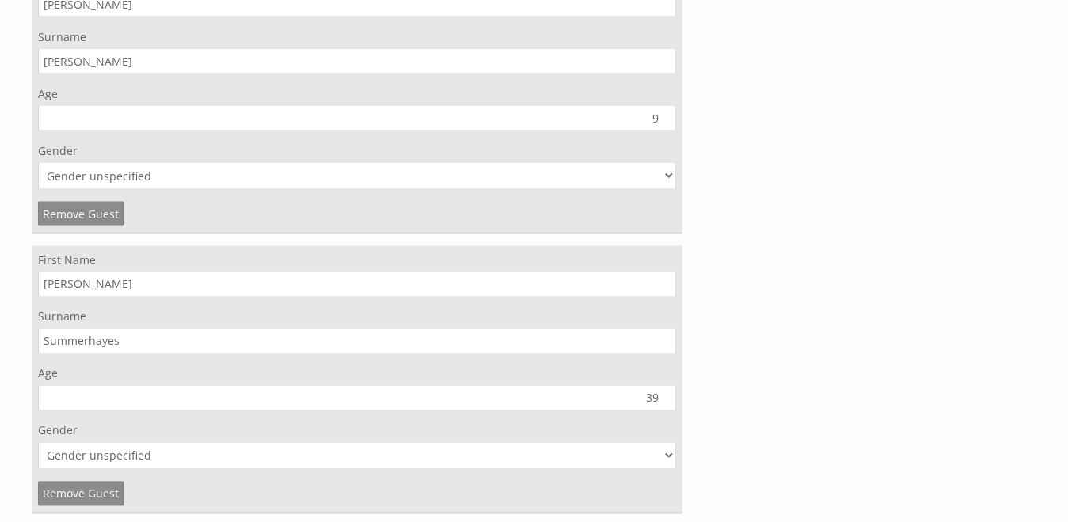
type input "39"
click at [606, 443] on select "Gender unspecified Gender male Gender female" at bounding box center [357, 457] width 638 height 28
select select "gender_female"
click at [38, 443] on select "Gender unspecified Gender male Gender female" at bounding box center [357, 457] width 638 height 28
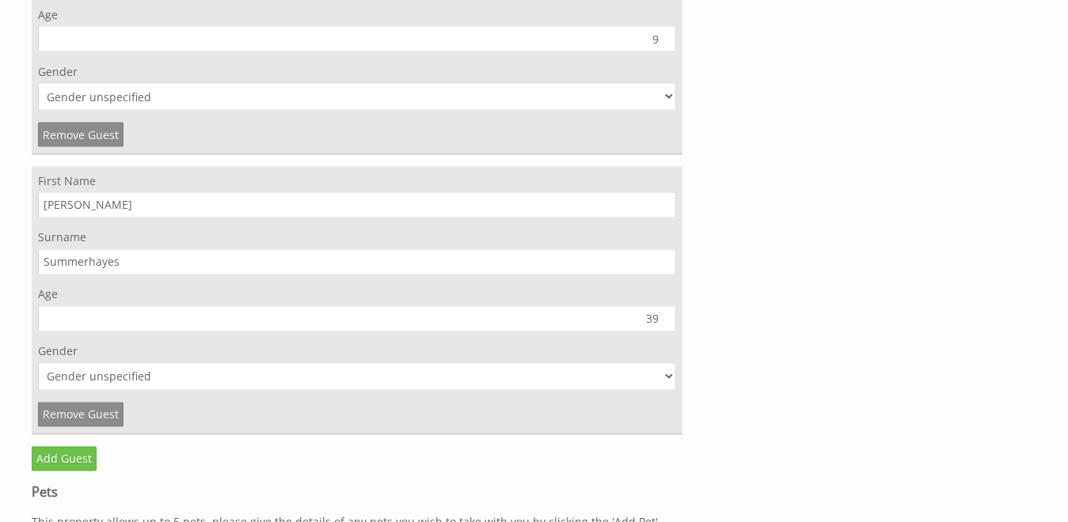
scroll to position [5498, 0]
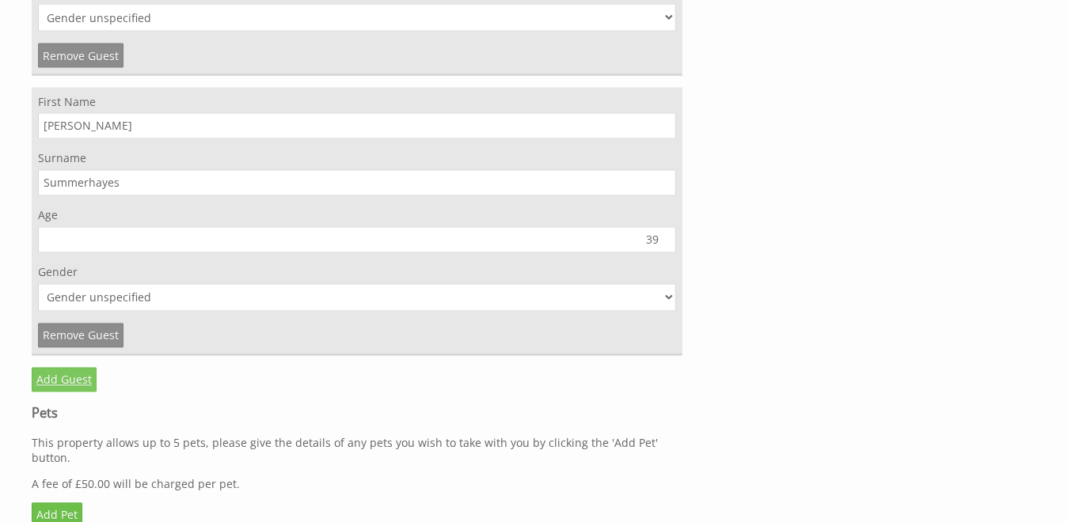
click at [54, 368] on link "Add Guest" at bounding box center [64, 380] width 65 height 25
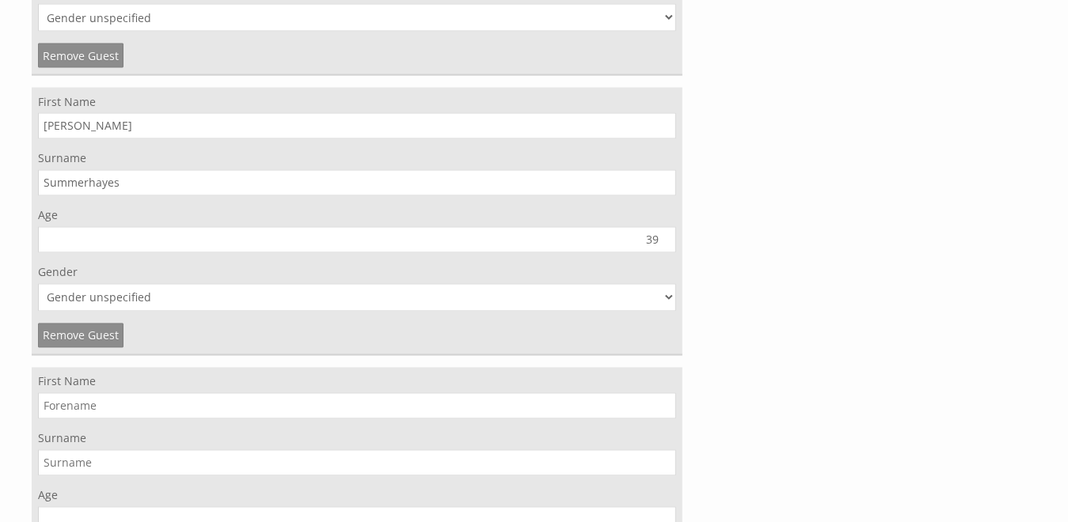
click at [63, 393] on input "First Name" at bounding box center [357, 406] width 638 height 26
type input "Shaun"
click at [88, 450] on input "Surname" at bounding box center [357, 463] width 638 height 26
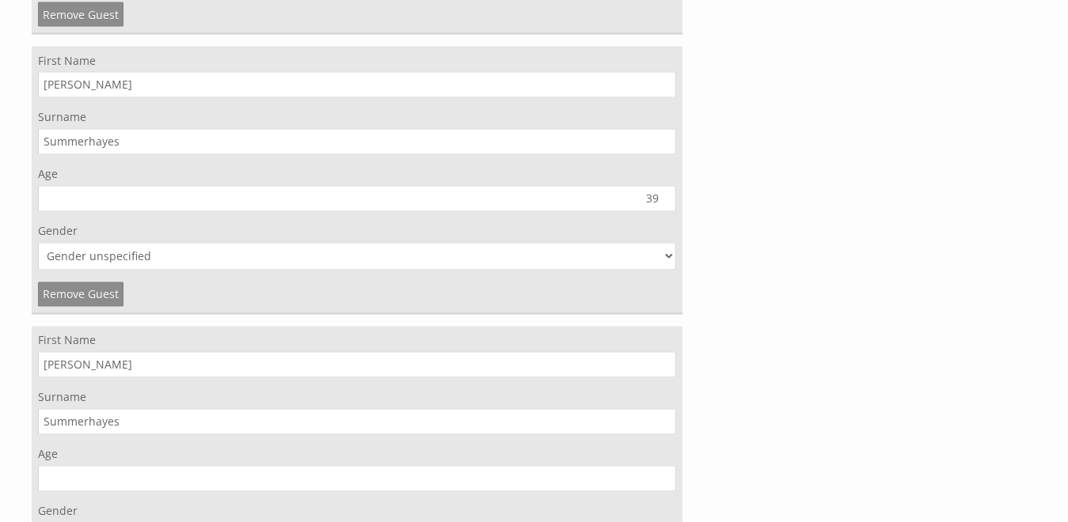
scroll to position [5577, 0]
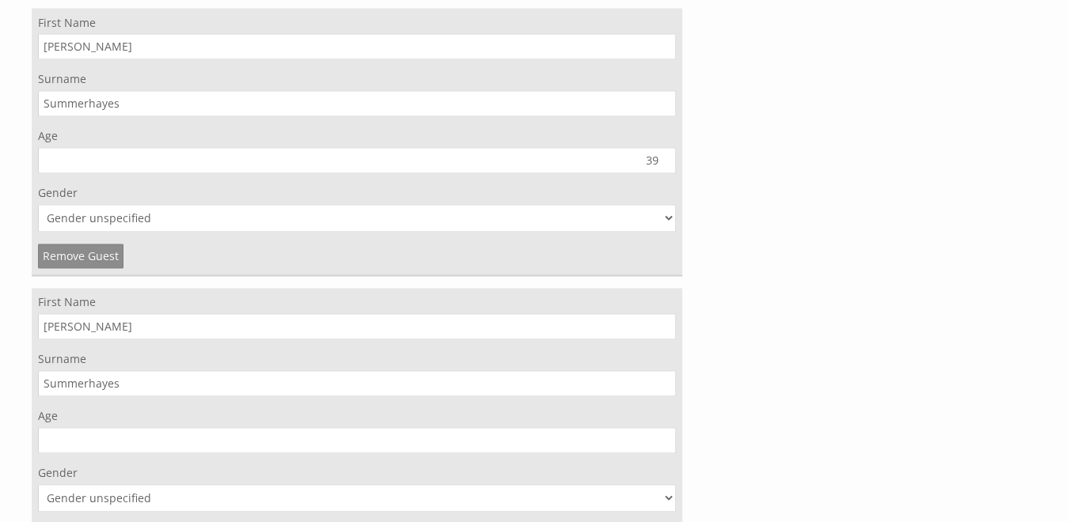
type input "Summerhayes"
click at [623, 428] on input "Age" at bounding box center [357, 441] width 638 height 26
type input "42"
click at [670, 489] on select "Gender unspecified Gender male Gender female" at bounding box center [357, 499] width 638 height 28
select select "gender_male"
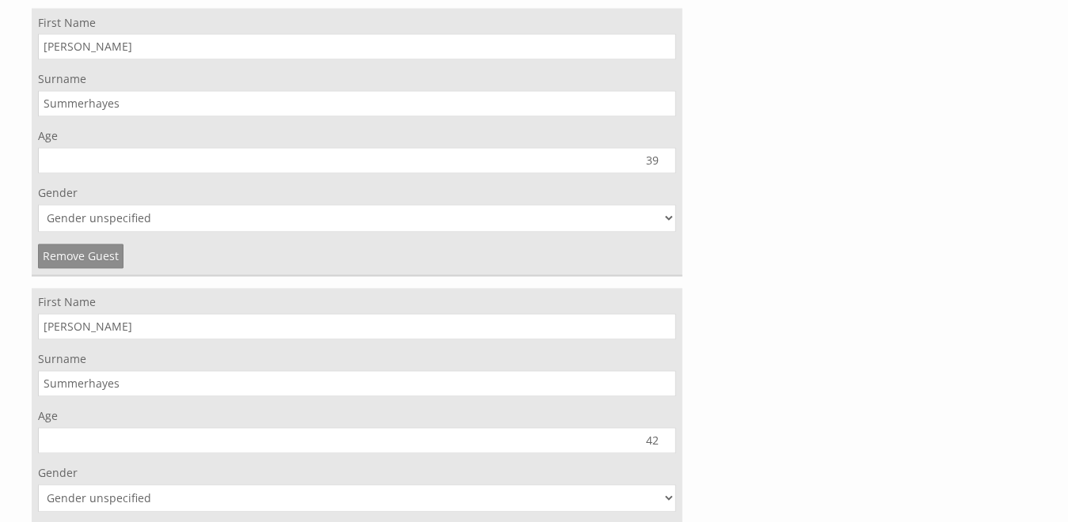
click at [38, 485] on select "Gender unspecified Gender male Gender female" at bounding box center [357, 499] width 638 height 28
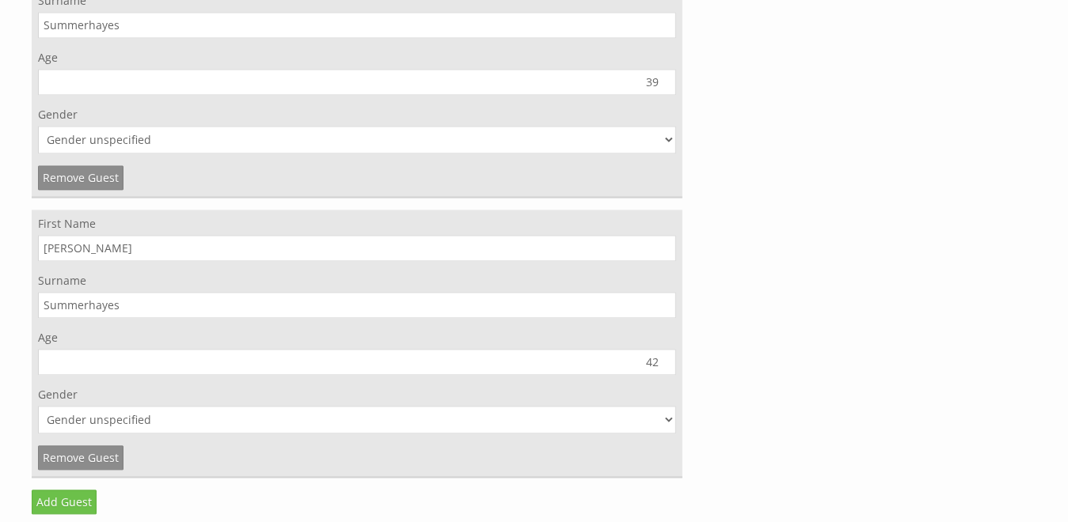
scroll to position [5735, 0]
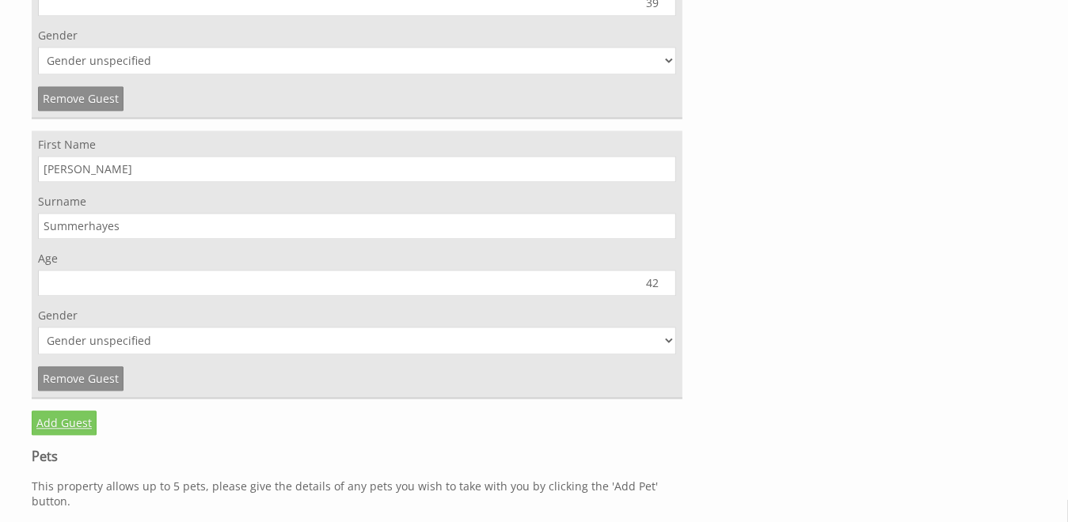
click at [48, 411] on link "Add Guest" at bounding box center [64, 423] width 65 height 25
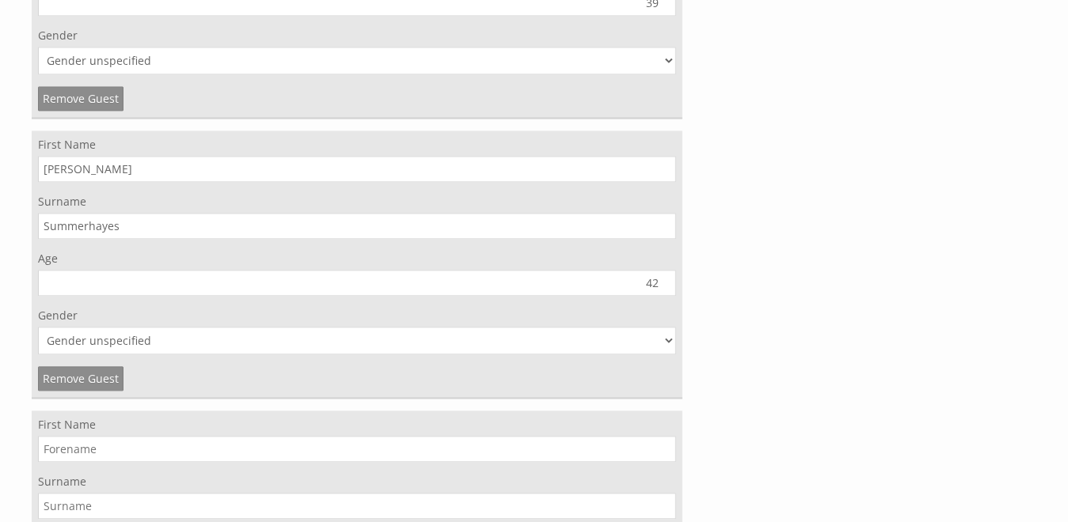
click at [54, 436] on input "First Name" at bounding box center [357, 449] width 638 height 26
type input "Lily"
click at [338, 493] on input "Surname" at bounding box center [357, 506] width 638 height 26
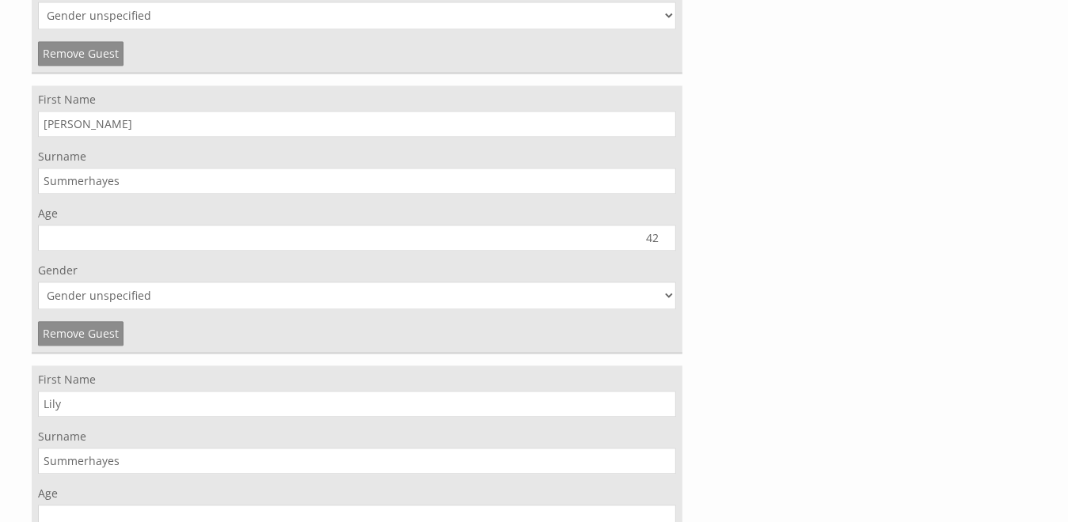
scroll to position [5814, 0]
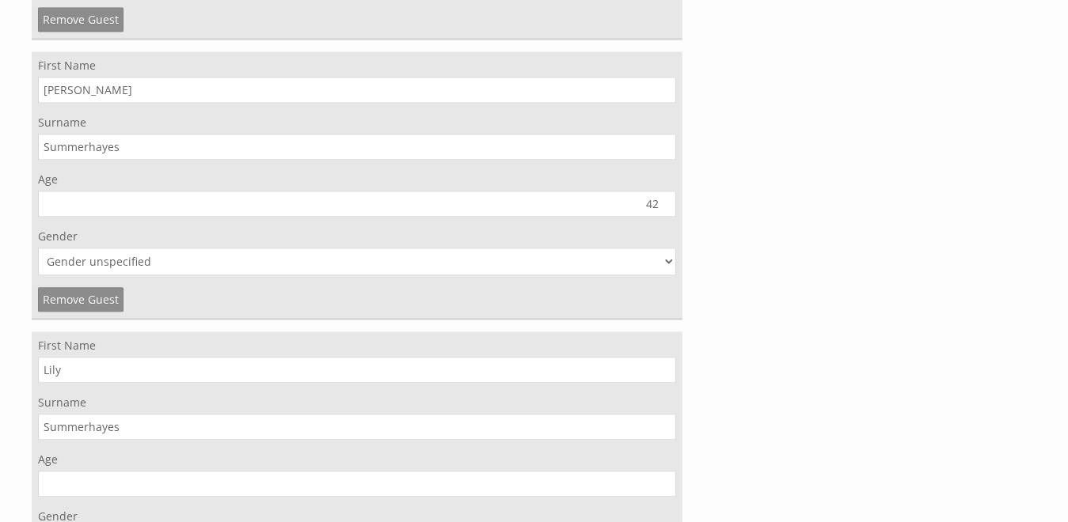
type input "Summerhayes"
click at [621, 471] on input "Age" at bounding box center [357, 484] width 638 height 26
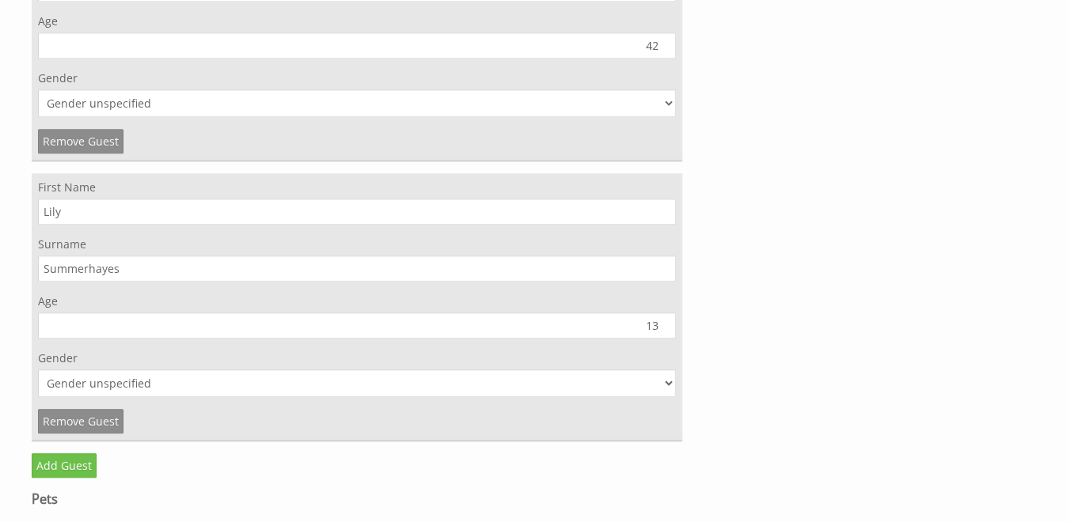
type input "13"
click at [668, 370] on select "Gender unspecified Gender male Gender female" at bounding box center [357, 384] width 638 height 28
select select "gender_female"
click at [38, 370] on select "Gender unspecified Gender male Gender female" at bounding box center [357, 384] width 638 height 28
click at [51, 454] on link "Add Guest" at bounding box center [64, 466] width 65 height 25
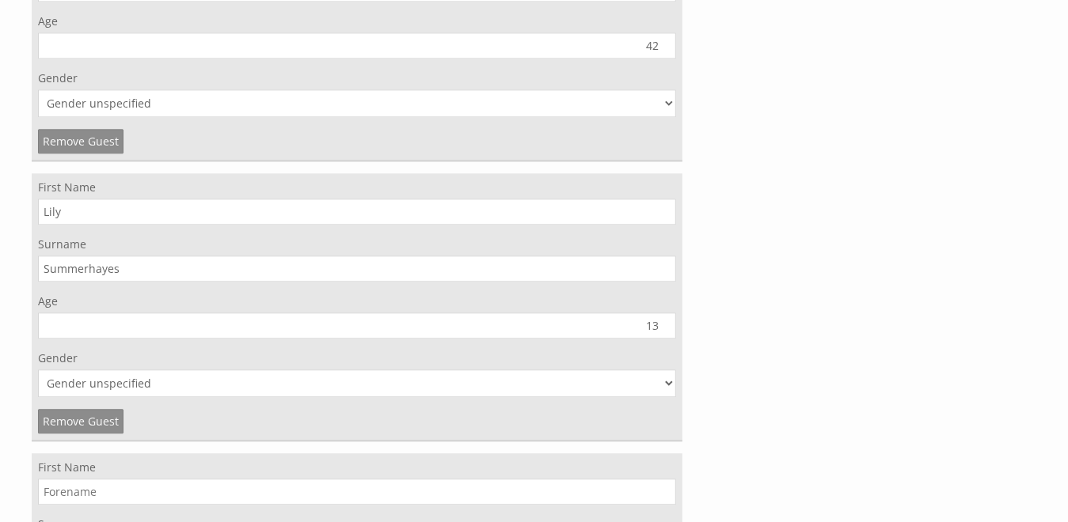
click at [105, 479] on input "First Name" at bounding box center [357, 492] width 638 height 26
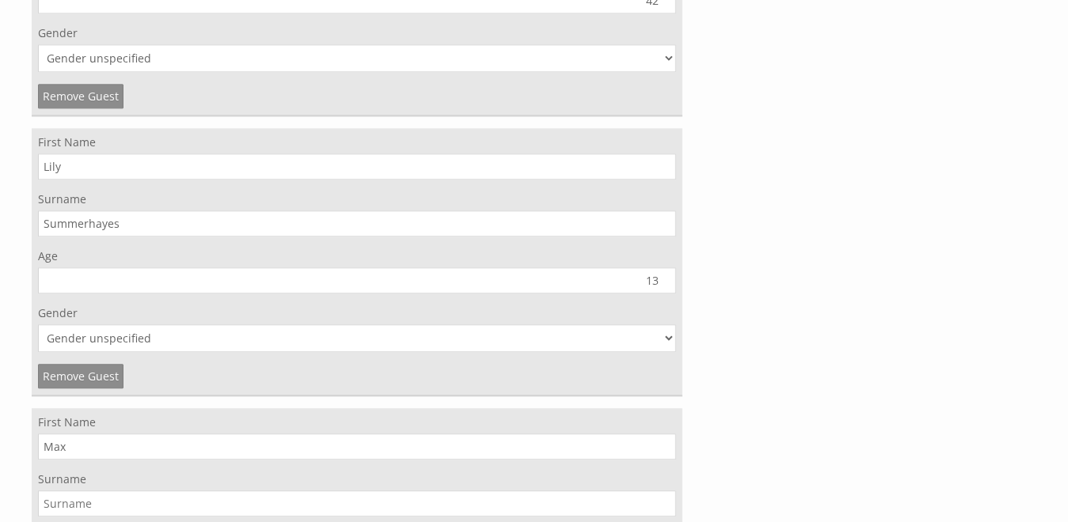
scroll to position [6052, 0]
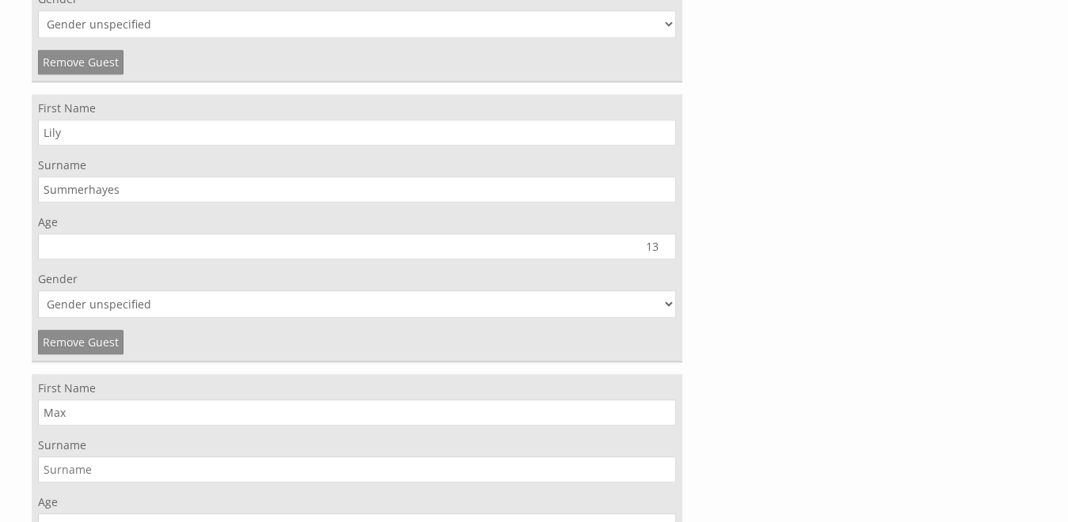
type input "Max"
click at [112, 457] on input "Surname" at bounding box center [357, 470] width 638 height 26
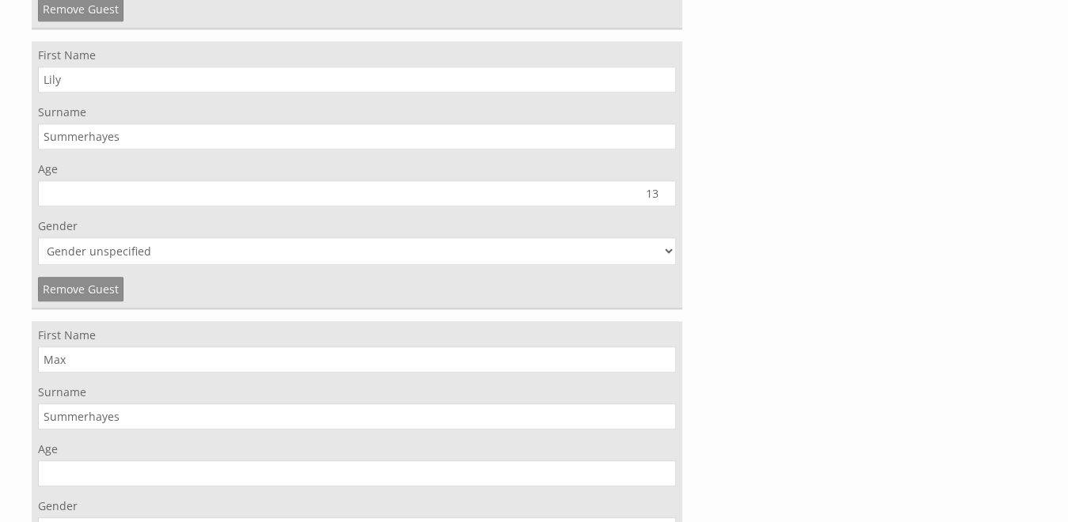
scroll to position [6131, 0]
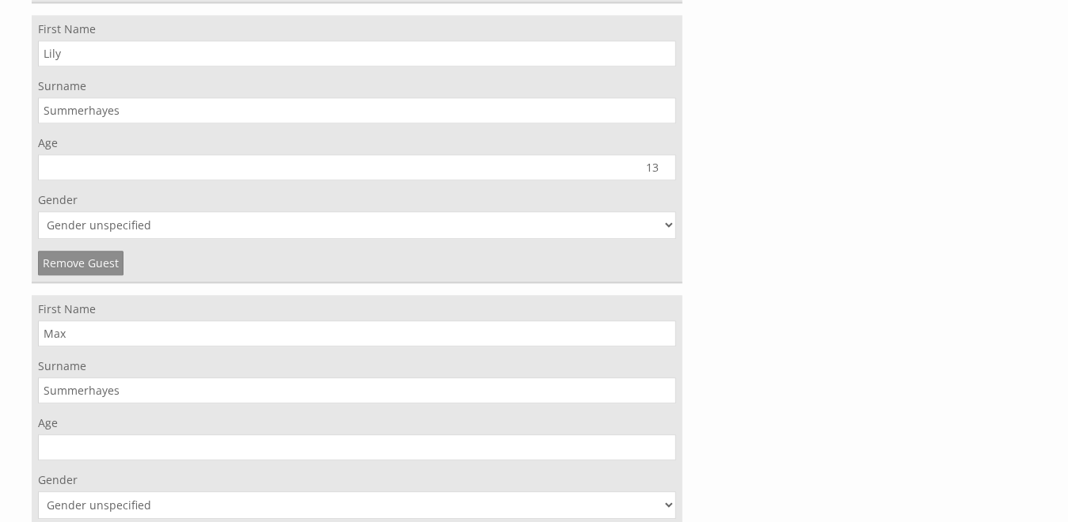
type input "Summerhayes"
click at [402, 435] on input "Age" at bounding box center [357, 448] width 638 height 26
type input "11"
click at [663, 492] on select "Gender unspecified Gender male Gender female" at bounding box center [357, 506] width 638 height 28
select select "gender_male"
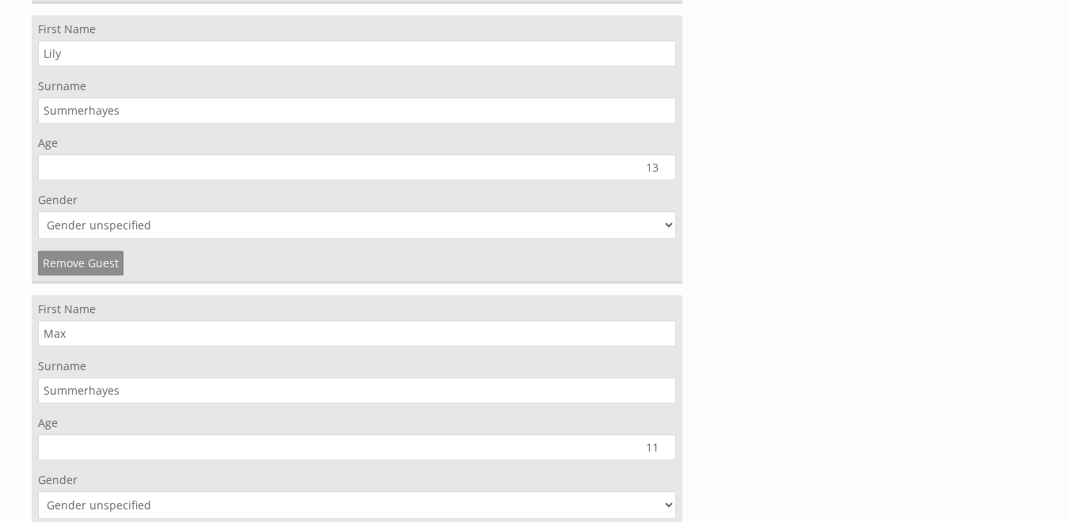
click at [38, 492] on select "Gender unspecified Gender male Gender female" at bounding box center [357, 506] width 638 height 28
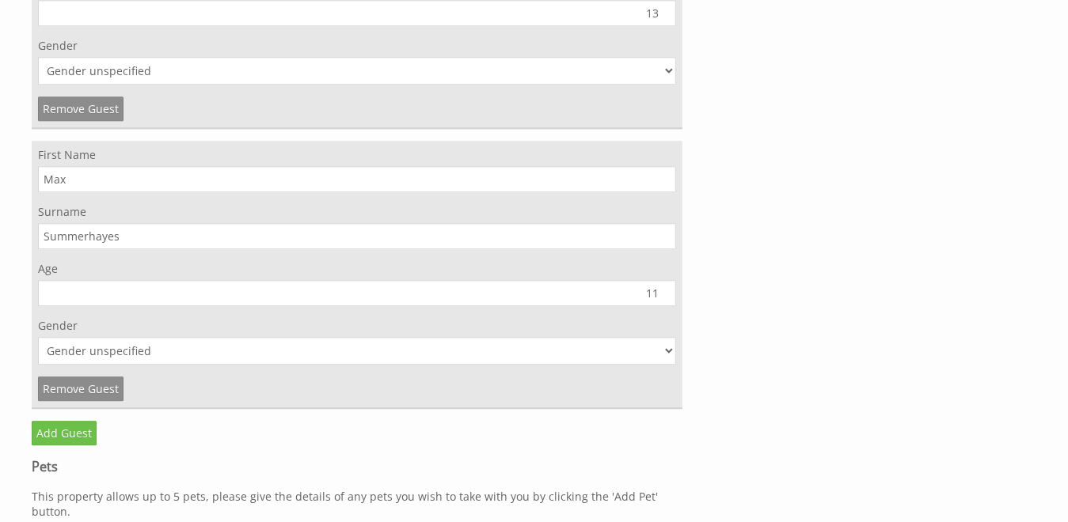
scroll to position [6289, 0]
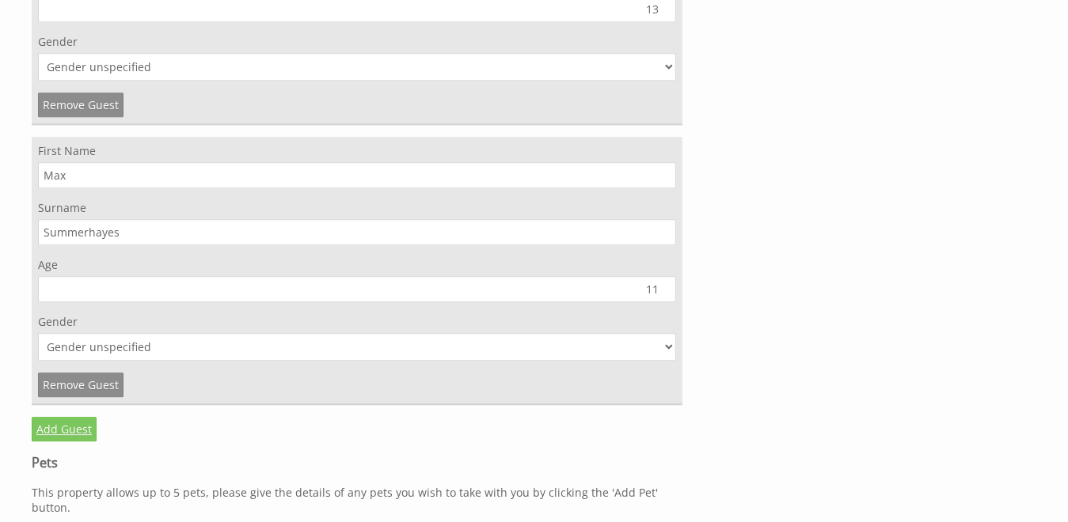
click at [44, 417] on link "Add Guest" at bounding box center [64, 429] width 65 height 25
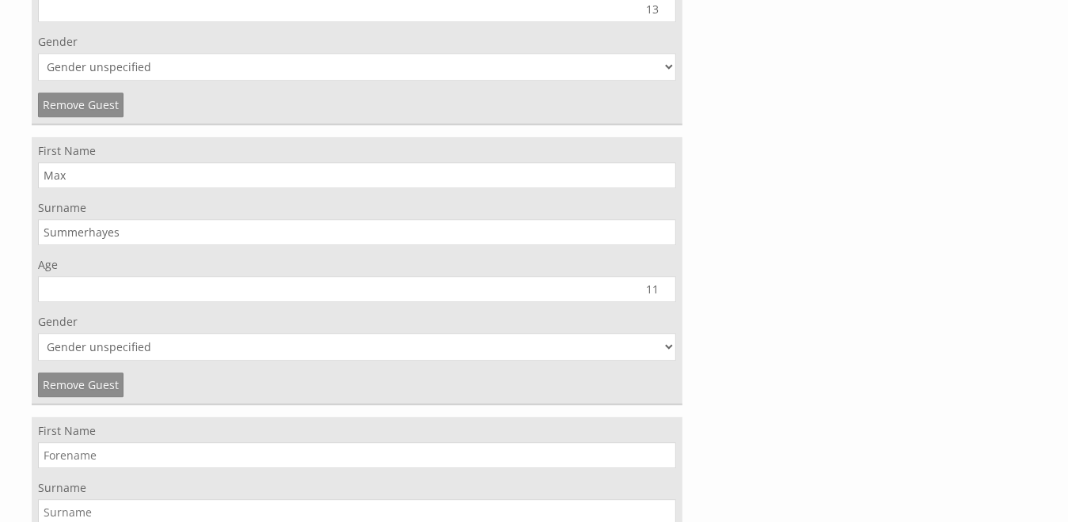
click at [155, 443] on input "First Name" at bounding box center [357, 456] width 638 height 26
type input "D"
type input "Val"
click at [362, 500] on input "Surname" at bounding box center [357, 513] width 638 height 26
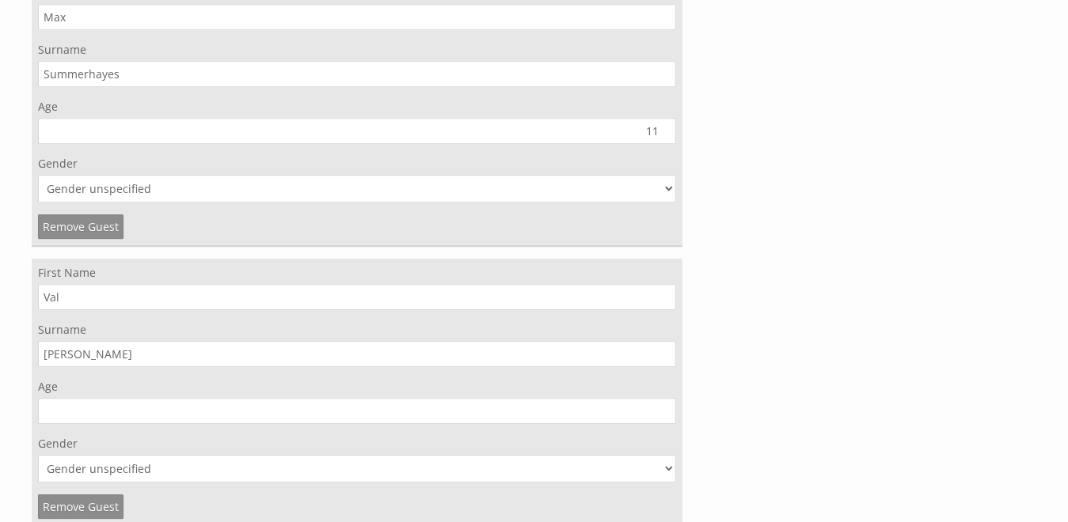
type input "Howes"
click at [131, 398] on input "Age" at bounding box center [357, 411] width 638 height 26
type input "65"
click at [370, 455] on select "Gender unspecified Gender male Gender female" at bounding box center [357, 469] width 638 height 28
select select "gender_female"
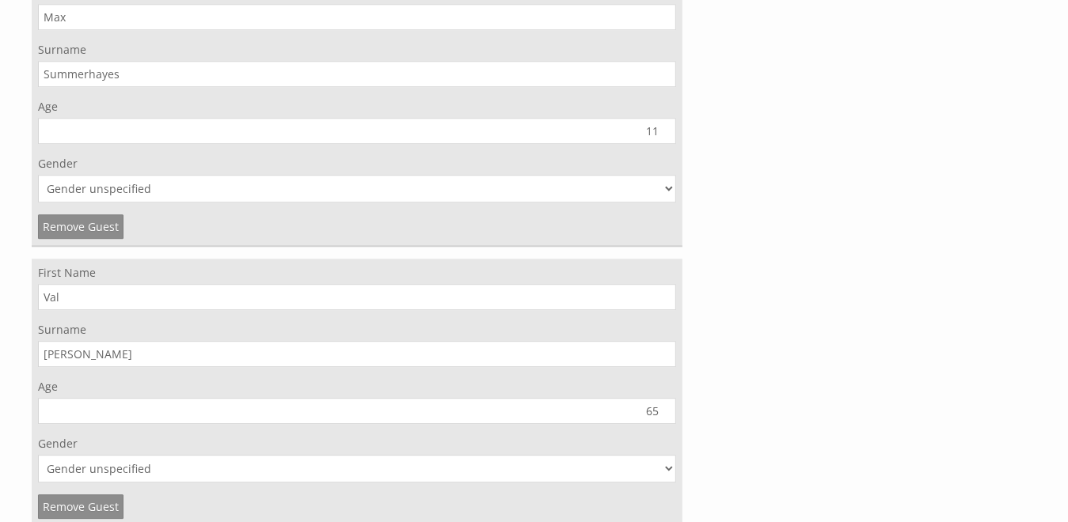
click at [38, 455] on select "Gender unspecified Gender male Gender female" at bounding box center [357, 469] width 638 height 28
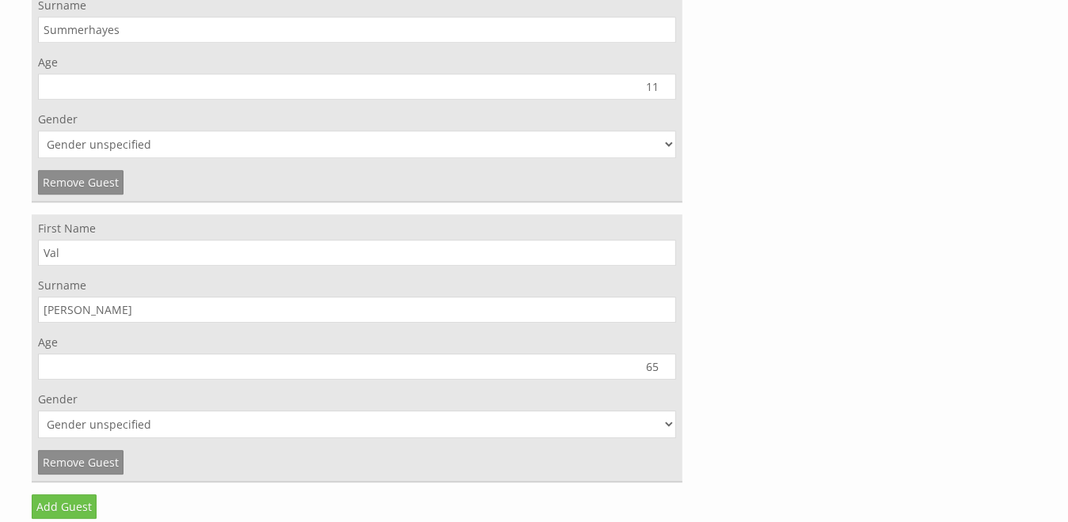
scroll to position [6527, 0]
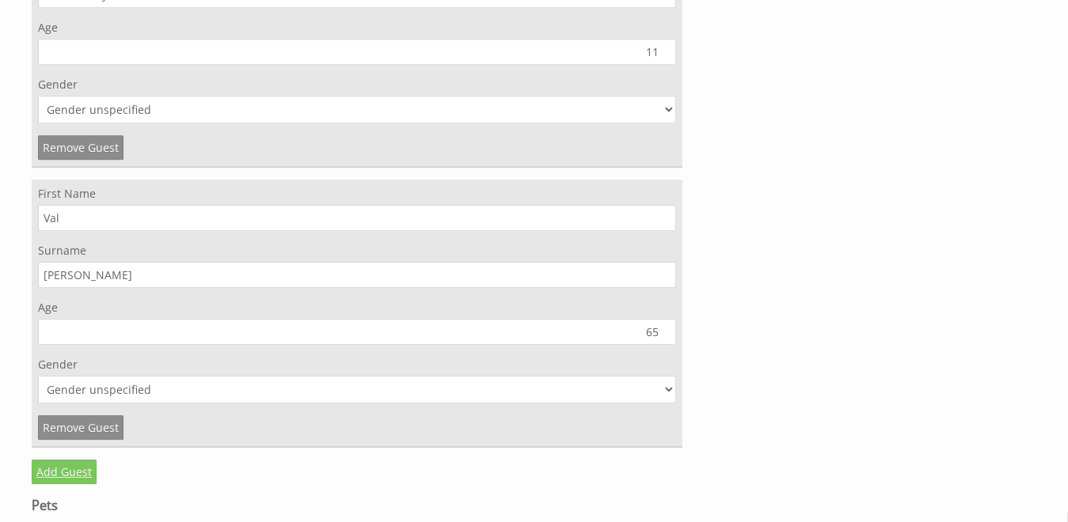
click at [51, 460] on link "Add Guest" at bounding box center [64, 472] width 65 height 25
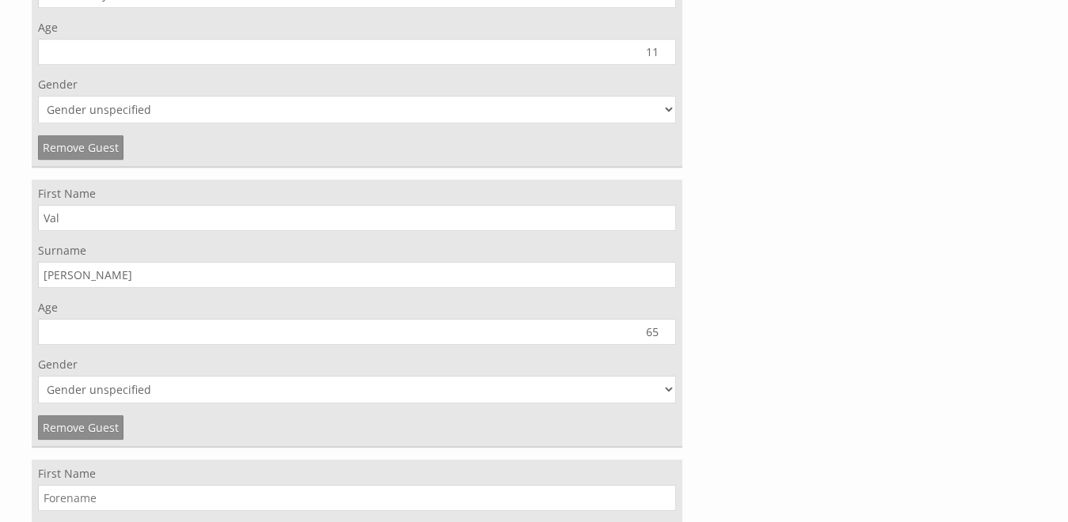
click at [56, 485] on input "First Name" at bounding box center [357, 498] width 638 height 26
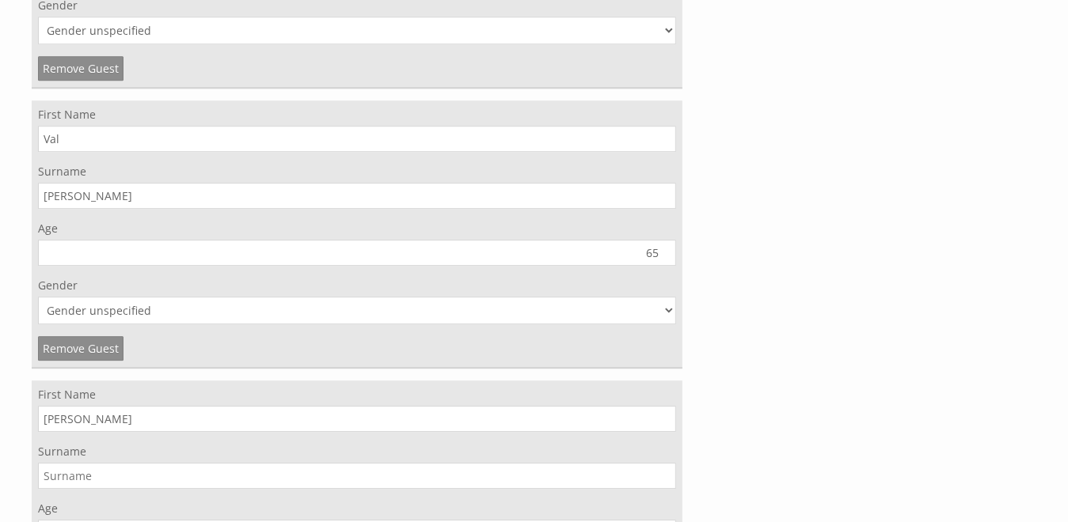
type input "Tim"
click at [67, 463] on input "Surname" at bounding box center [357, 476] width 638 height 26
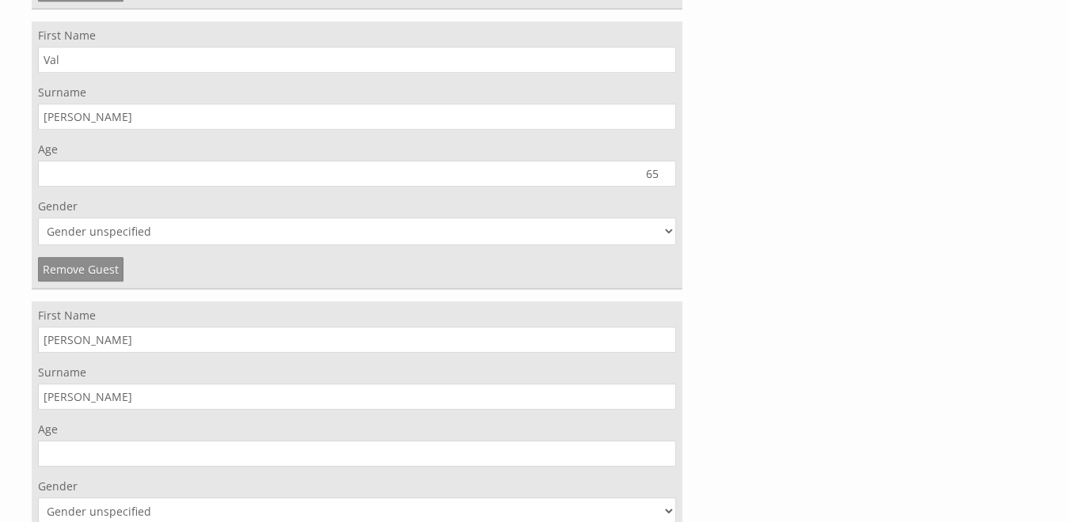
type input "Howes"
click at [641, 441] on input "Age" at bounding box center [357, 454] width 638 height 26
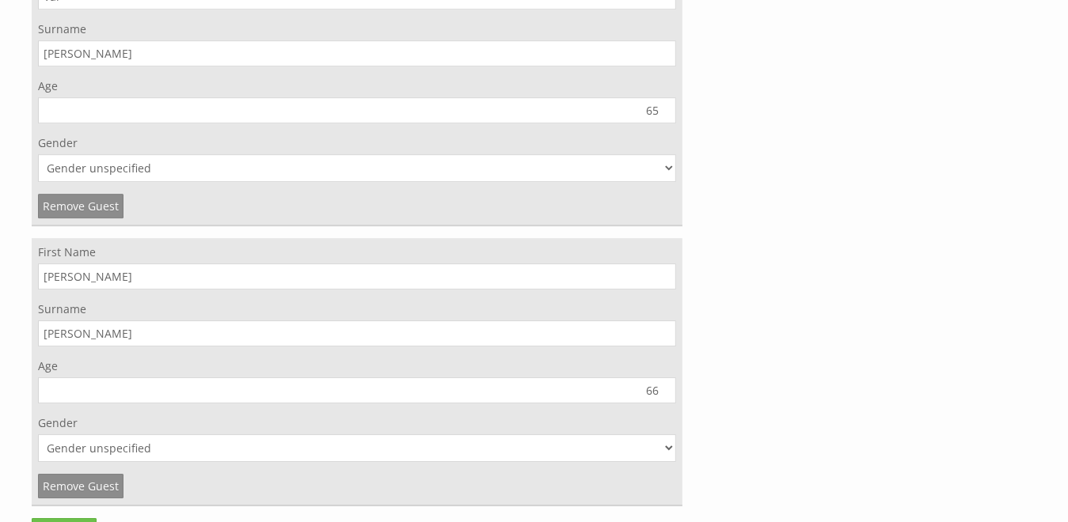
scroll to position [6764, 0]
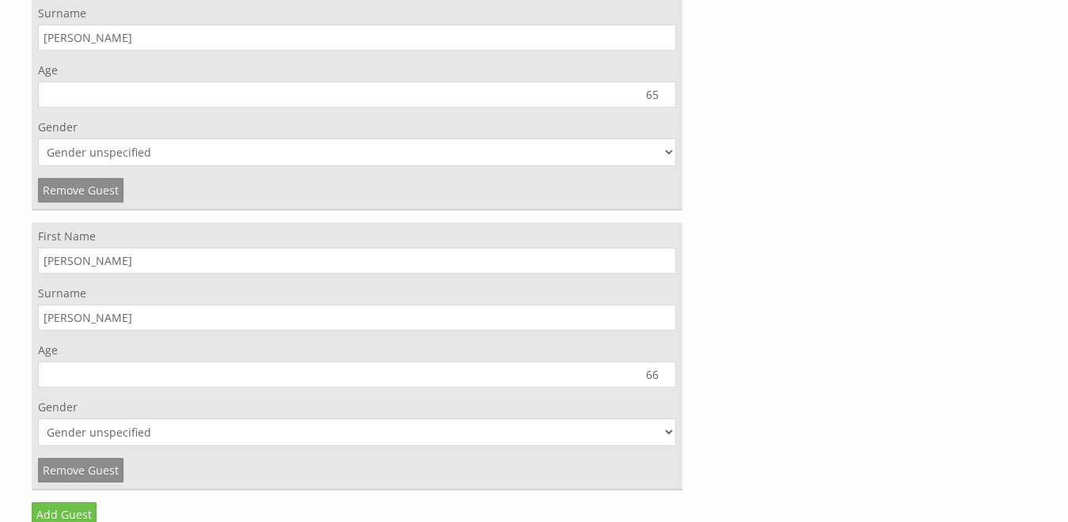
type input "66"
click at [667, 419] on select "Gender unspecified Gender male Gender female" at bounding box center [357, 433] width 638 height 28
select select "gender_male"
click at [38, 419] on select "Gender unspecified Gender male Gender female" at bounding box center [357, 433] width 638 height 28
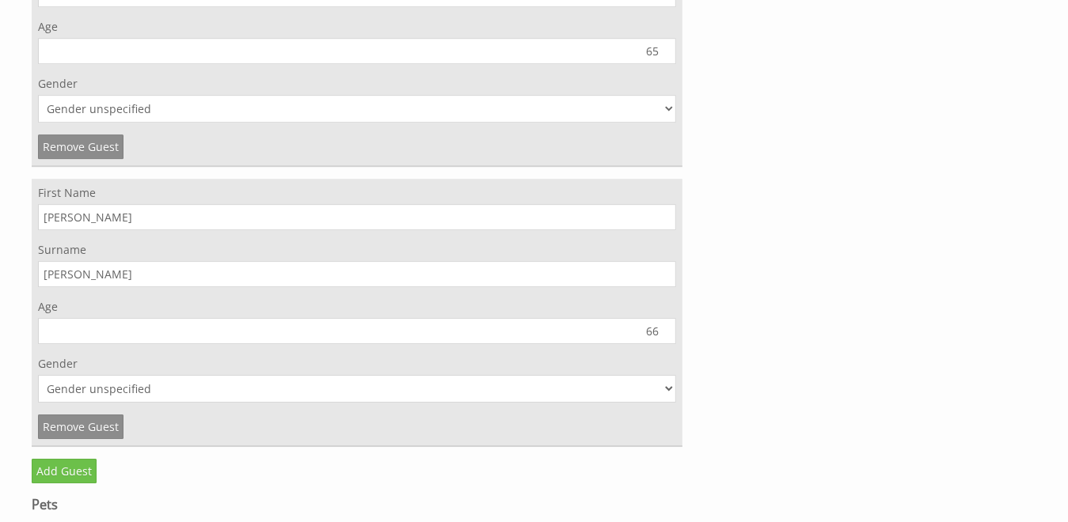
scroll to position [6843, 0]
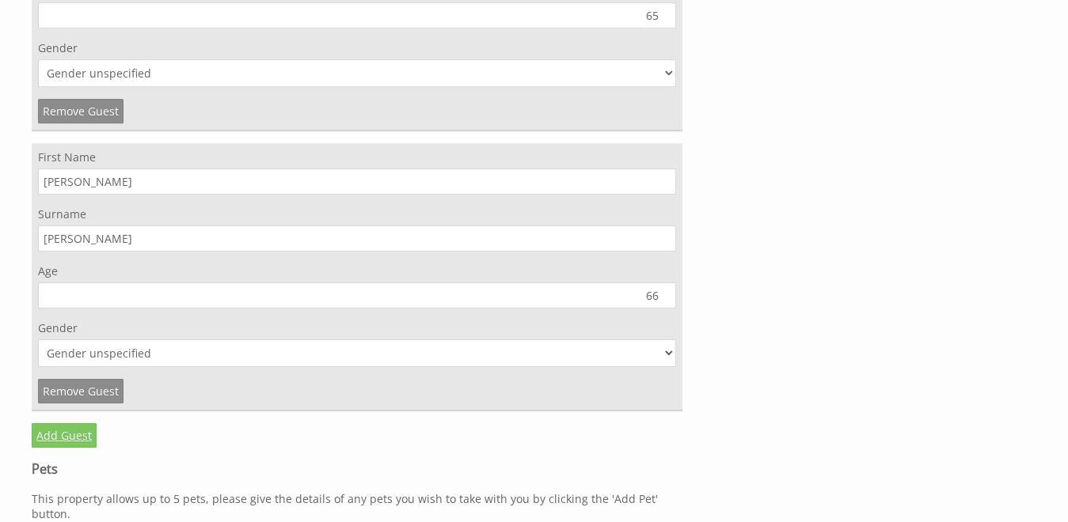
click at [56, 424] on link "Add Guest" at bounding box center [64, 436] width 65 height 25
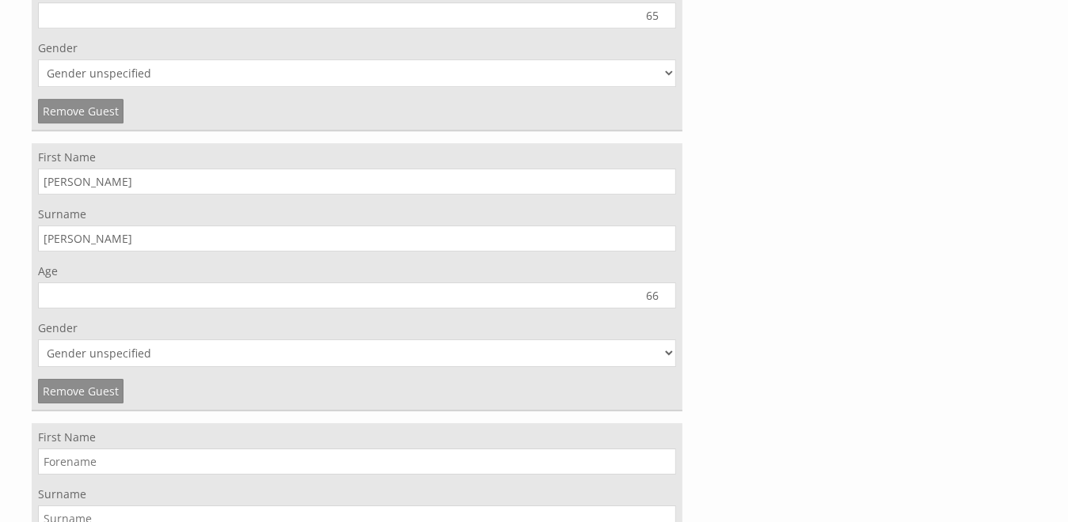
click at [71, 449] on input "First Name" at bounding box center [357, 462] width 638 height 26
type input "Dean"
click at [68, 506] on input "Surname" at bounding box center [357, 519] width 638 height 26
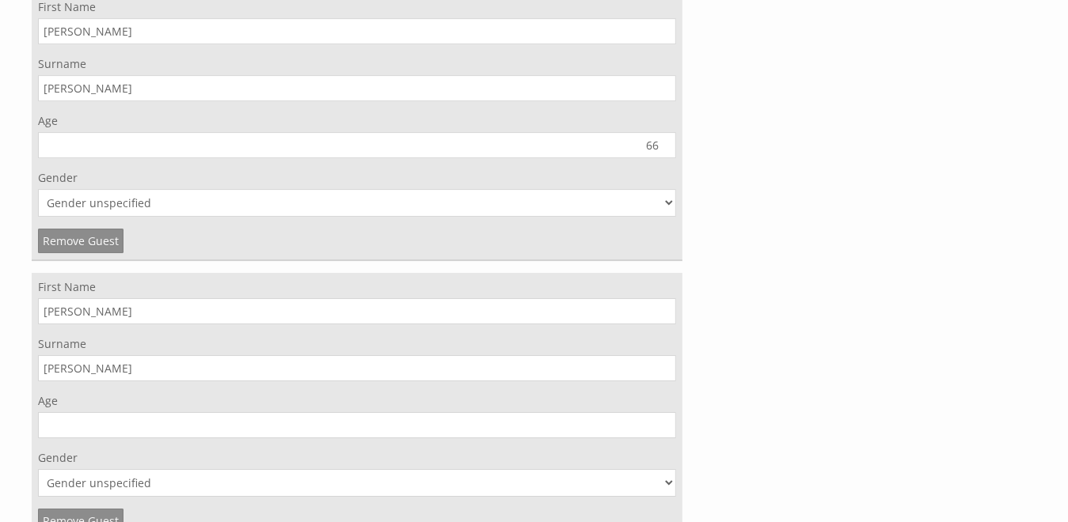
scroll to position [7002, 0]
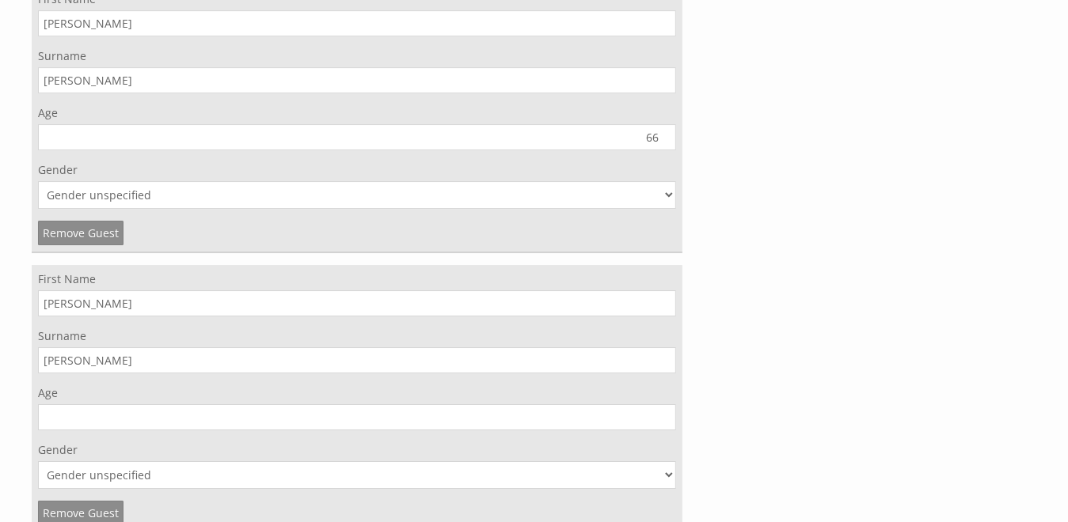
type input "Howes"
click at [626, 405] on input "Age" at bounding box center [357, 418] width 638 height 26
type input "45"
click at [670, 462] on select "Gender unspecified Gender male Gender female" at bounding box center [357, 476] width 638 height 28
select select "gender_male"
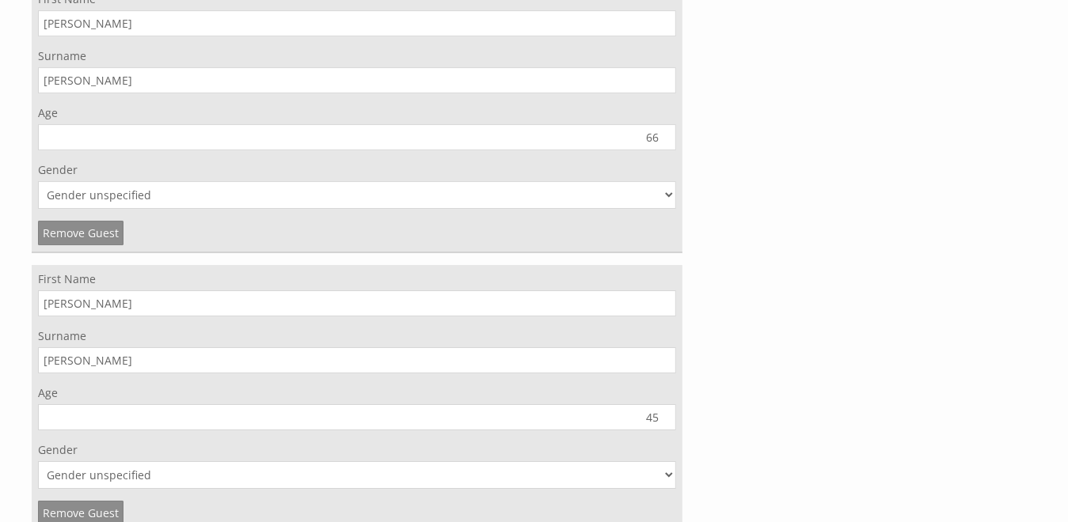
click at [38, 462] on select "Gender unspecified Gender male Gender female" at bounding box center [357, 476] width 638 height 28
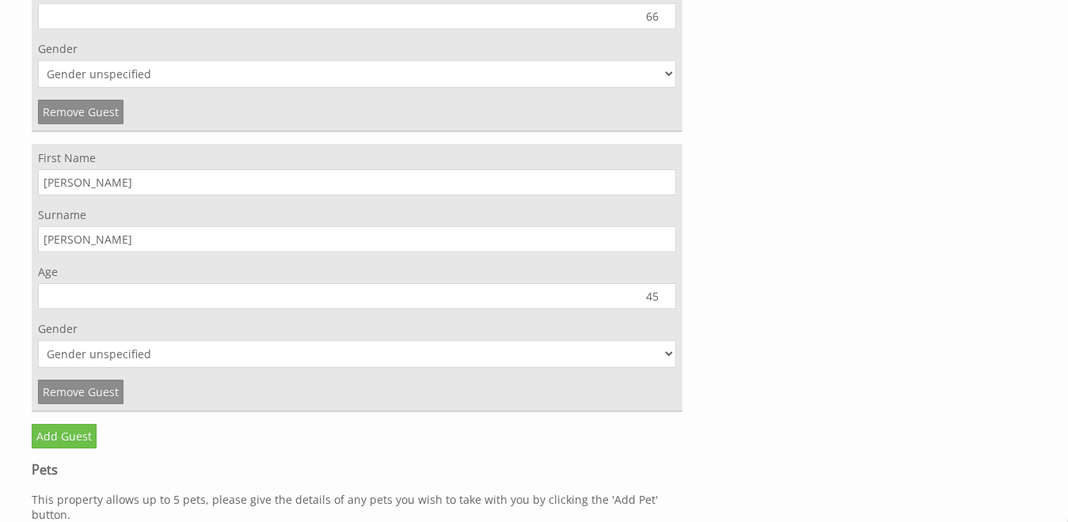
scroll to position [7160, 0]
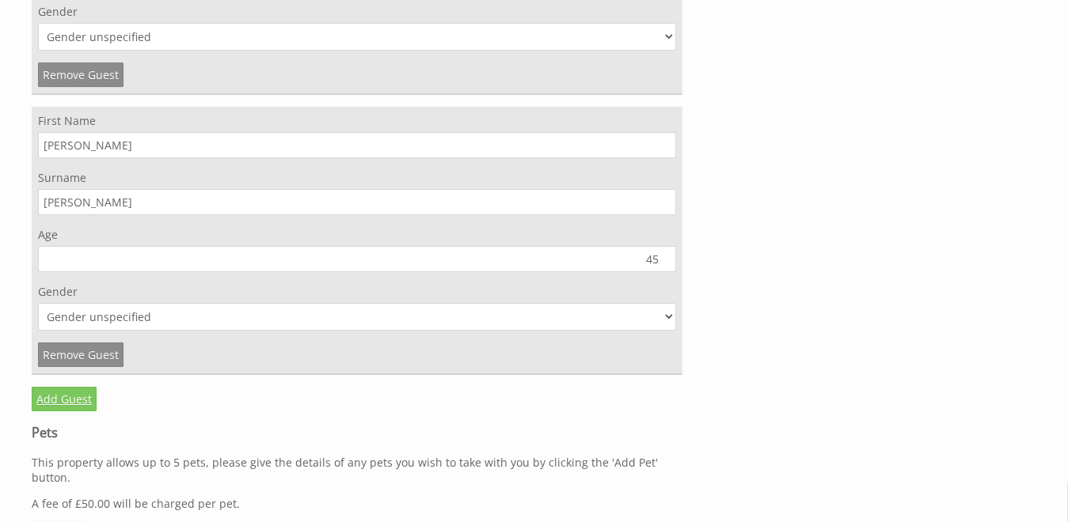
click at [66, 387] on link "Add Guest" at bounding box center [64, 399] width 65 height 25
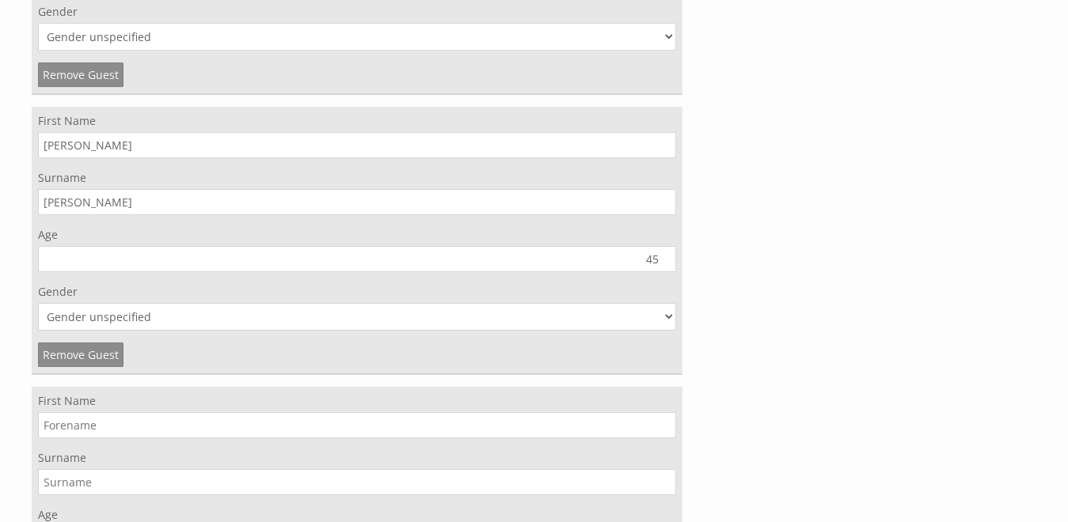
click at [76, 412] on input "First Name" at bounding box center [357, 425] width 638 height 26
type input "Katie"
click at [497, 469] on input "Surname" at bounding box center [357, 482] width 638 height 26
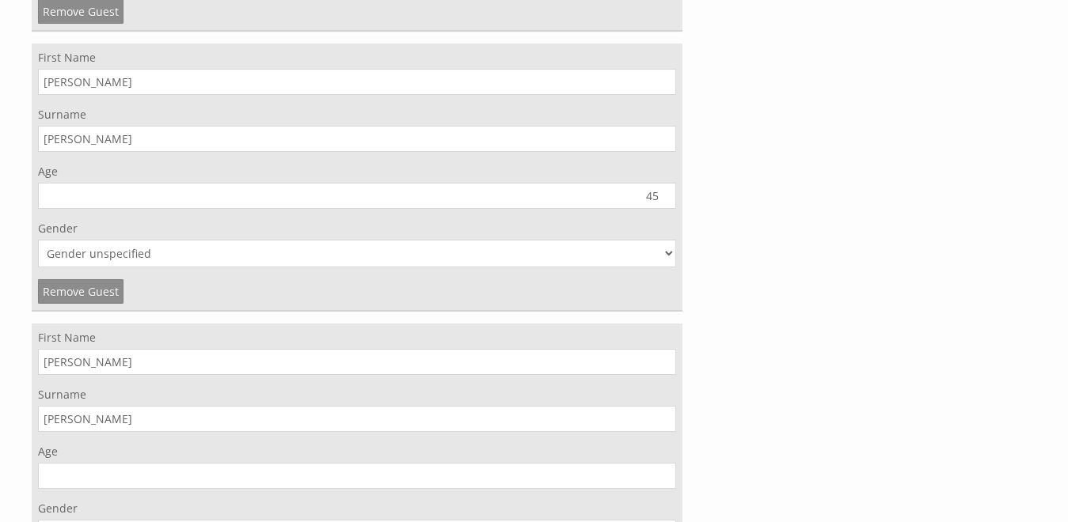
scroll to position [7239, 0]
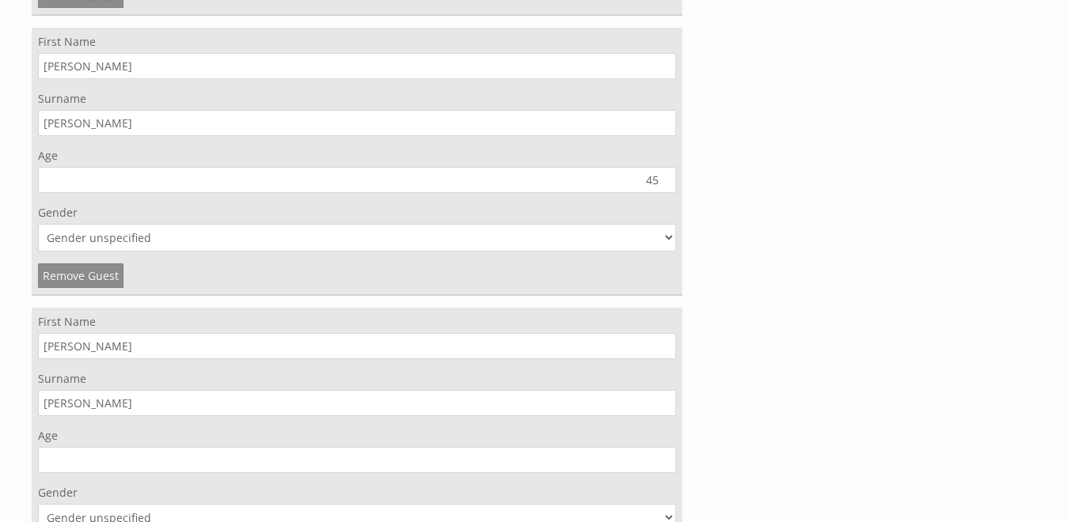
type input "Howes"
click at [602, 447] on input "Age" at bounding box center [357, 460] width 638 height 26
type input "38"
click at [524, 504] on select "Gender unspecified Gender male Gender female" at bounding box center [357, 518] width 638 height 28
click at [666, 504] on select "Gender unspecified Gender male Gender female" at bounding box center [357, 518] width 638 height 28
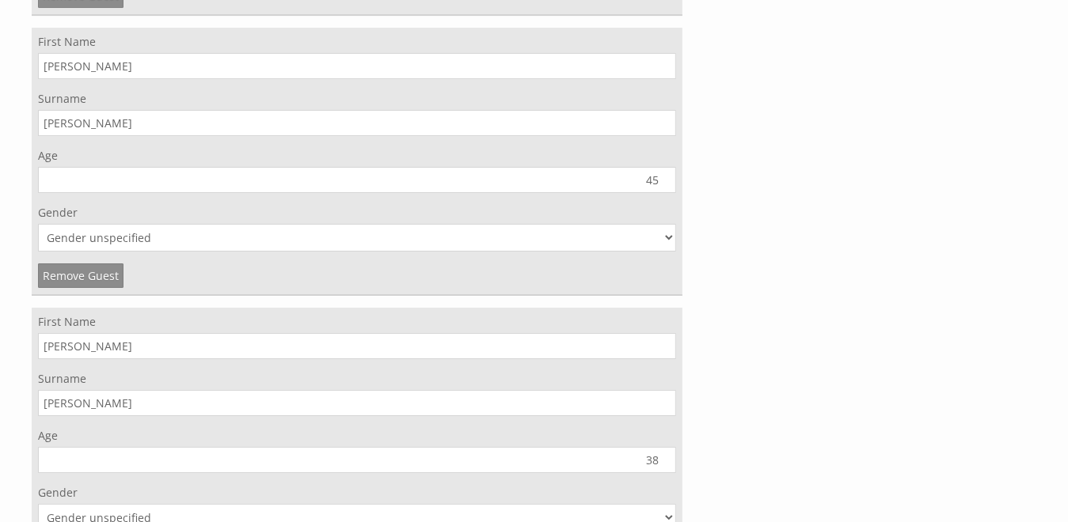
click at [668, 504] on select "Gender unspecified Gender male Gender female" at bounding box center [357, 518] width 638 height 28
select select "gender_female"
click at [38, 504] on select "Gender unspecified Gender male Gender female" at bounding box center [357, 518] width 638 height 28
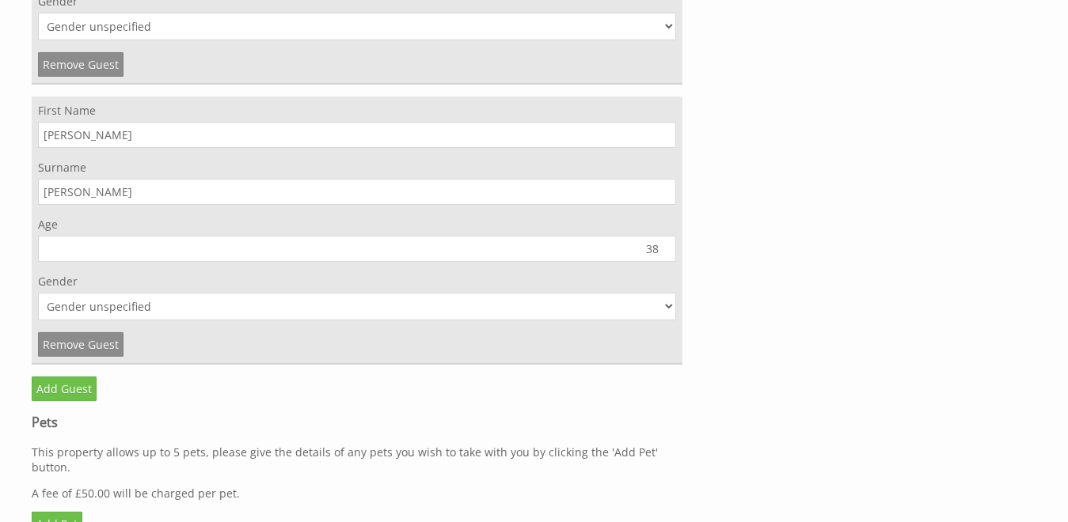
scroll to position [7477, 0]
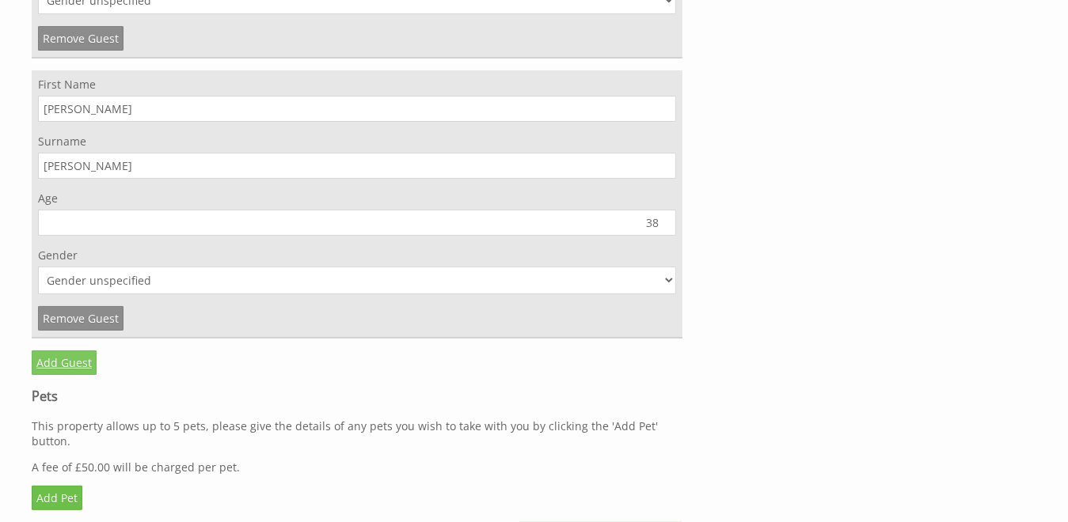
click at [53, 351] on link "Add Guest" at bounding box center [64, 363] width 65 height 25
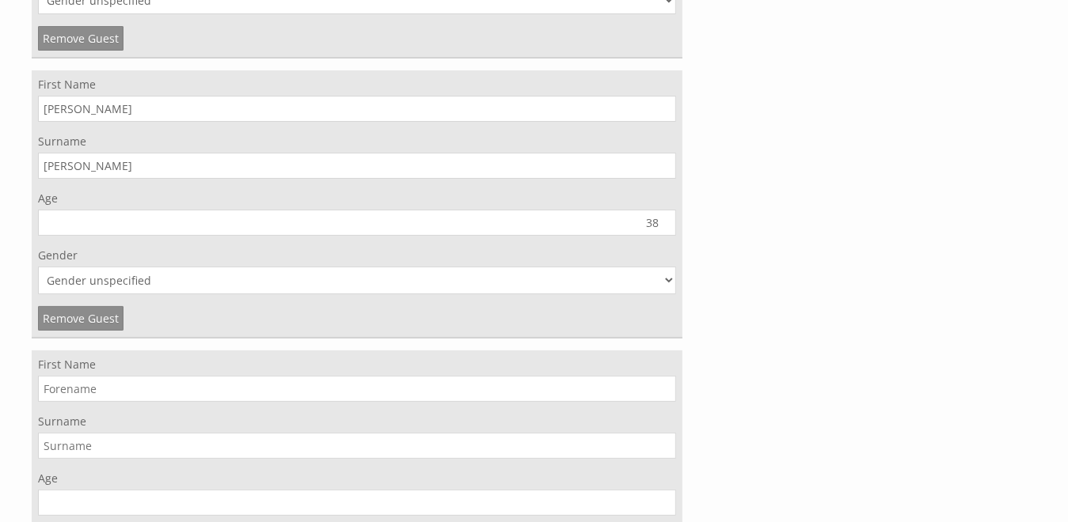
click at [72, 376] on input "First Name" at bounding box center [357, 389] width 638 height 26
type input "Imogen"
click at [303, 433] on input "Surname" at bounding box center [357, 446] width 638 height 26
type input "Howes"
click at [279, 490] on input "Age" at bounding box center [357, 503] width 638 height 26
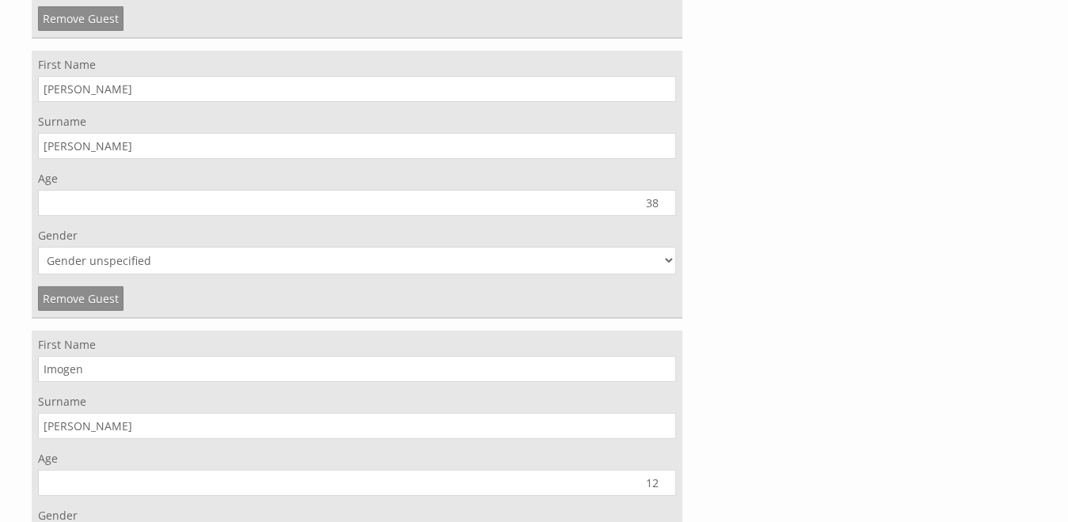
scroll to position [7556, 0]
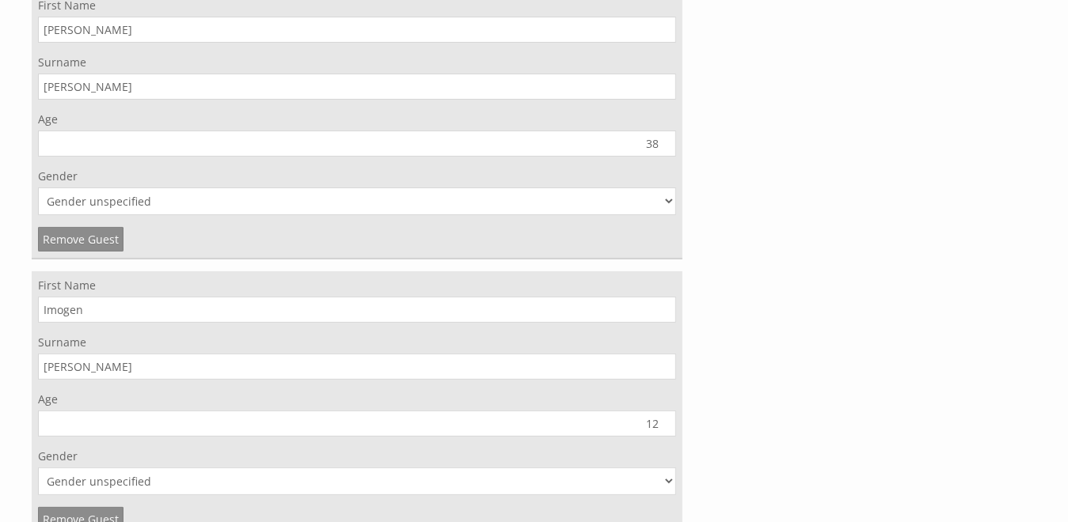
type input "12"
click at [662, 468] on select "Gender unspecified Gender male Gender female" at bounding box center [357, 482] width 638 height 28
select select "gender_female"
click at [38, 468] on select "Gender unspecified Gender male Gender female" at bounding box center [357, 482] width 638 height 28
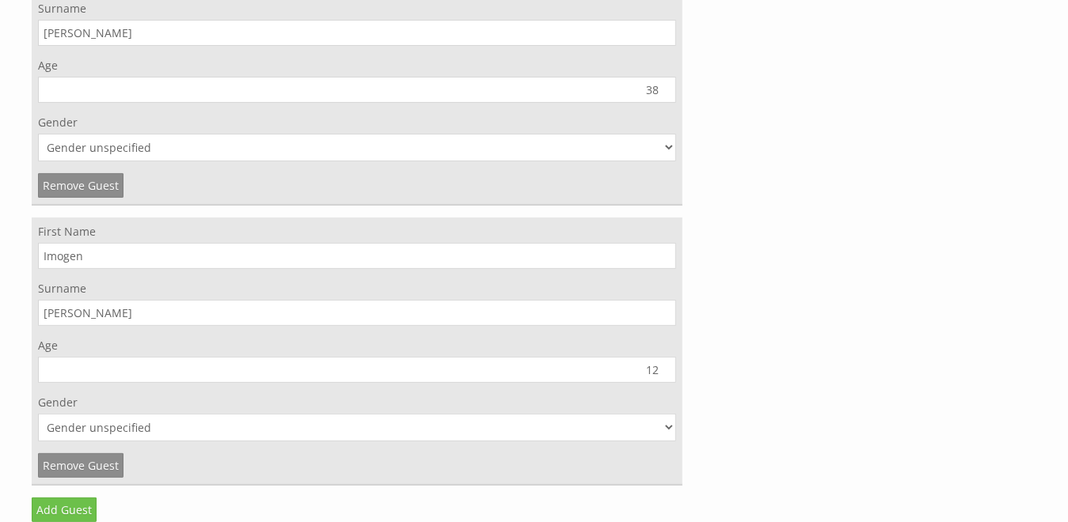
scroll to position [7635, 0]
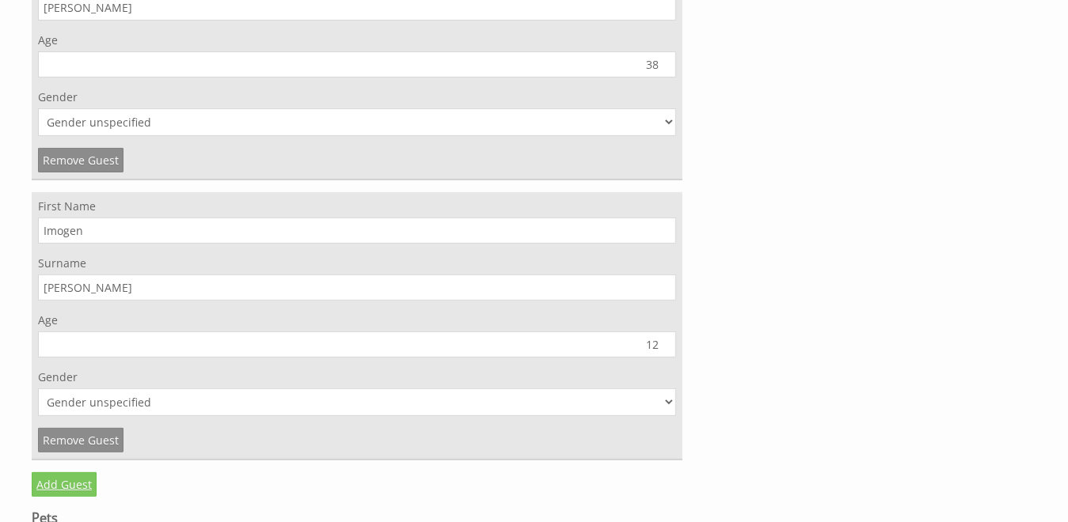
click at [44, 473] on link "Add Guest" at bounding box center [64, 485] width 65 height 25
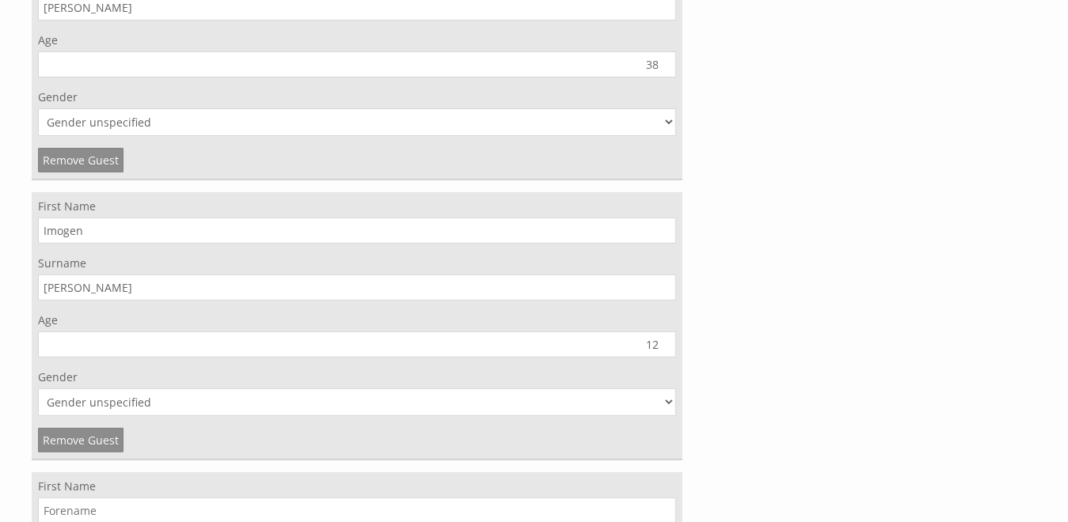
click at [47, 498] on input "First Name" at bounding box center [357, 511] width 638 height 26
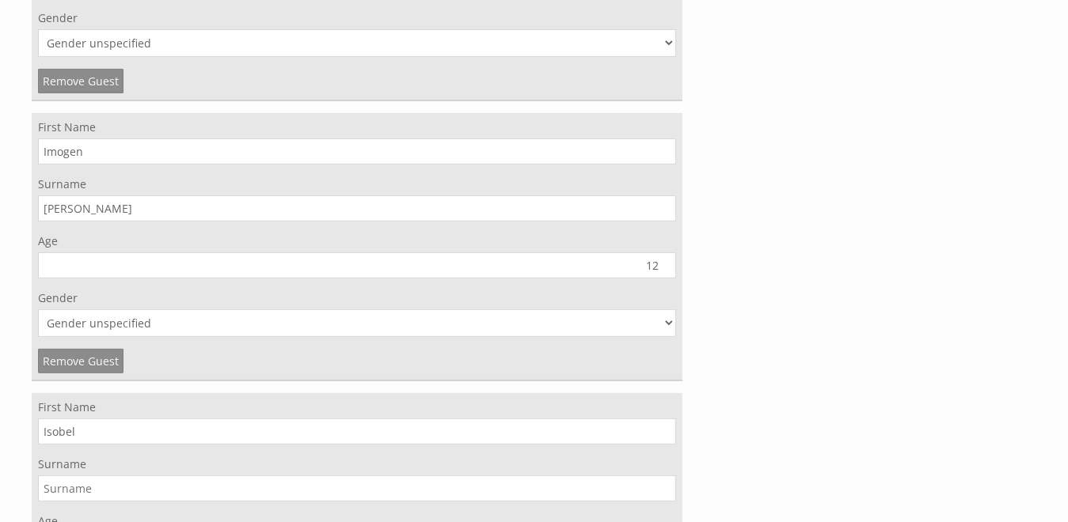
type input "Isobel"
click at [139, 476] on input "Surname" at bounding box center [357, 489] width 638 height 26
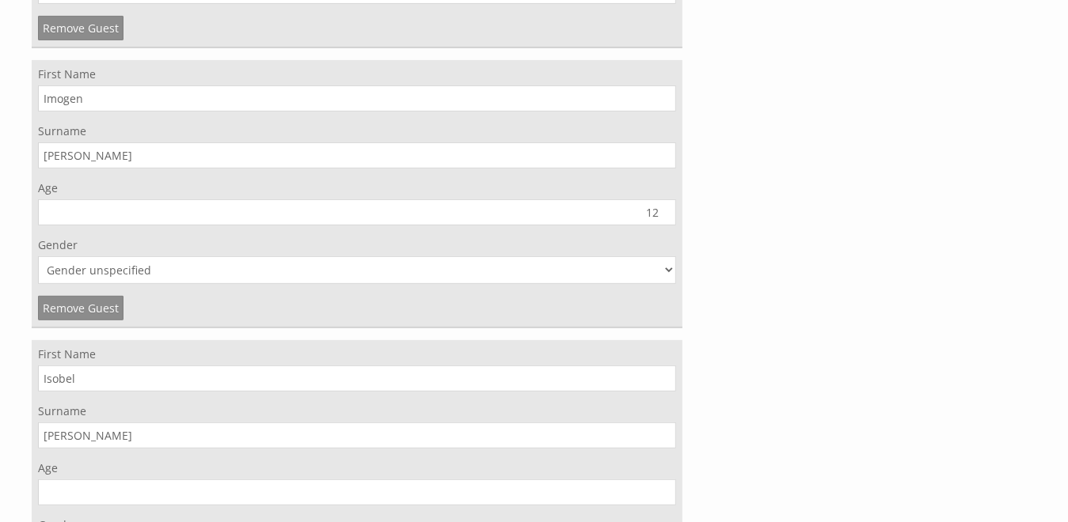
scroll to position [7793, 0]
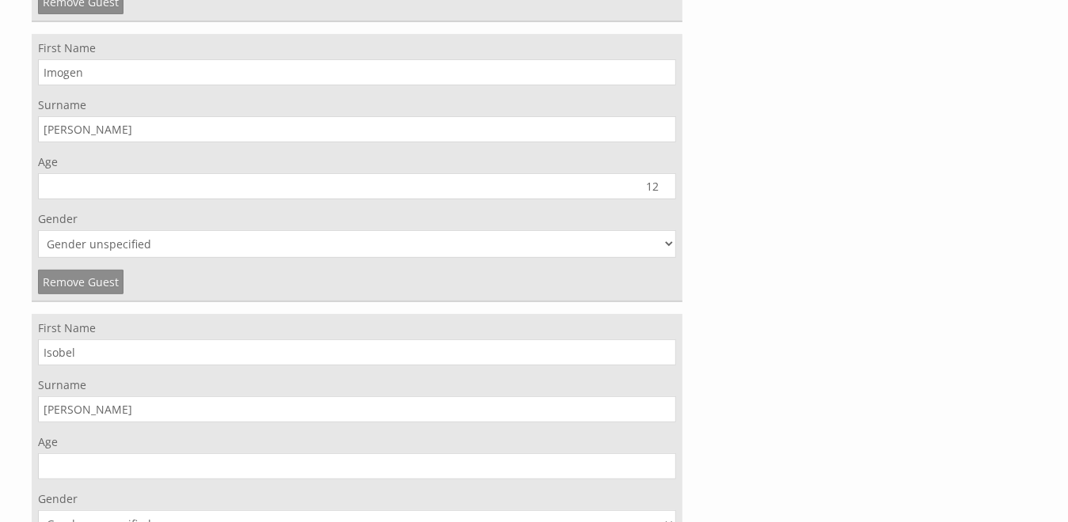
type input "Howes"
click at [618, 454] on input "Age" at bounding box center [357, 467] width 638 height 26
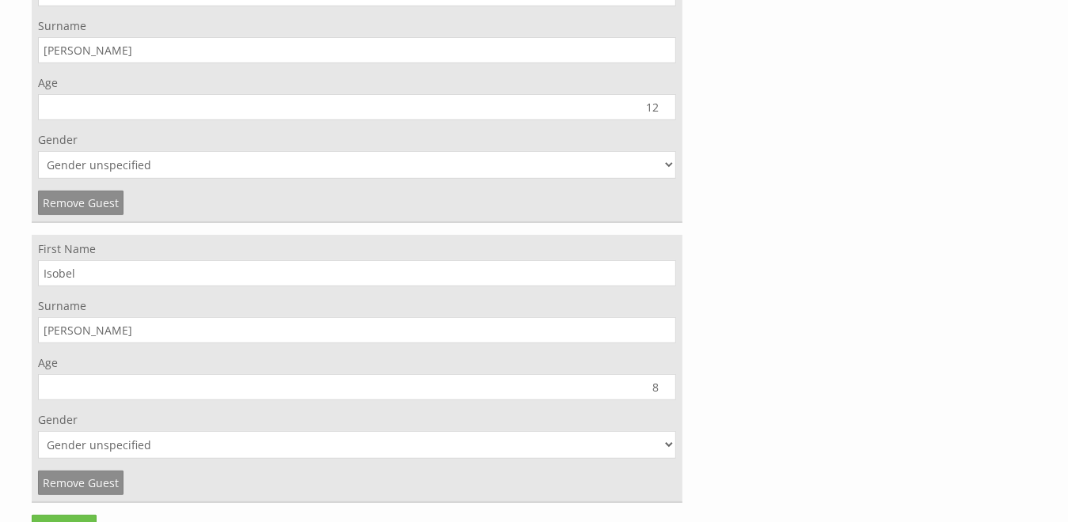
type input "8"
click at [667, 431] on select "Gender unspecified Gender male Gender female" at bounding box center [357, 445] width 638 height 28
select select "gender_female"
click at [38, 431] on select "Gender unspecified Gender male Gender female" at bounding box center [357, 445] width 638 height 28
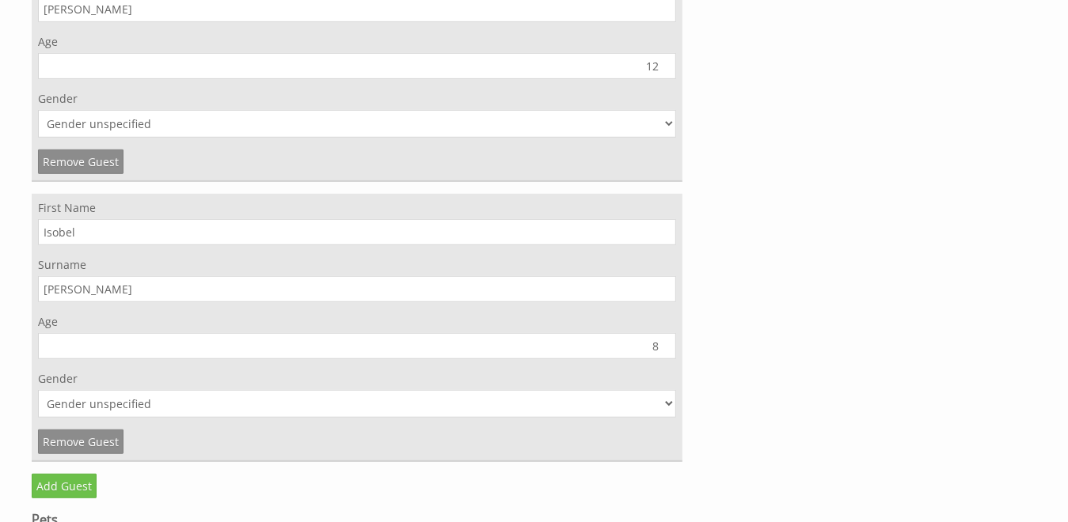
scroll to position [7952, 0]
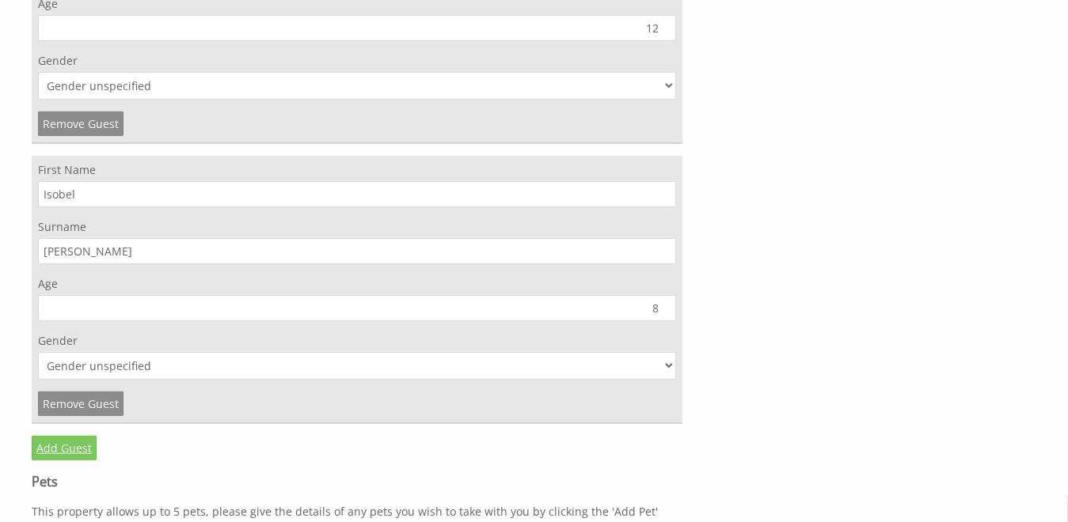
click at [62, 436] on link "Add Guest" at bounding box center [64, 448] width 65 height 25
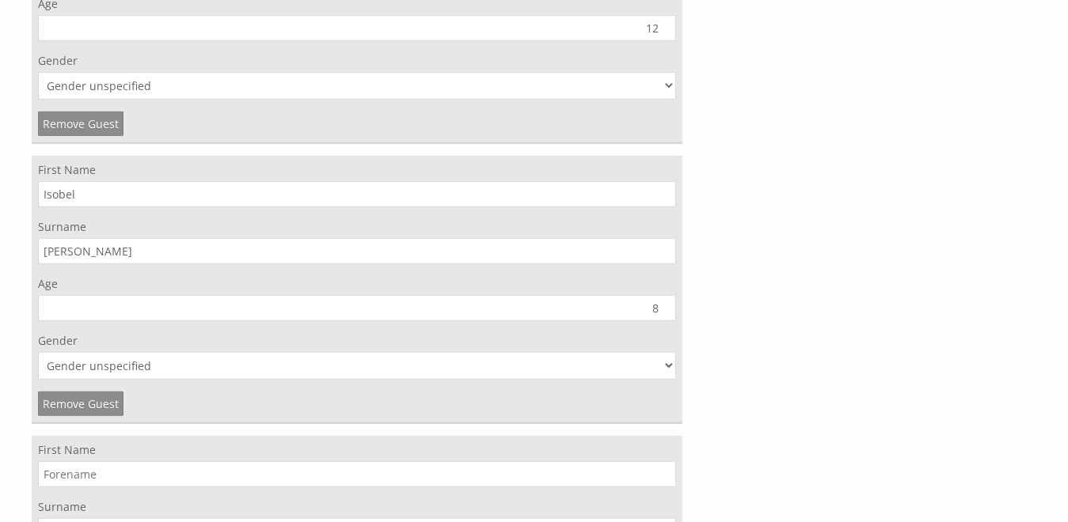
click at [77, 462] on input "First Name" at bounding box center [357, 475] width 638 height 26
type input "Vicky"
click at [254, 519] on input "Surname" at bounding box center [357, 532] width 638 height 26
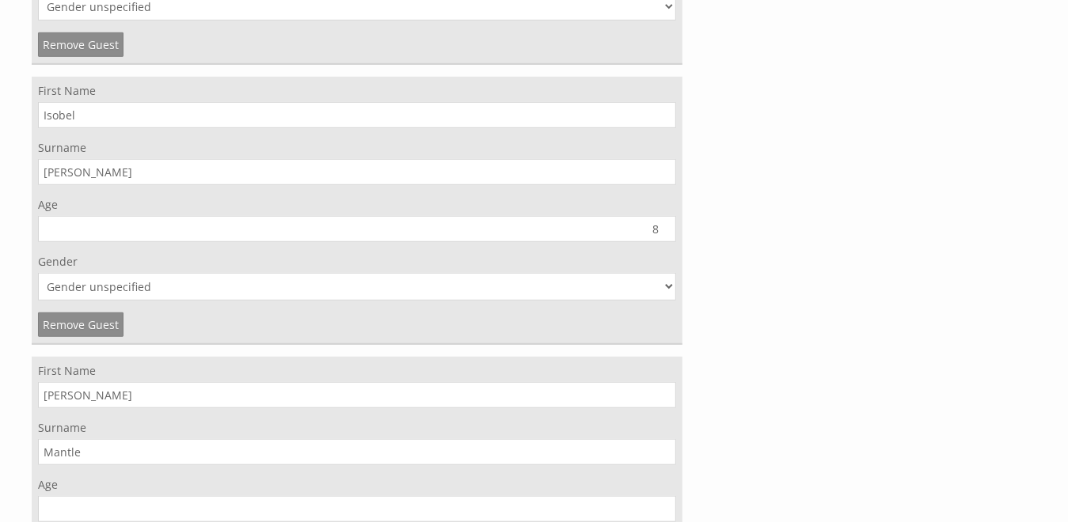
type input "Mantle"
click at [611, 496] on input "Age" at bounding box center [357, 509] width 638 height 26
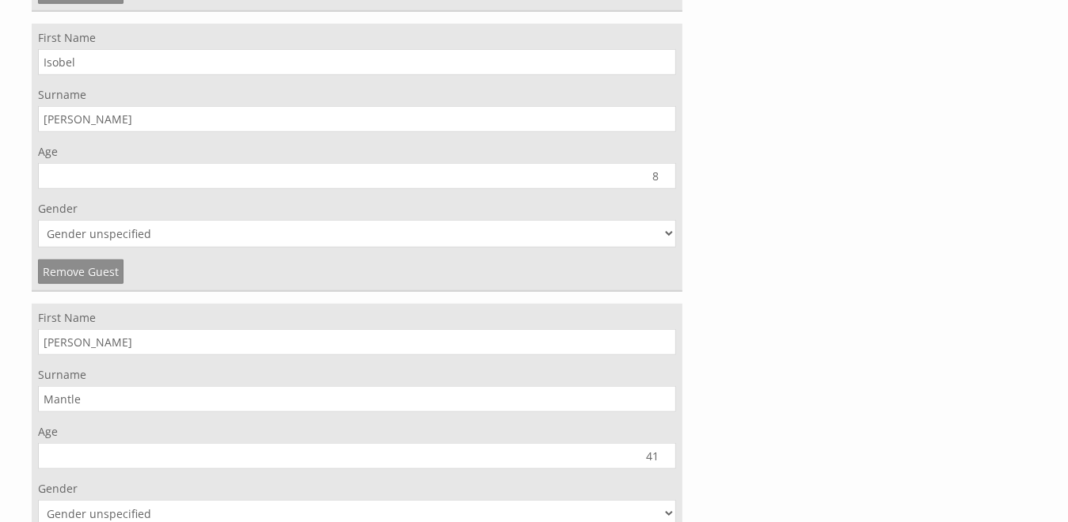
scroll to position [8110, 0]
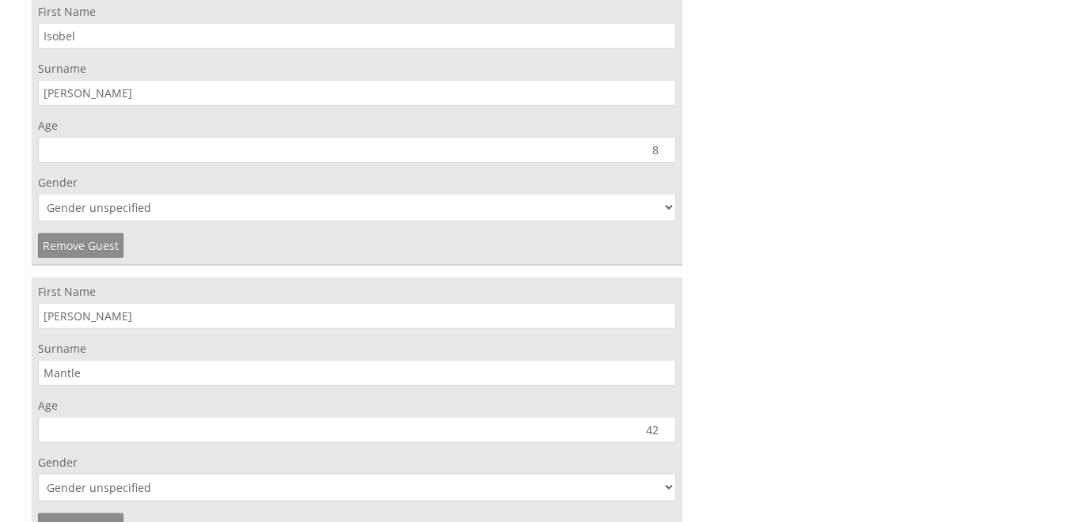
type input "42"
click at [670, 474] on select "Gender unspecified Gender male Gender female" at bounding box center [357, 488] width 638 height 28
select select "gender_female"
click at [38, 474] on select "Gender unspecified Gender male Gender female" at bounding box center [357, 488] width 638 height 28
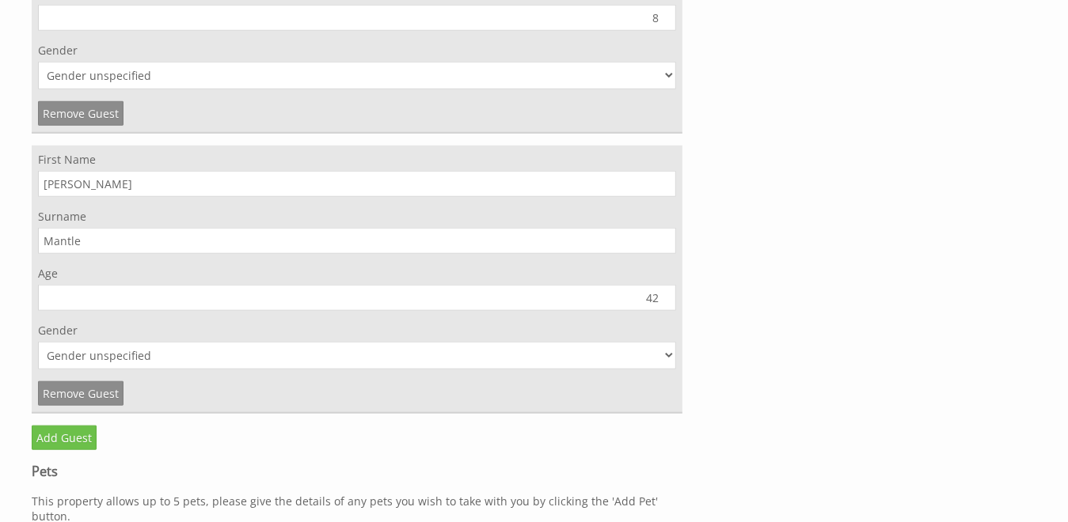
scroll to position [8268, 0]
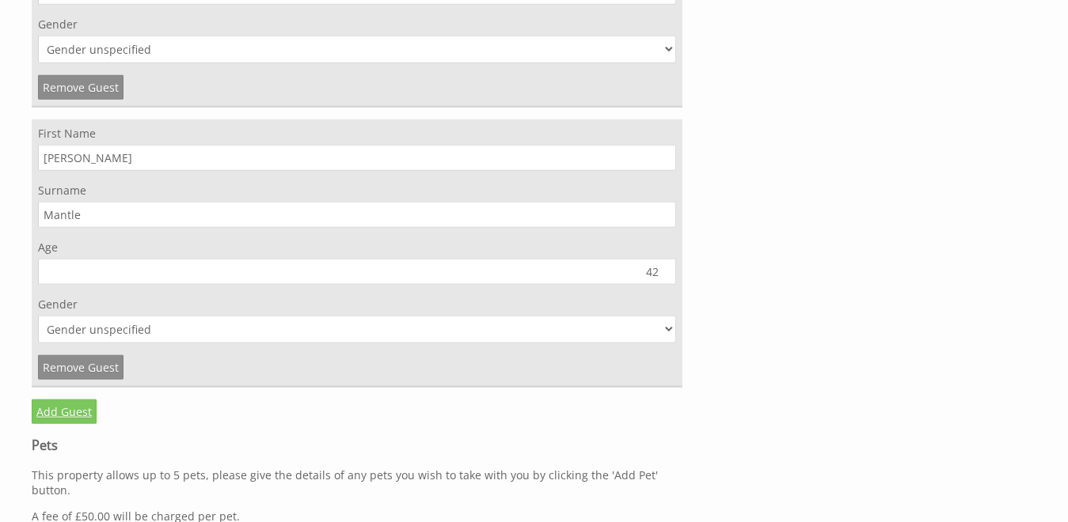
click at [64, 400] on link "Add Guest" at bounding box center [64, 412] width 65 height 25
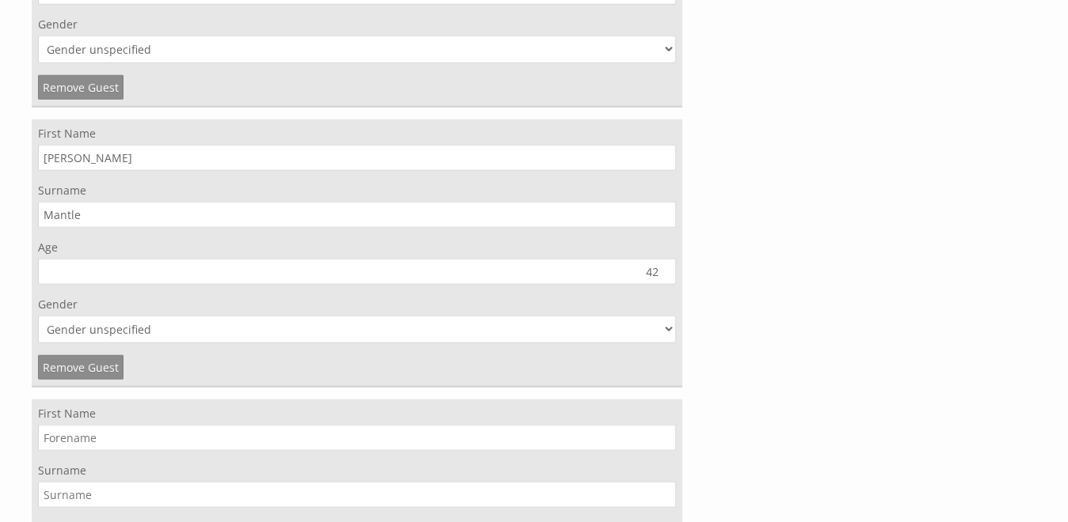
click at [63, 425] on input "First Name" at bounding box center [357, 438] width 638 height 26
type input "Kevin"
click at [303, 482] on input "Surname" at bounding box center [357, 495] width 638 height 26
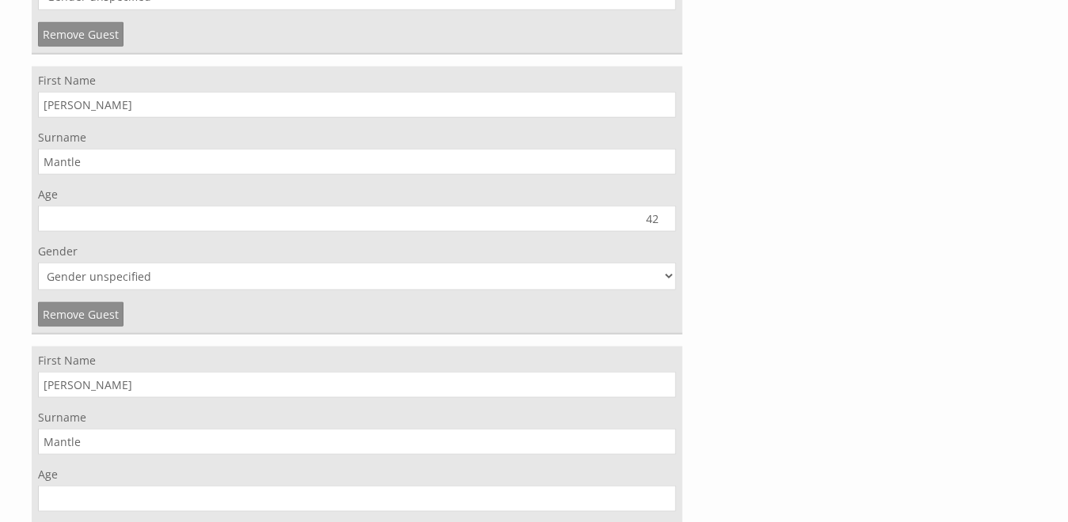
scroll to position [8347, 0]
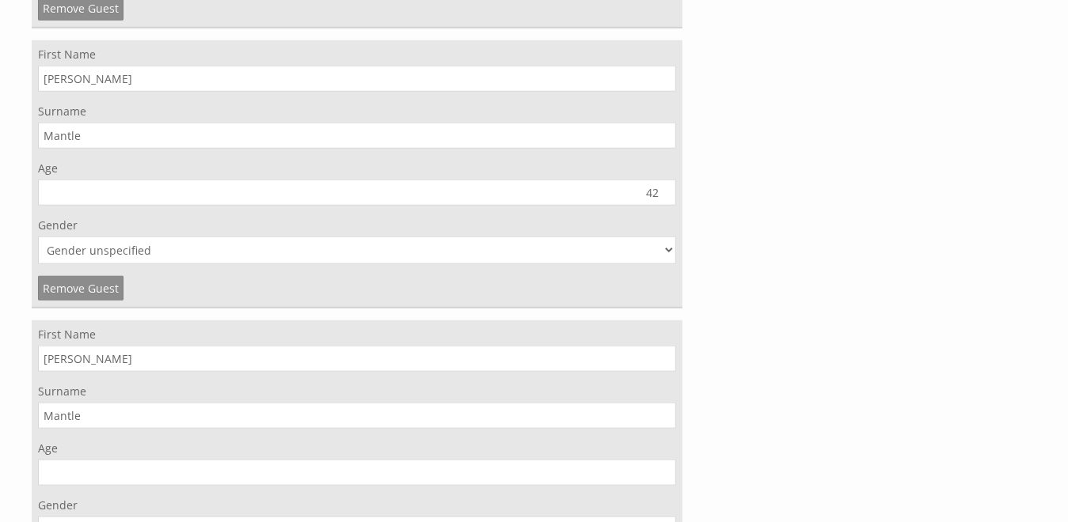
type input "Mantle"
click at [626, 460] on input "Age" at bounding box center [357, 473] width 638 height 26
type input "44"
click at [674, 517] on select "Gender unspecified Gender male Gender female" at bounding box center [357, 531] width 638 height 28
select select "gender_male"
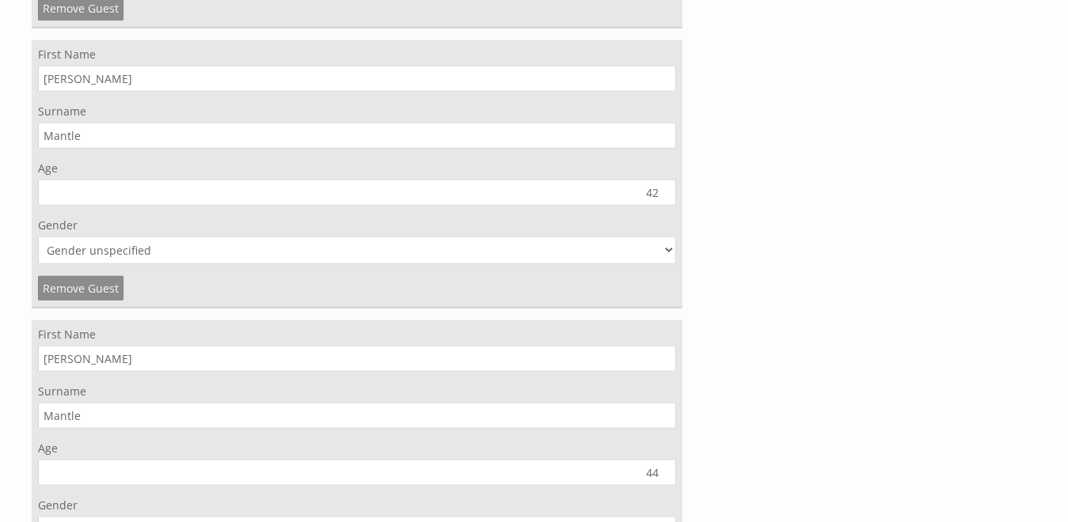
click at [38, 517] on select "Gender unspecified Gender male Gender female" at bounding box center [357, 531] width 638 height 28
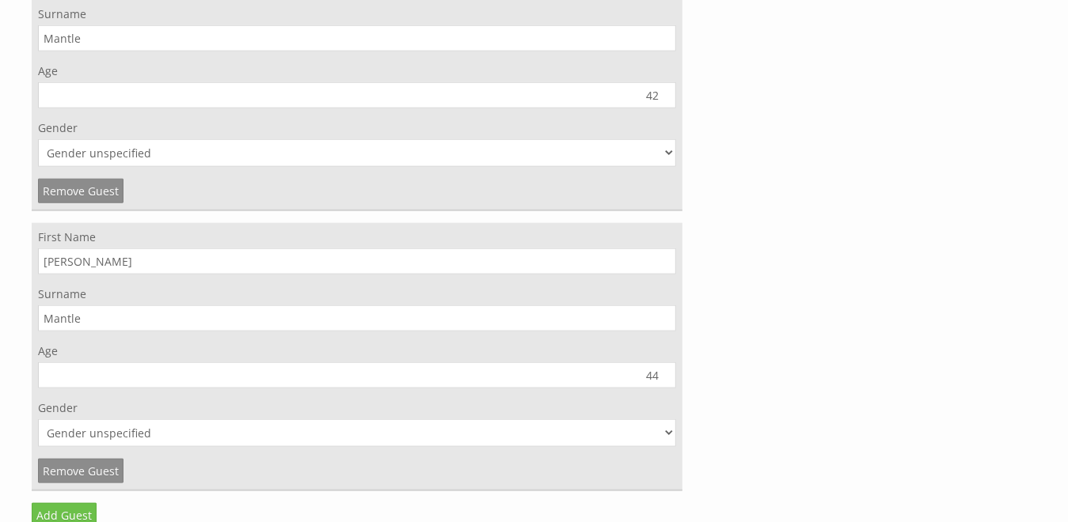
scroll to position [8506, 0]
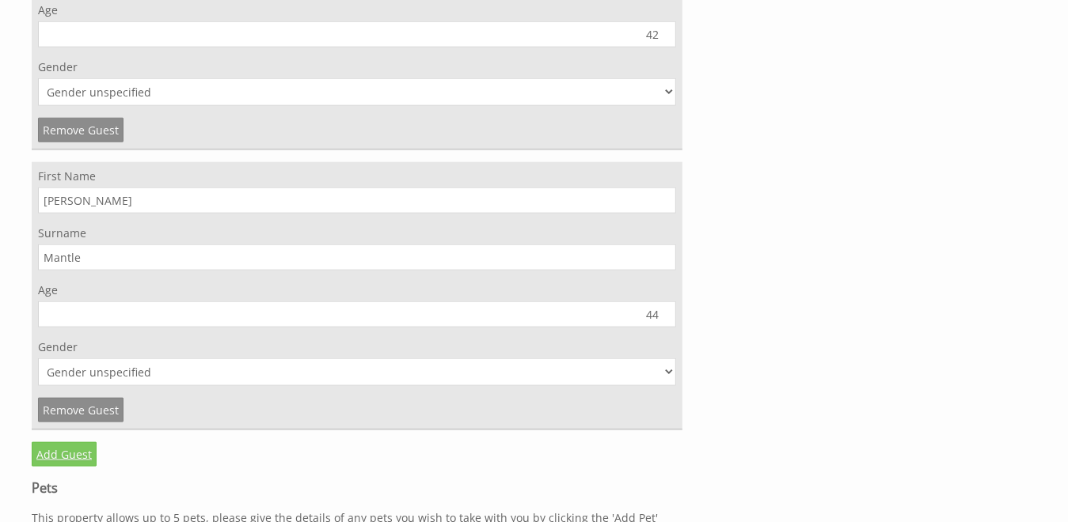
click at [42, 443] on link "Add Guest" at bounding box center [64, 455] width 65 height 25
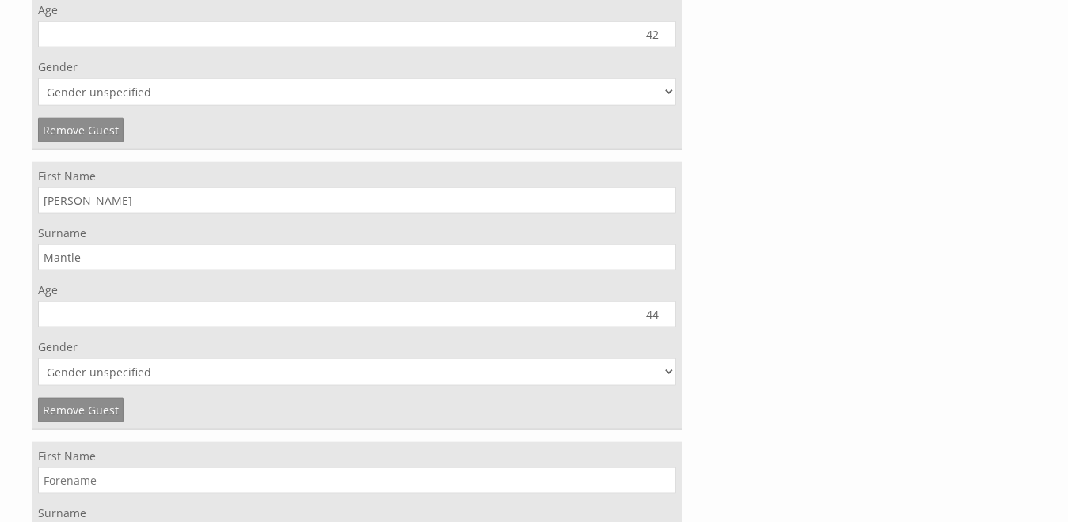
click at [58, 468] on input "First Name" at bounding box center [357, 481] width 638 height 26
type input "Jacob"
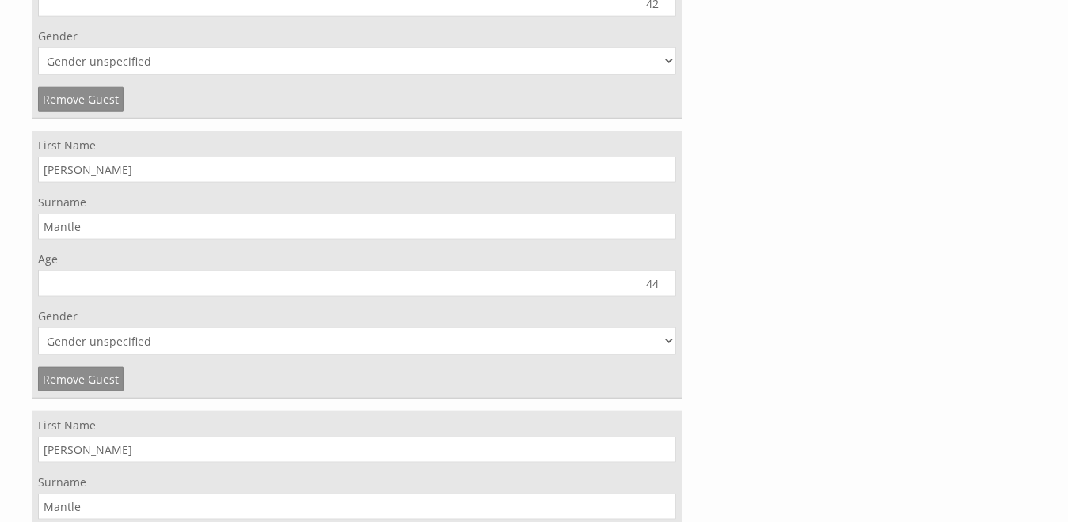
scroll to position [8585, 0]
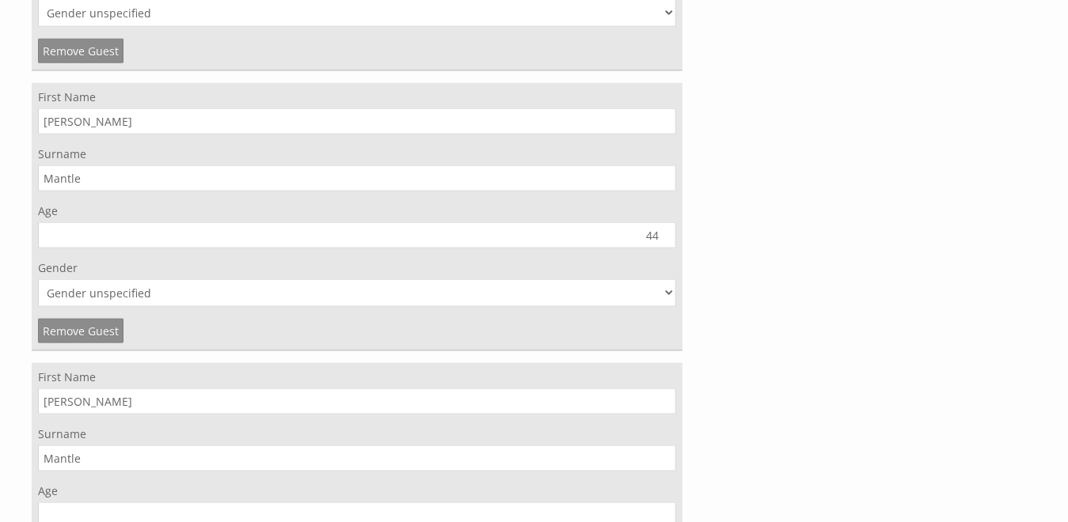
type input "Mantle"
click at [617, 503] on input "Age" at bounding box center [357, 516] width 638 height 26
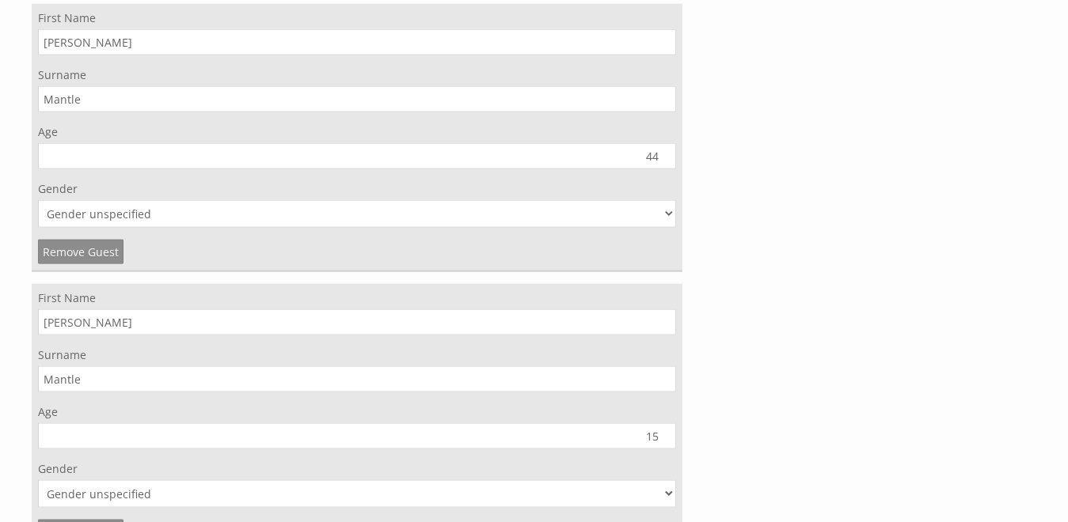
type input "15"
click at [615, 481] on select "Gender unspecified Gender male Gender female" at bounding box center [357, 495] width 638 height 28
click at [673, 481] on select "Gender unspecified Gender male Gender female" at bounding box center [357, 495] width 638 height 28
click at [663, 481] on select "Gender unspecified Gender male Gender female" at bounding box center [357, 495] width 638 height 28
select select "gender_male"
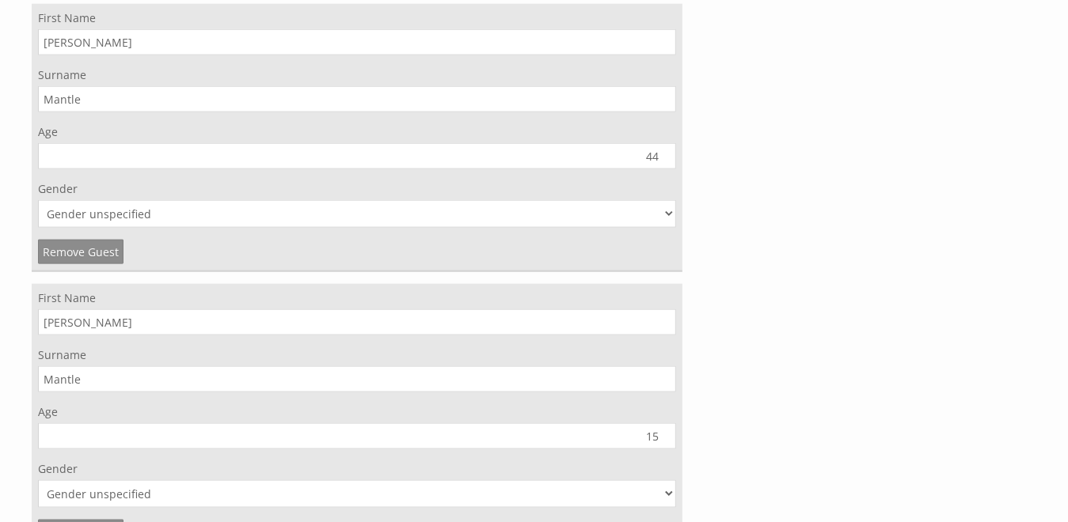
click at [38, 481] on select "Gender unspecified Gender male Gender female" at bounding box center [357, 495] width 638 height 28
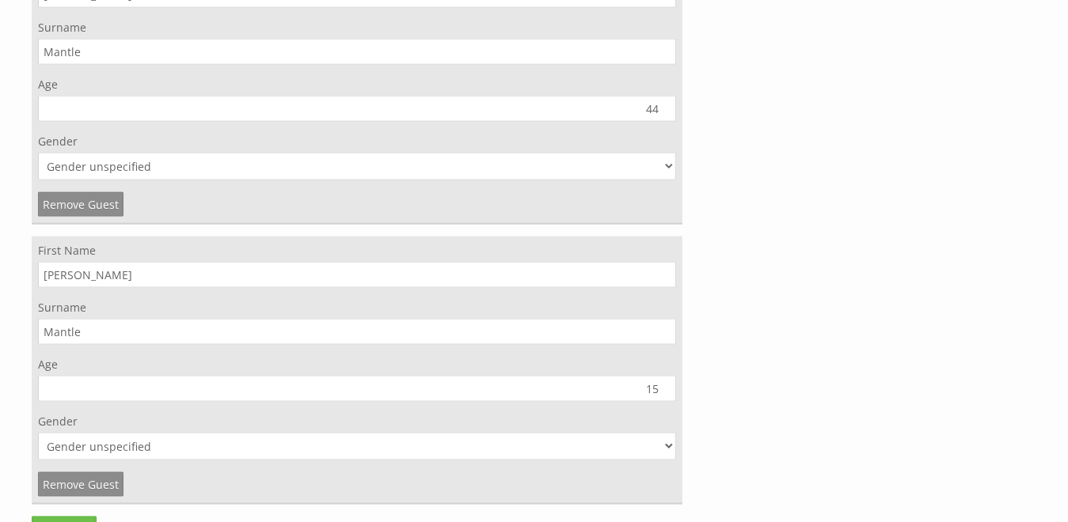
scroll to position [8743, 0]
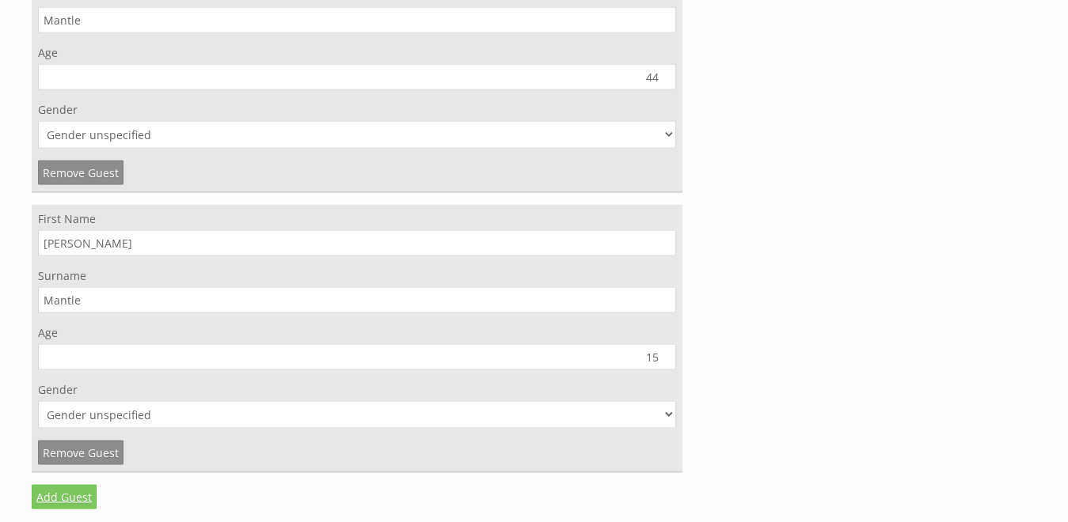
click at [62, 485] on link "Add Guest" at bounding box center [64, 497] width 65 height 25
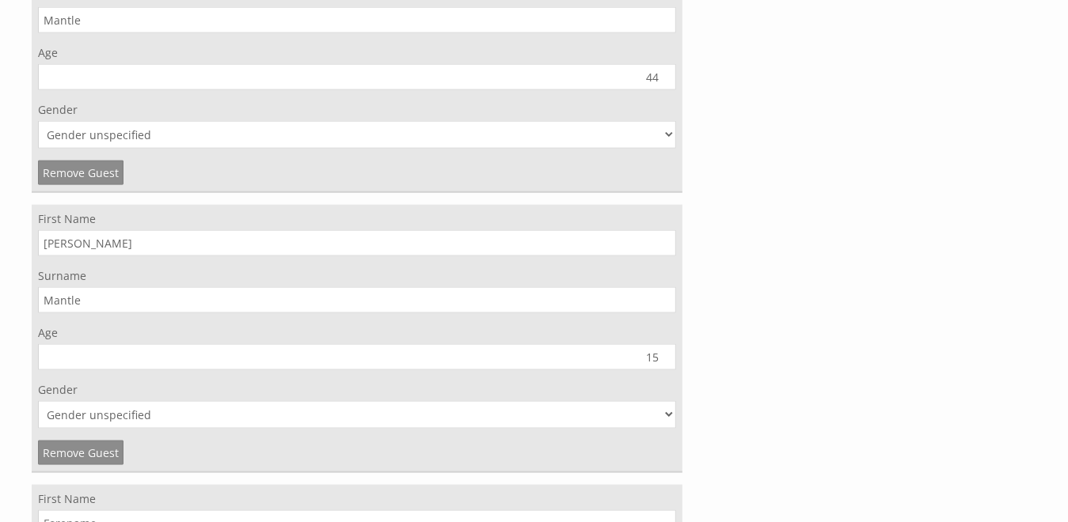
click at [120, 511] on input "First Name" at bounding box center [357, 524] width 638 height 26
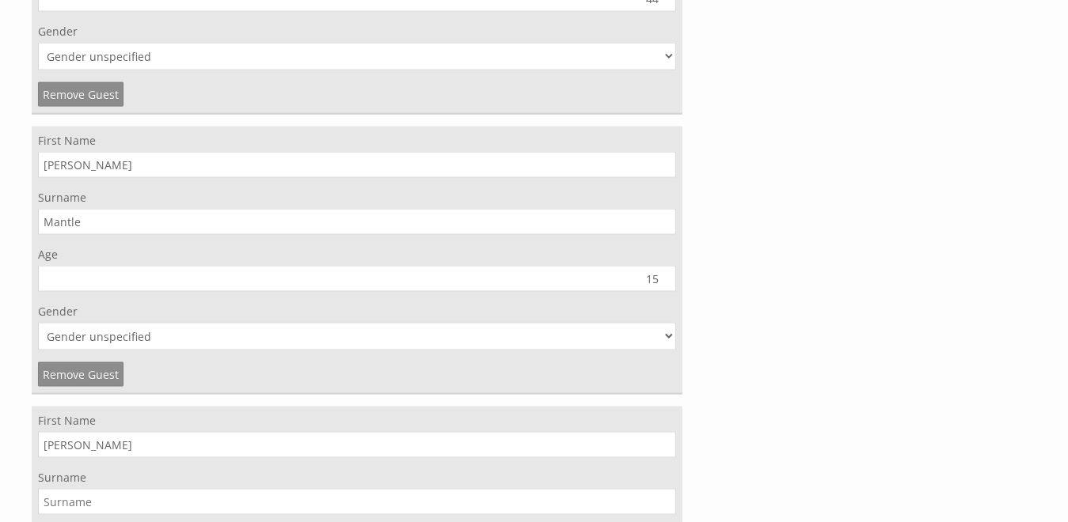
scroll to position [8822, 0]
type input "Lucas"
click at [527, 488] on input "Surname" at bounding box center [357, 501] width 638 height 26
type input "N"
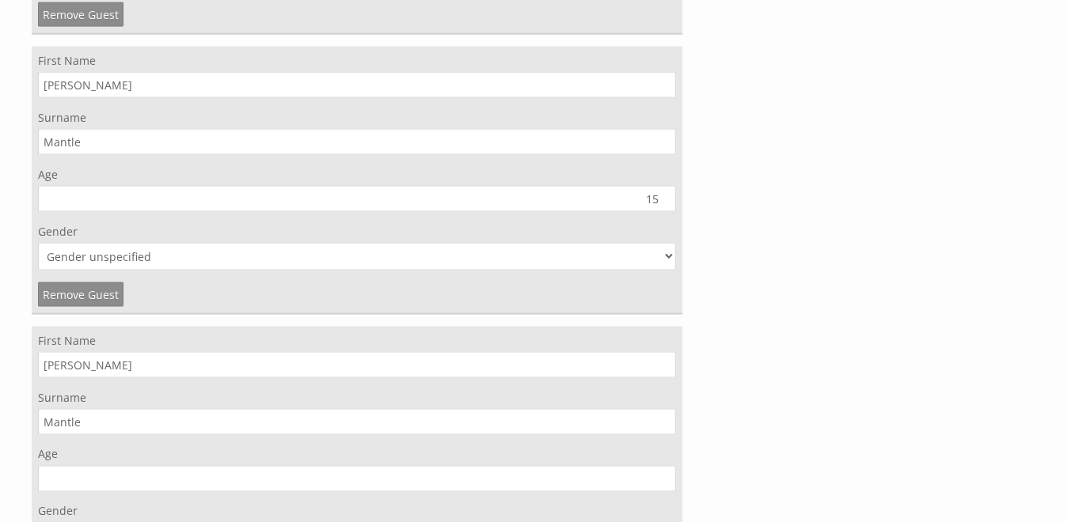
type input "Mantle"
click at [654, 466] on input "Age" at bounding box center [357, 479] width 638 height 26
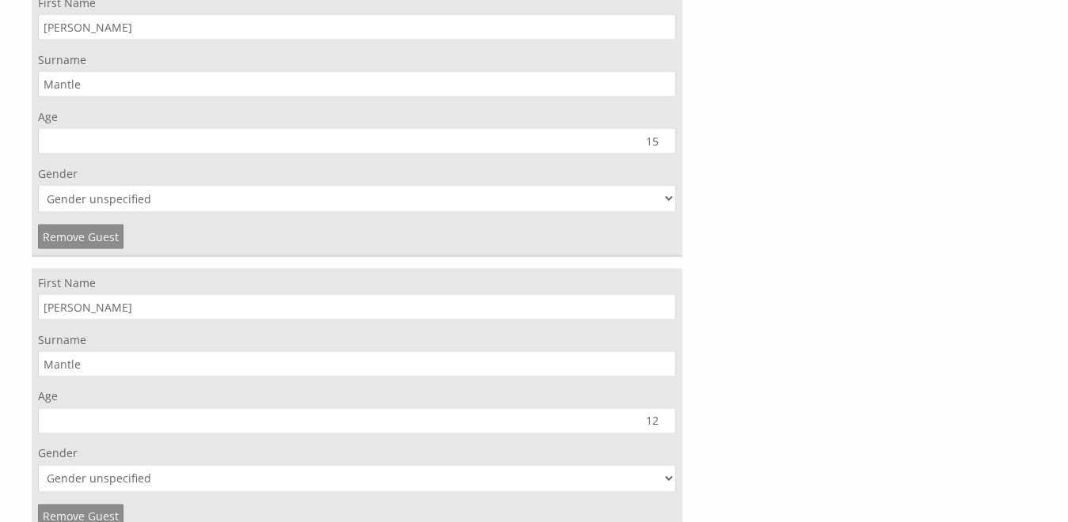
scroll to position [8981, 0]
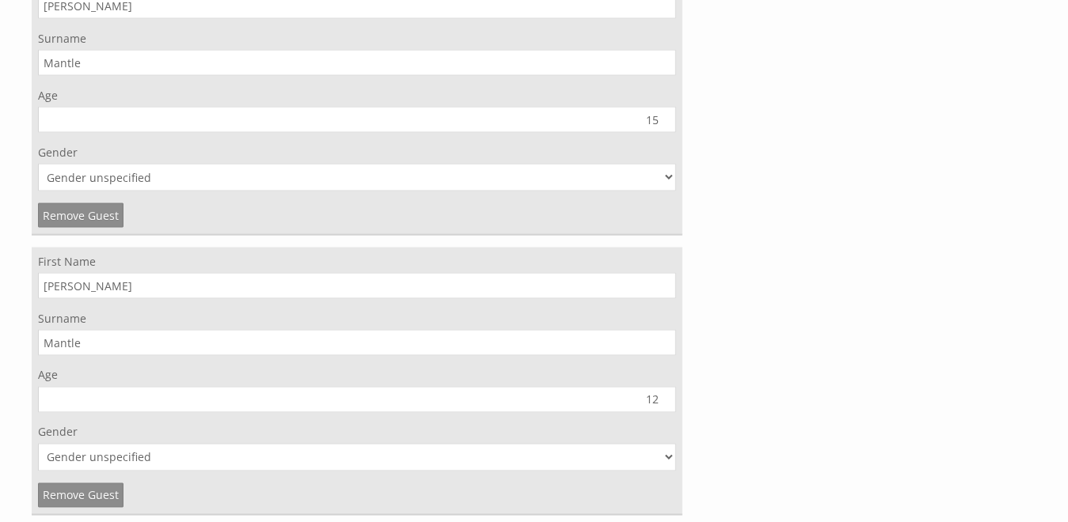
type input "12"
click at [671, 444] on select "Gender unspecified Gender male Gender female" at bounding box center [357, 458] width 638 height 28
select select "gender_male"
click at [38, 444] on select "Gender unspecified Gender male Gender female" at bounding box center [357, 458] width 638 height 28
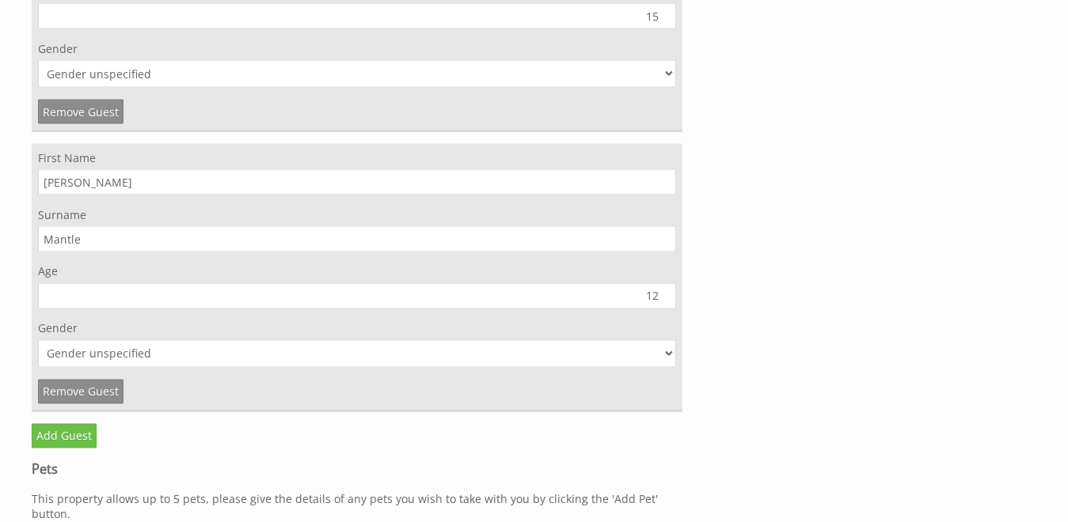
scroll to position [9218, 0]
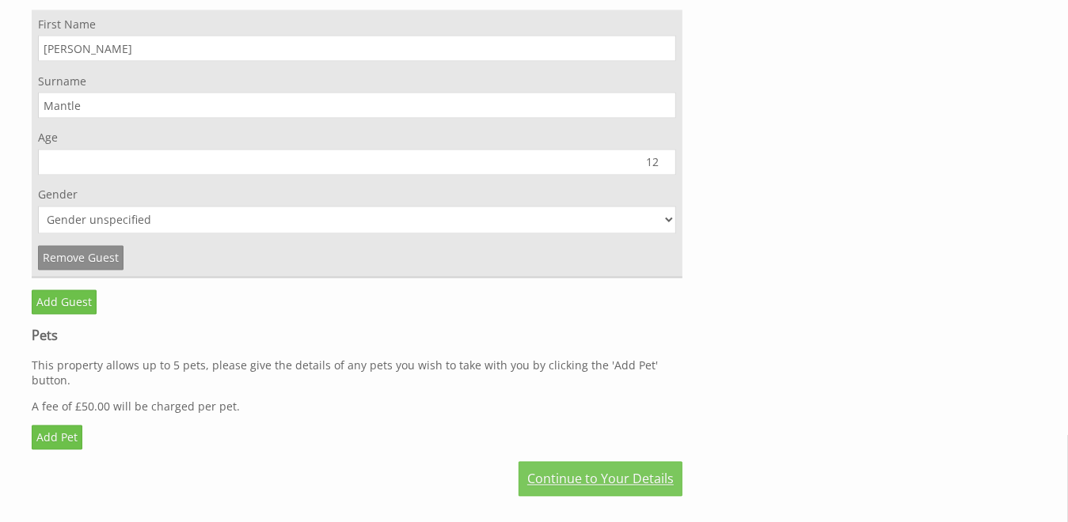
click at [579, 462] on link "Continue to Your Details" at bounding box center [601, 479] width 164 height 35
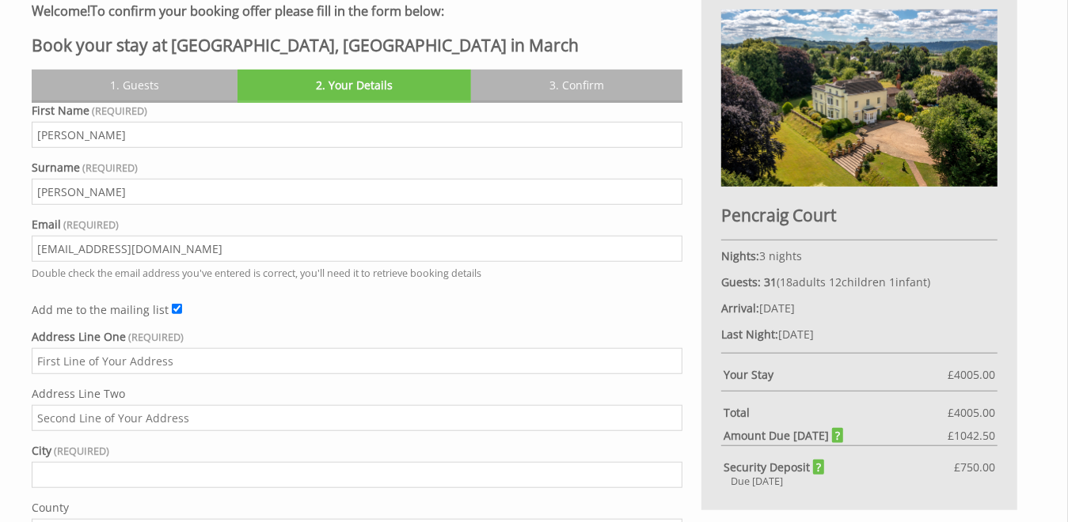
scroll to position [660, 0]
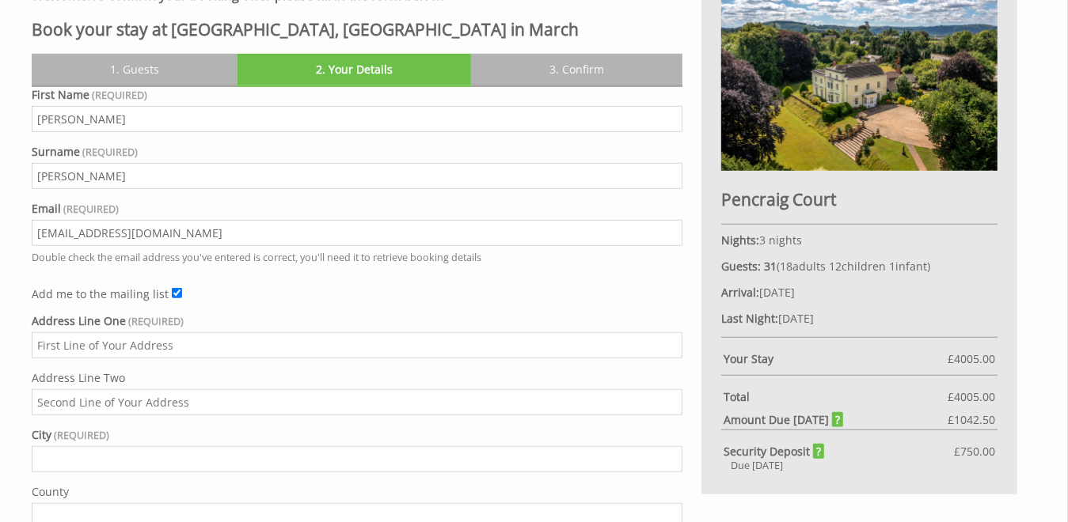
click at [245, 348] on input "Address Line One" at bounding box center [357, 345] width 651 height 26
type input "3 Linden Close"
click at [173, 458] on input "City" at bounding box center [357, 459] width 651 height 26
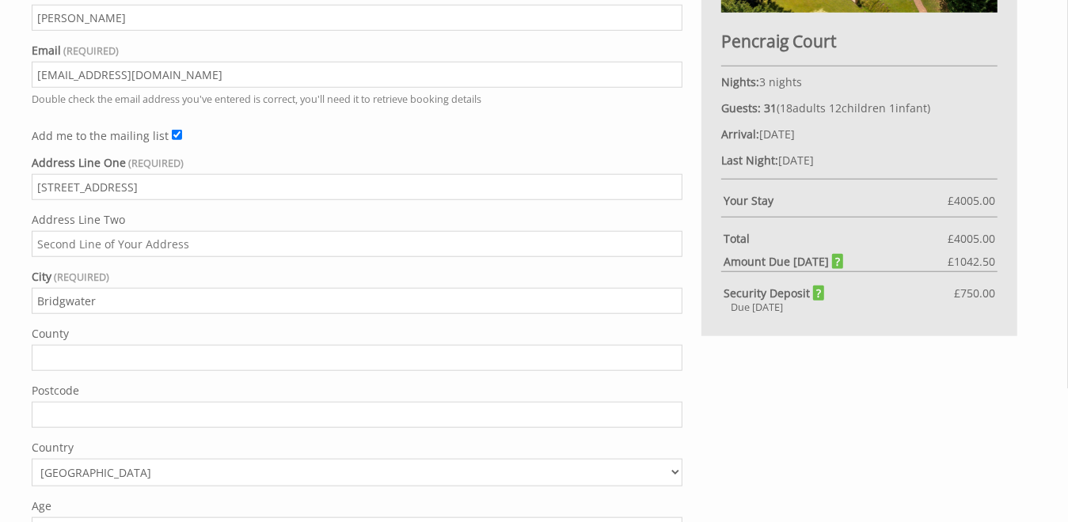
type input "Bridgwater"
click at [74, 359] on input "County" at bounding box center [357, 358] width 651 height 26
type input "Somerset"
click at [69, 412] on input "Postcode" at bounding box center [357, 415] width 651 height 26
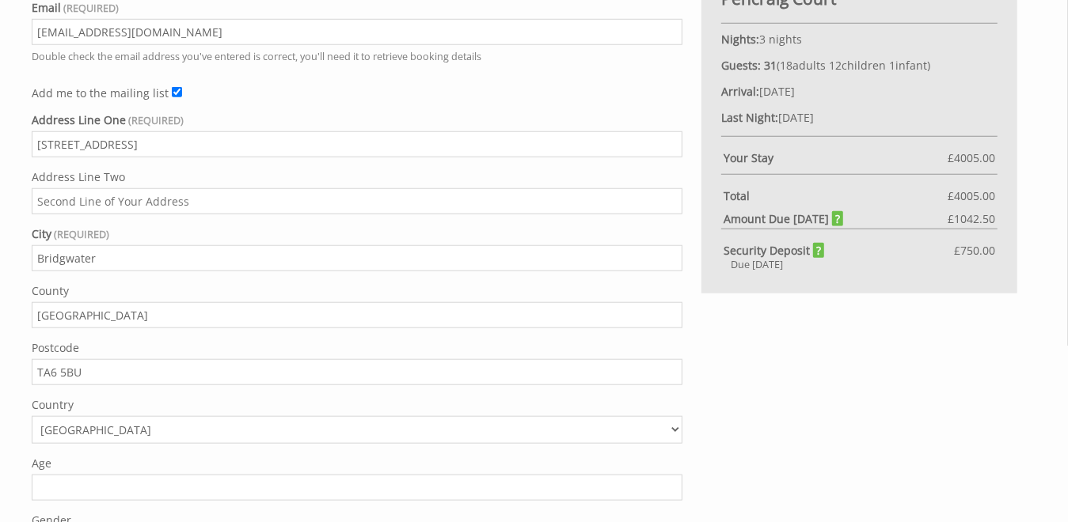
scroll to position [898, 0]
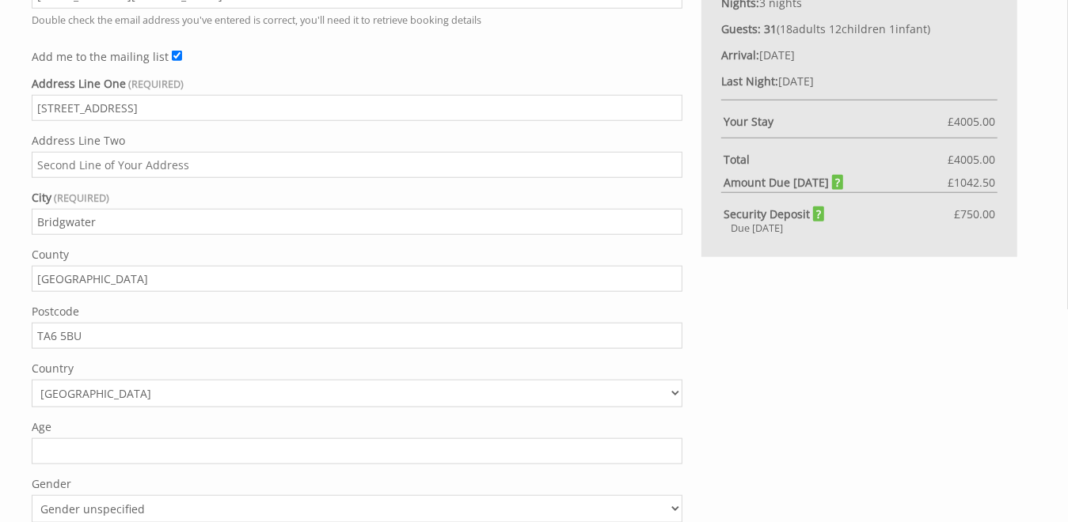
type input "TA6 5BU"
click at [654, 449] on input "Age" at bounding box center [357, 452] width 651 height 26
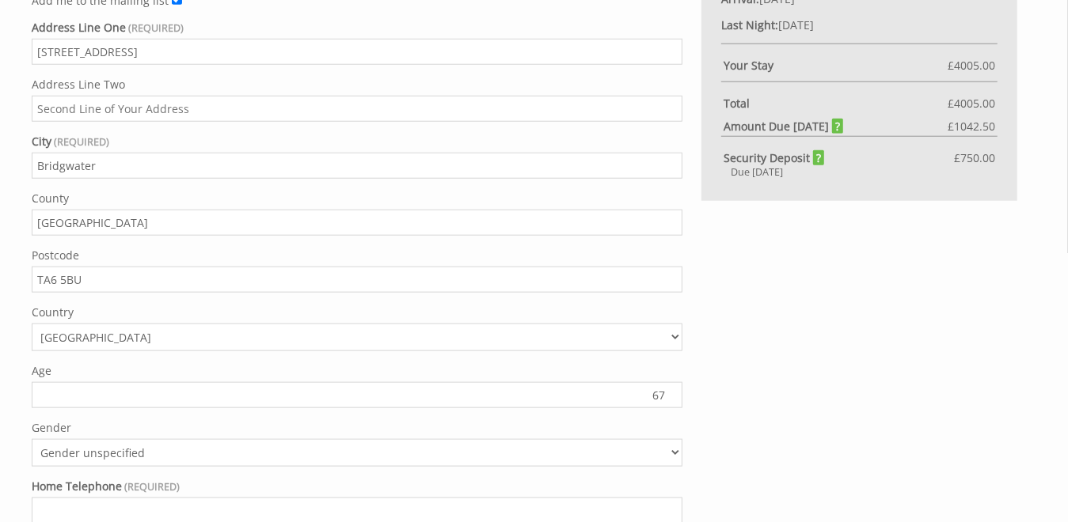
scroll to position [977, 0]
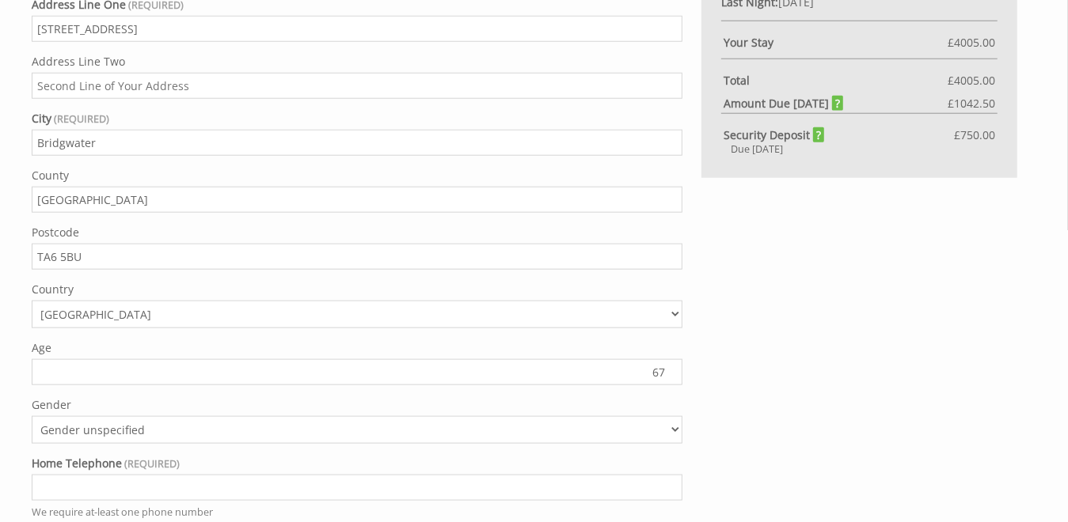
type input "67"
click at [672, 425] on select "Gender unspecified Gender male Gender female" at bounding box center [357, 430] width 651 height 28
select select "gender_female"
click at [32, 417] on select "Gender unspecified Gender male Gender female" at bounding box center [357, 430] width 651 height 28
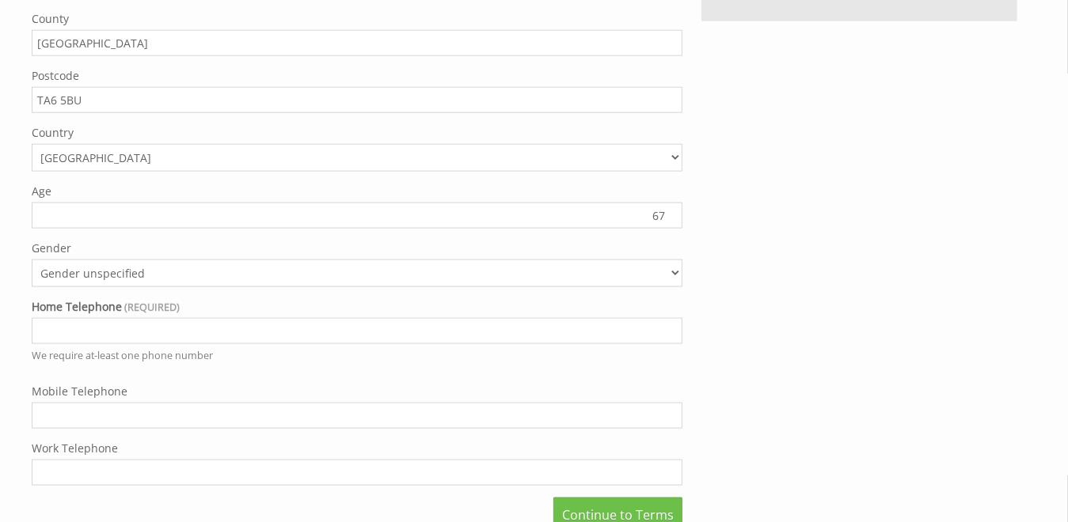
scroll to position [1135, 0]
click at [120, 331] on input "Home Telephone" at bounding box center [357, 330] width 651 height 26
type input "01278427449"
click at [570, 413] on input "Mobile Telephone" at bounding box center [357, 414] width 651 height 26
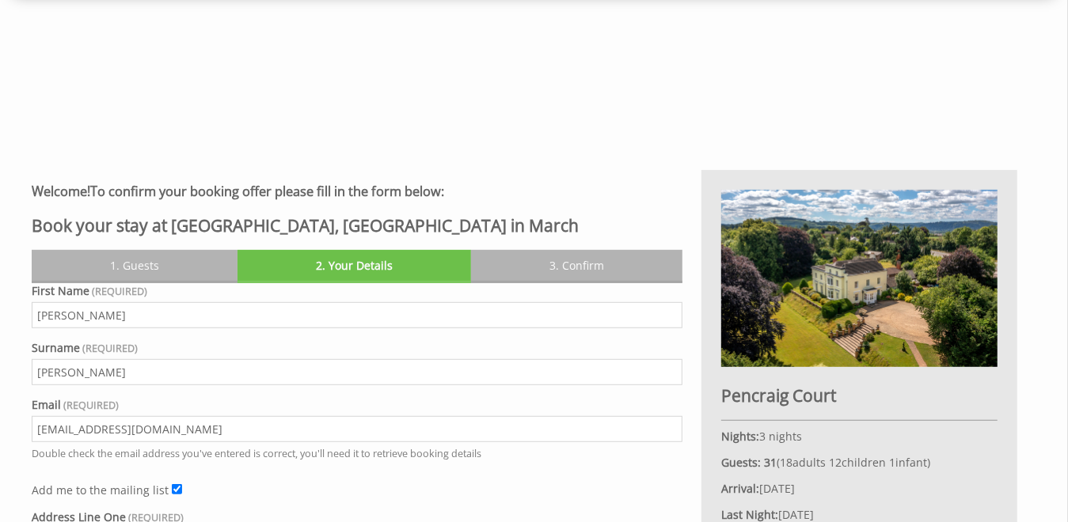
scroll to position [423, 0]
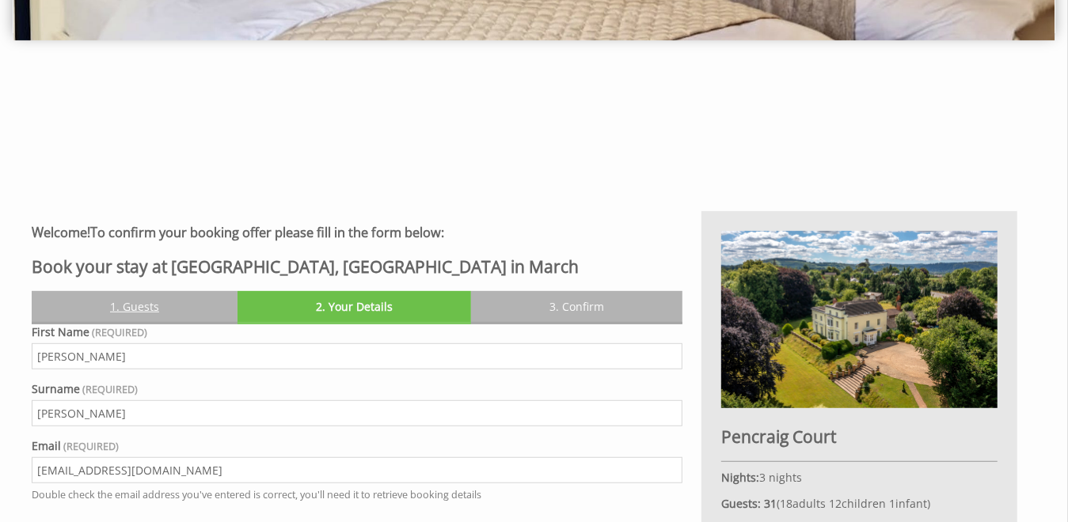
type input "07568162644"
click at [137, 306] on link "1. Guests" at bounding box center [135, 306] width 206 height 31
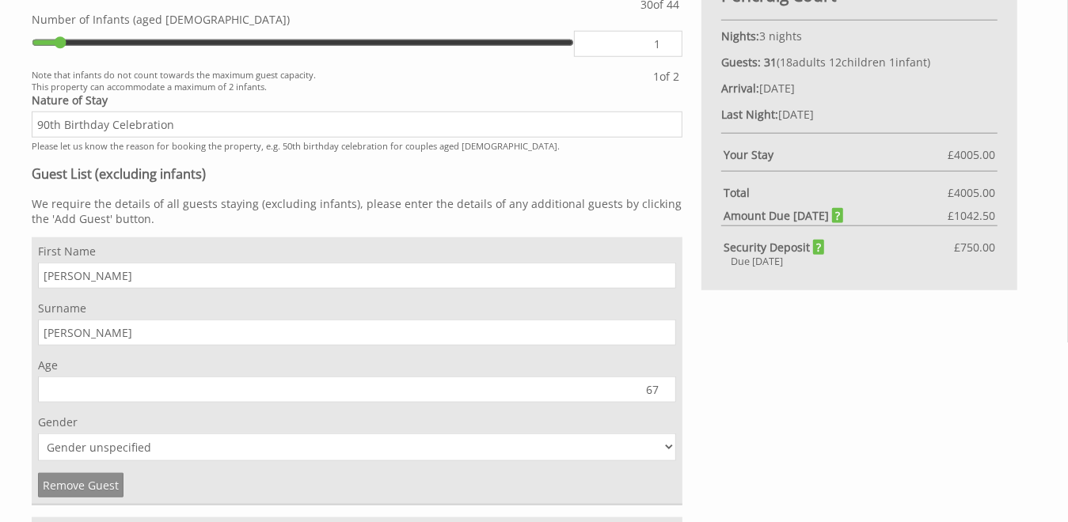
scroll to position [898, 0]
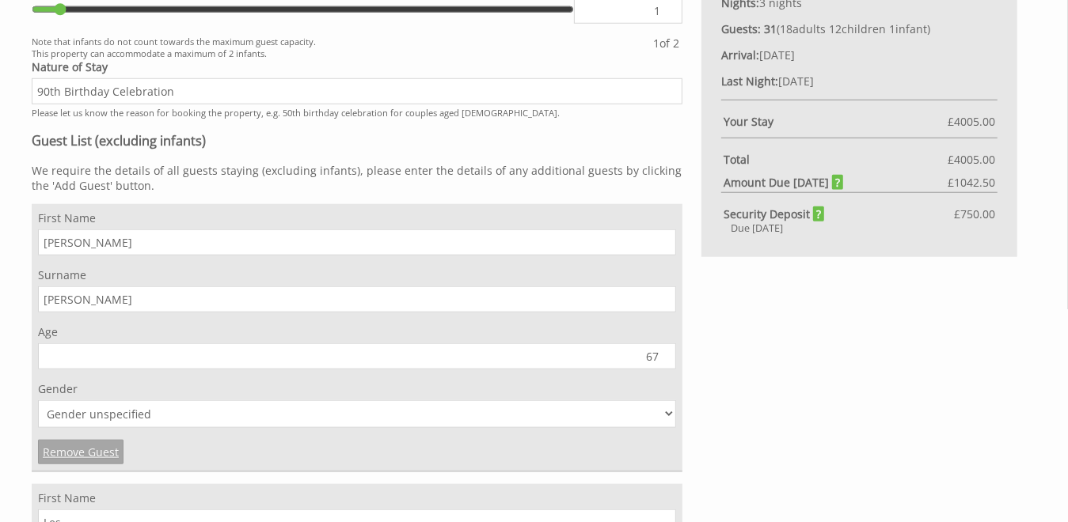
click at [75, 459] on link "Remove Guest" at bounding box center [80, 452] width 85 height 25
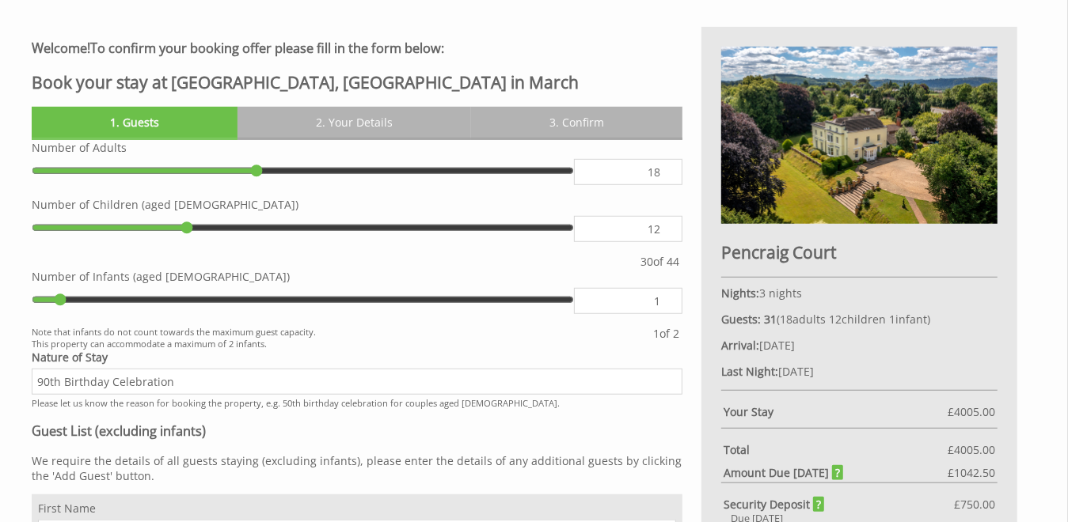
scroll to position [581, 0]
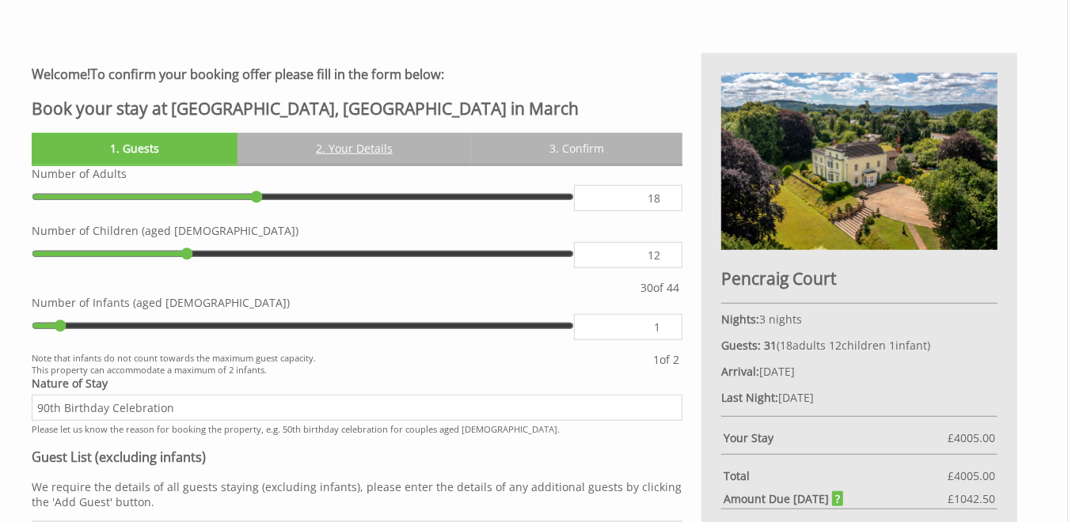
click at [357, 154] on link "2. Your Details" at bounding box center [354, 148] width 234 height 31
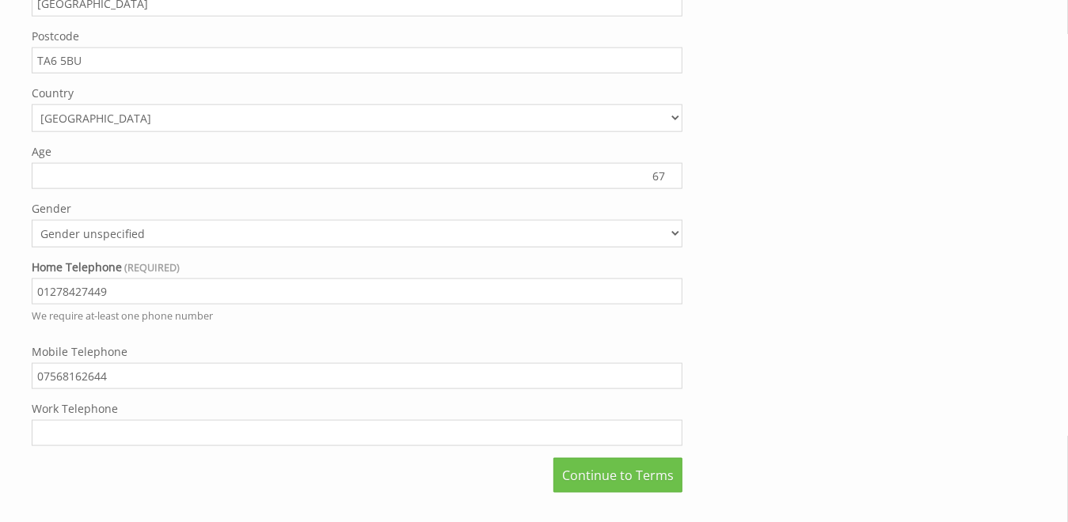
scroll to position [1214, 0]
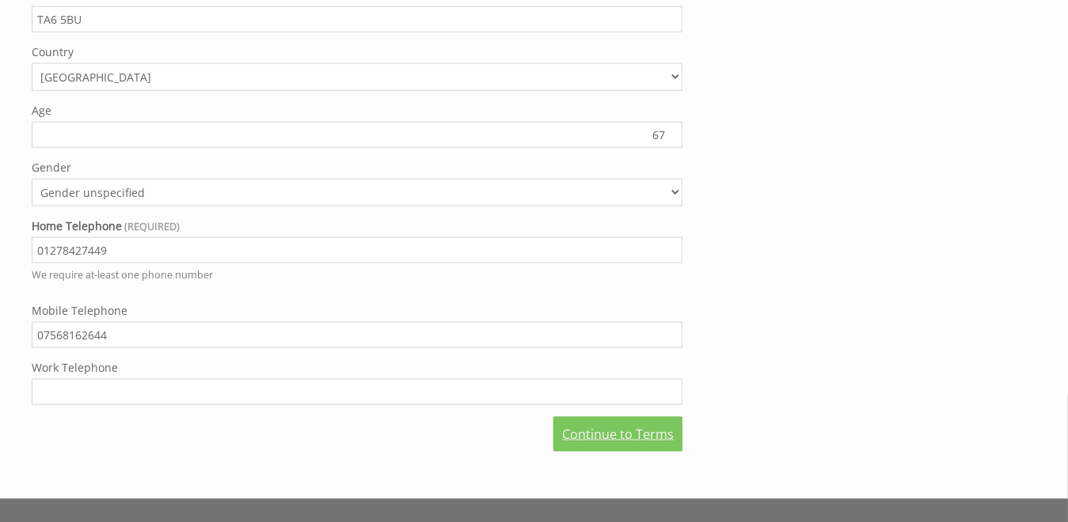
click at [632, 435] on link "Continue to Terms" at bounding box center [617, 434] width 129 height 35
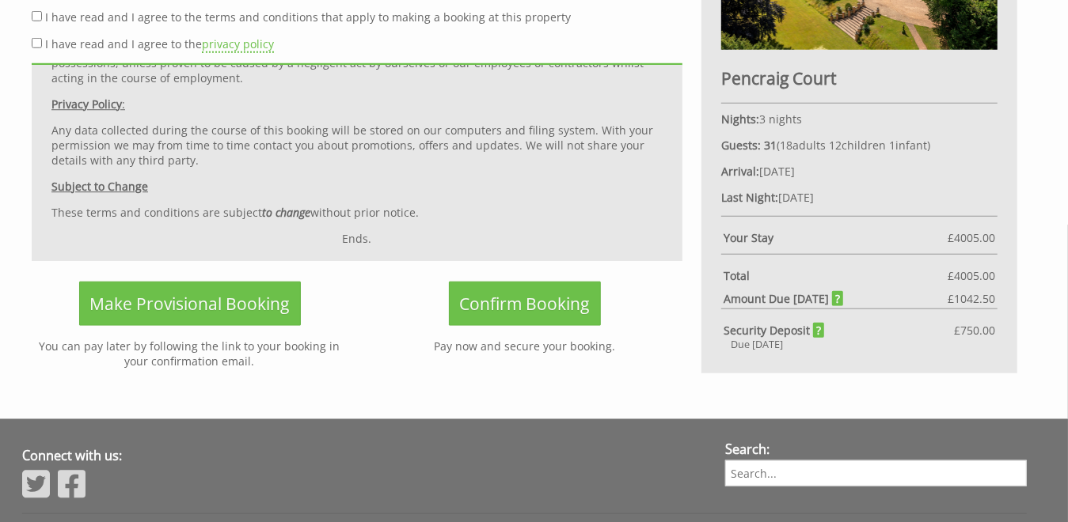
scroll to position [819, 0]
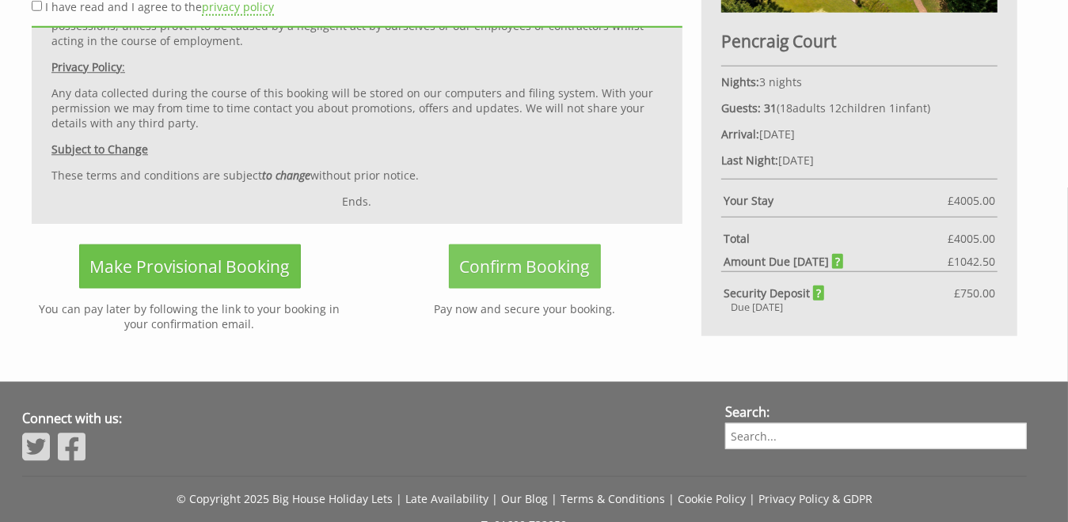
click at [522, 265] on span "Confirm Booking" at bounding box center [525, 267] width 130 height 22
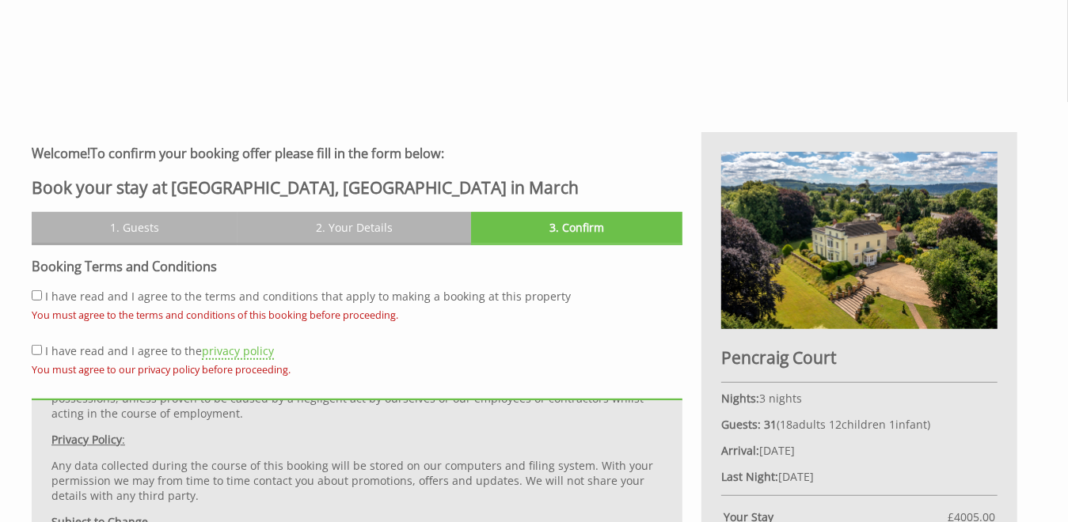
click at [34, 296] on input "I have read and I agree to the terms and conditions that apply to making a book…" at bounding box center [37, 296] width 10 height 10
checkbox input "true"
click at [34, 352] on input "I have read and I agree to the privacy policy" at bounding box center [37, 350] width 10 height 10
checkbox input "true"
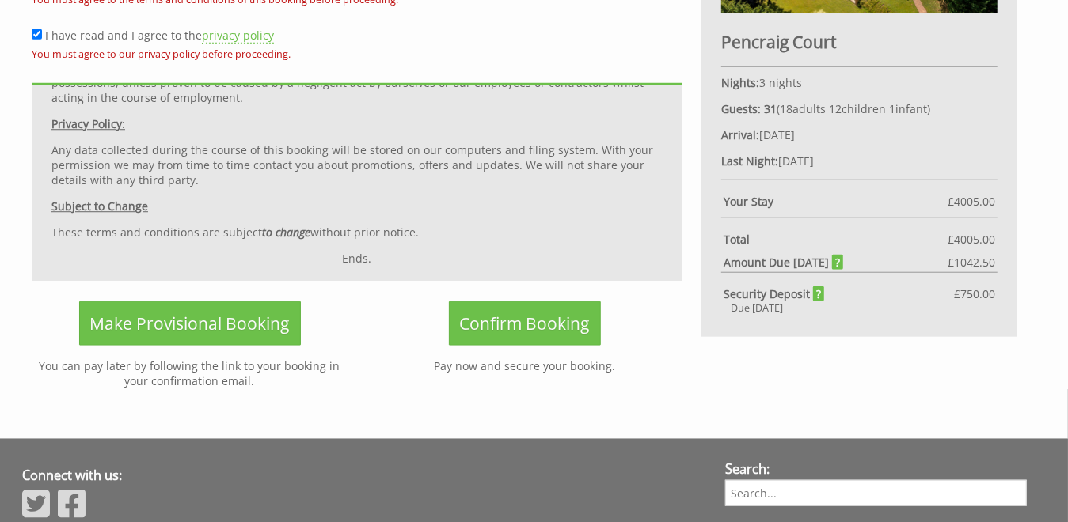
scroll to position [819, 0]
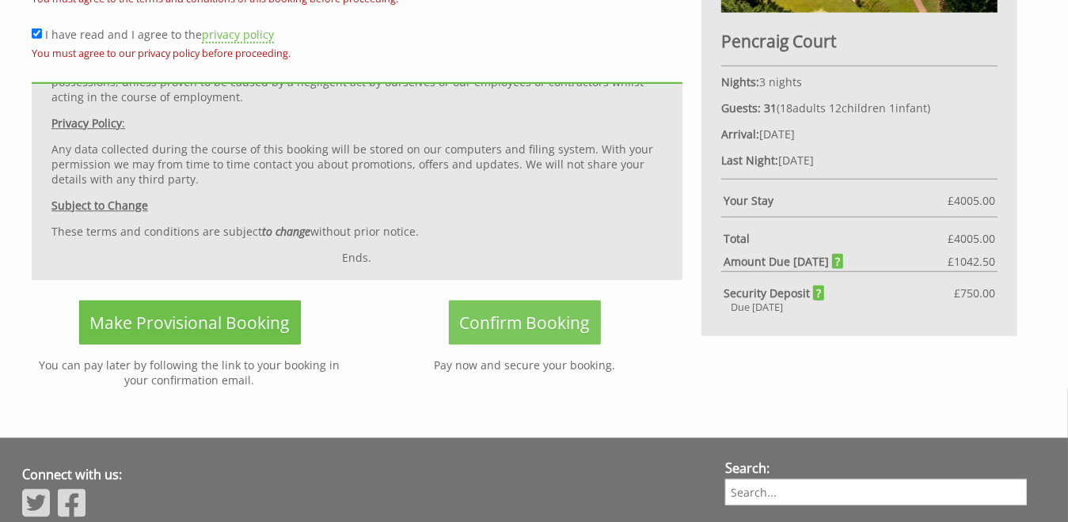
click at [505, 327] on span "Confirm Booking" at bounding box center [525, 323] width 130 height 22
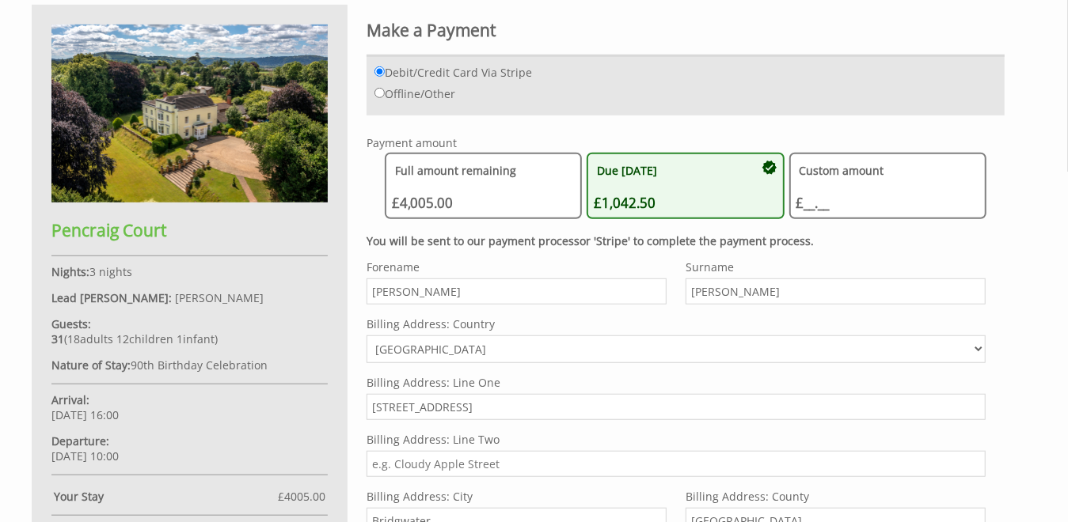
scroll to position [792, 0]
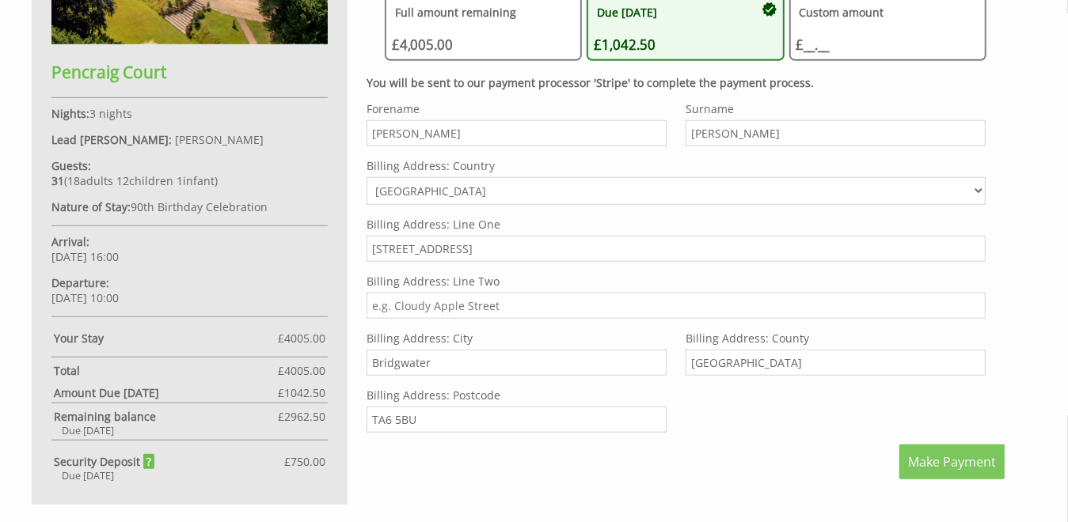
click at [934, 456] on span "Make Payment" at bounding box center [952, 462] width 88 height 17
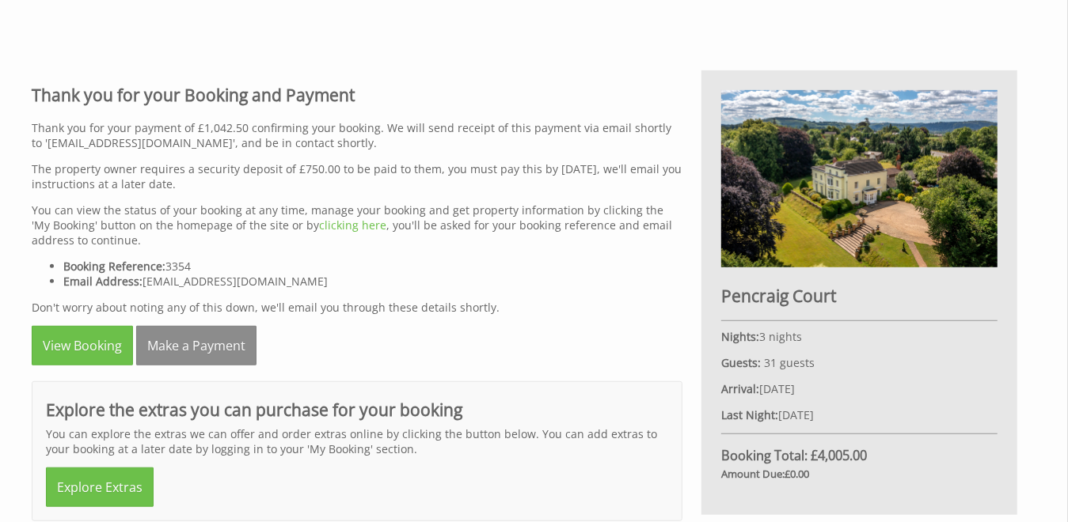
scroll to position [712, 0]
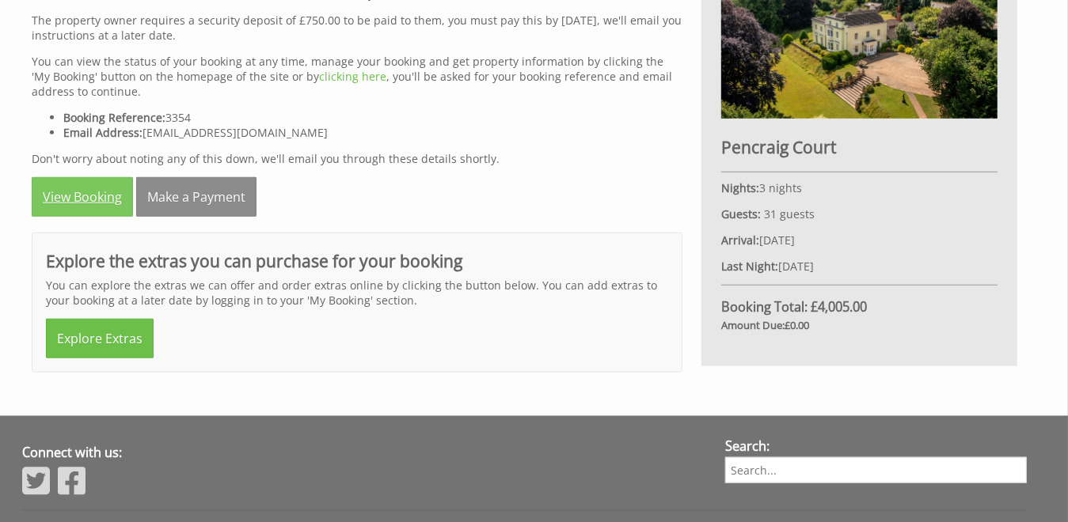
click at [60, 191] on link "View Booking" at bounding box center [82, 197] width 101 height 40
